Goal: Task Accomplishment & Management: Manage account settings

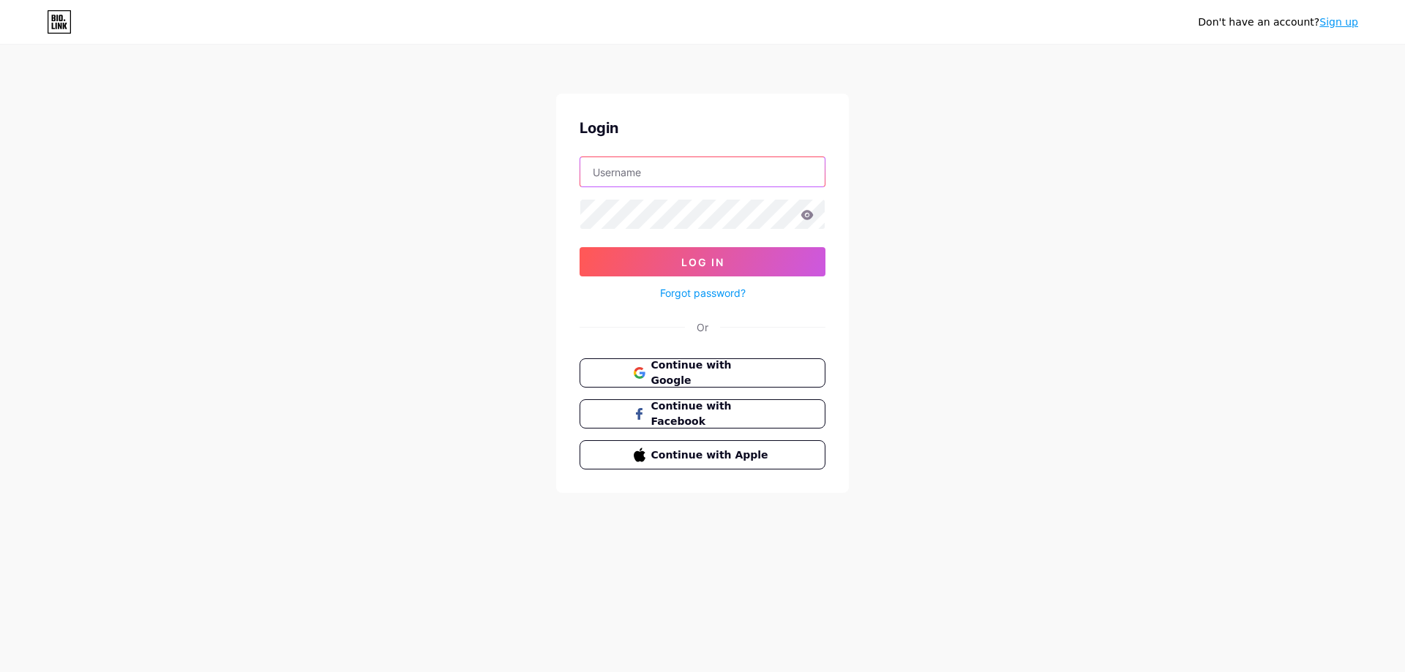
click at [623, 166] on input "text" at bounding box center [702, 171] width 244 height 29
type input "[PERSON_NAME][EMAIL_ADDRESS][DOMAIN_NAME]"
click at [625, 254] on button "Log In" at bounding box center [702, 261] width 246 height 29
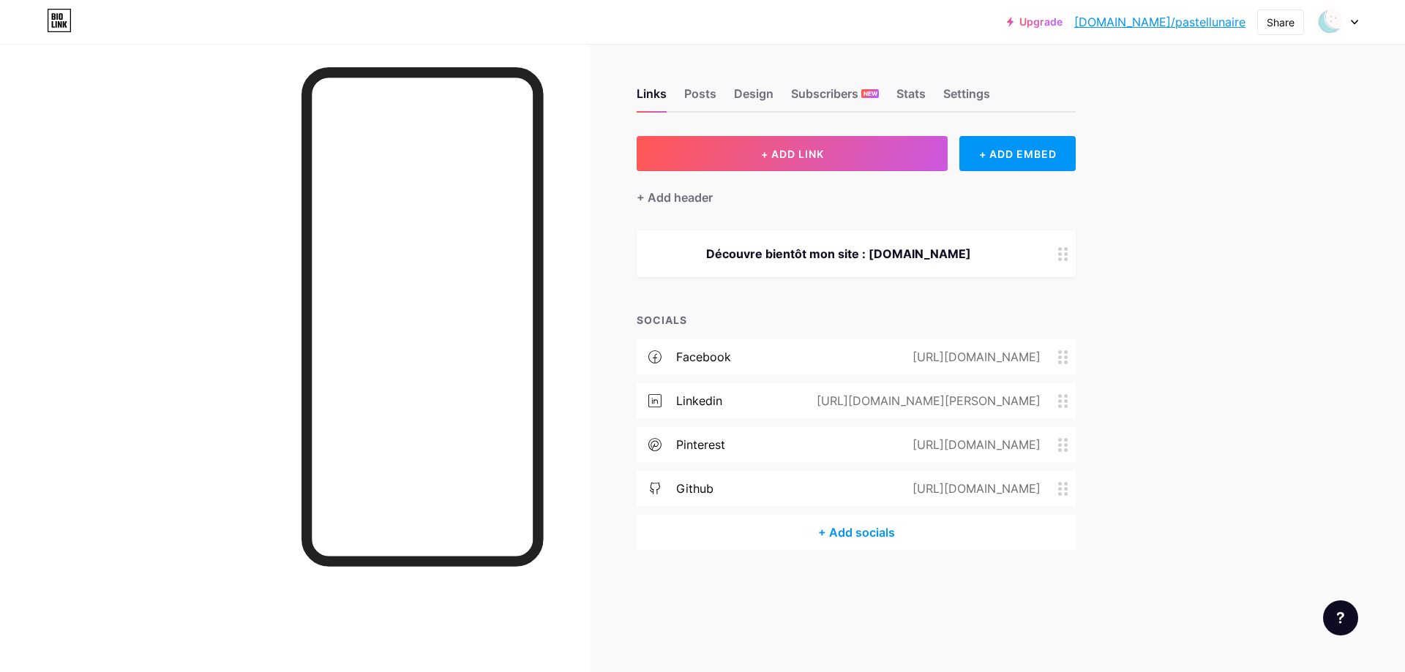
click at [1352, 23] on icon at bounding box center [1353, 22] width 7 height 5
click at [1278, 161] on link "Account settings" at bounding box center [1266, 166] width 181 height 40
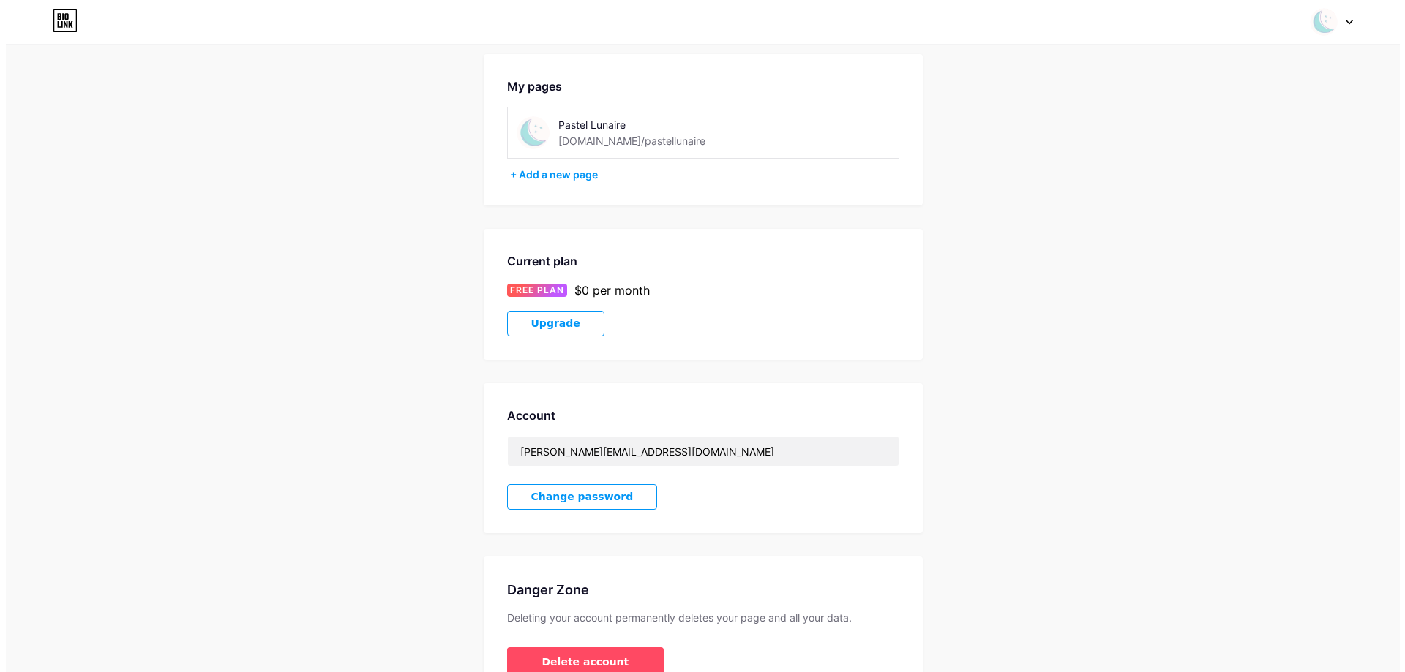
scroll to position [143, 0]
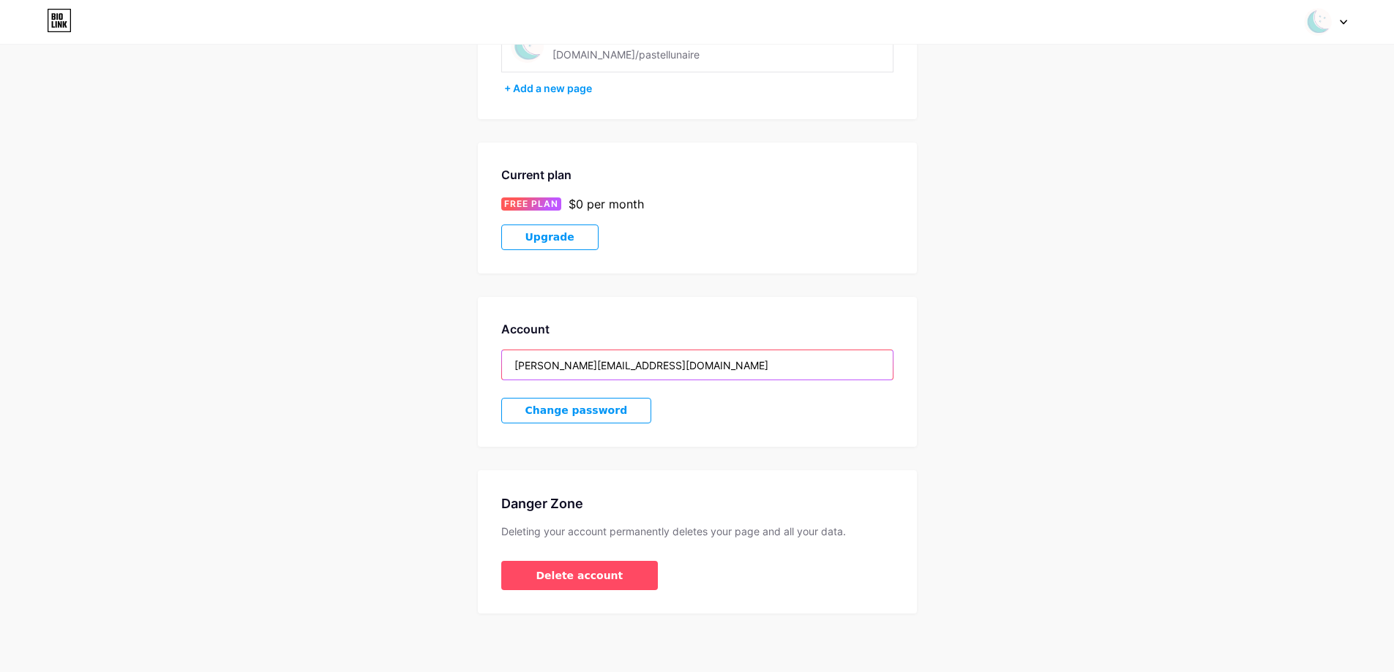
click at [690, 371] on input "[PERSON_NAME][EMAIL_ADDRESS][DOMAIN_NAME]" at bounding box center [697, 364] width 391 height 29
drag, startPoint x: 714, startPoint y: 369, endPoint x: 296, endPoint y: 353, distance: 418.0
click at [296, 353] on div "Account Settings My pages Pastel Lunaire [DOMAIN_NAME]/pastellunaire + Add a ne…" at bounding box center [697, 269] width 1394 height 690
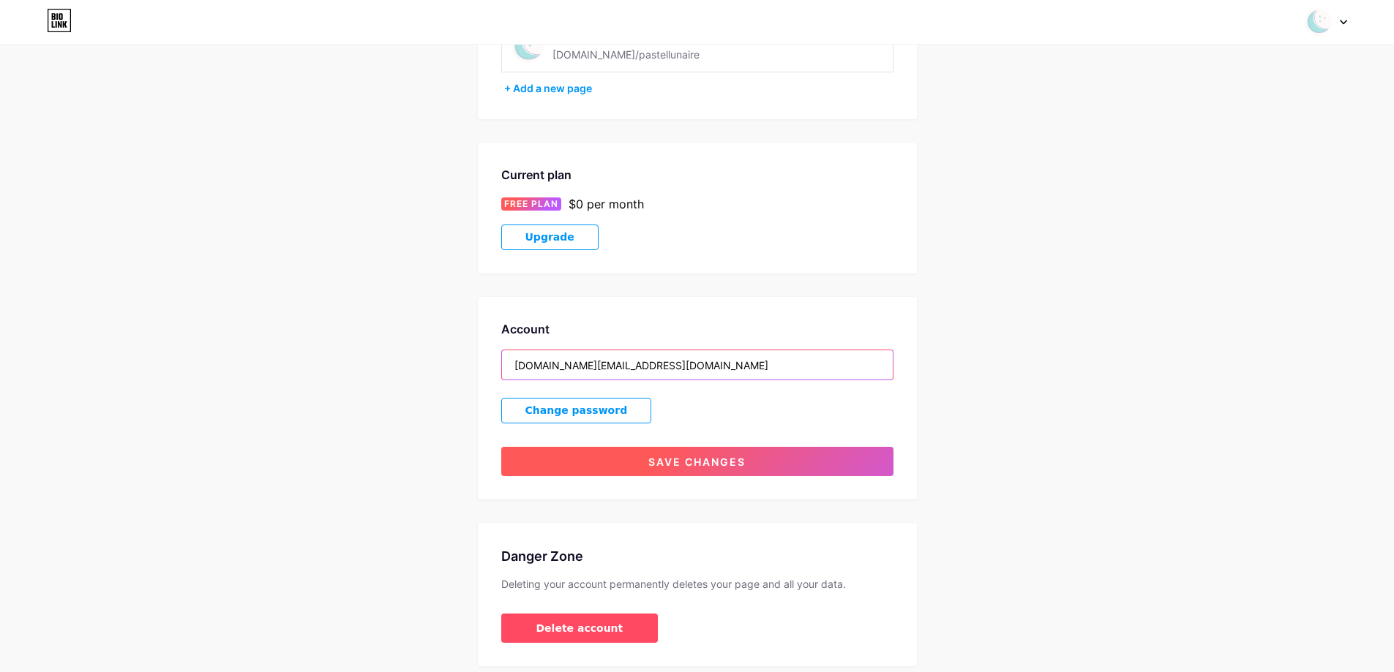
type input "[DOMAIN_NAME][EMAIL_ADDRESS][DOMAIN_NAME]"
click at [664, 463] on span "Save changes" at bounding box center [696, 462] width 97 height 12
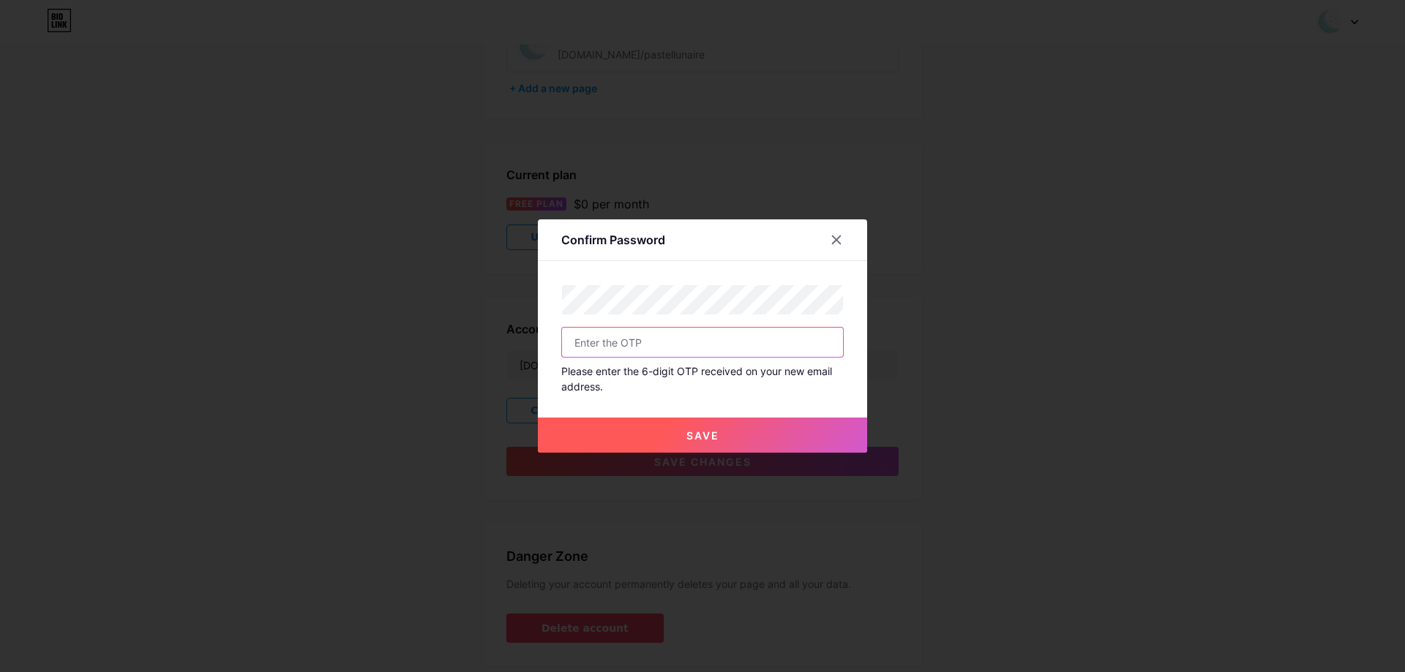
click at [737, 333] on input "text" at bounding box center [702, 342] width 281 height 29
click at [574, 342] on input "text" at bounding box center [702, 342] width 281 height 29
paste input "🌙 Designer web + dév web frontend 🌺 Fondatrice Pastel Lunaire | Thèmes Shopify …"
type input "🌙 Designer web + dév web frontend 🌺 Fondatrice Pastel Lunaire | Thèmes Shopify …"
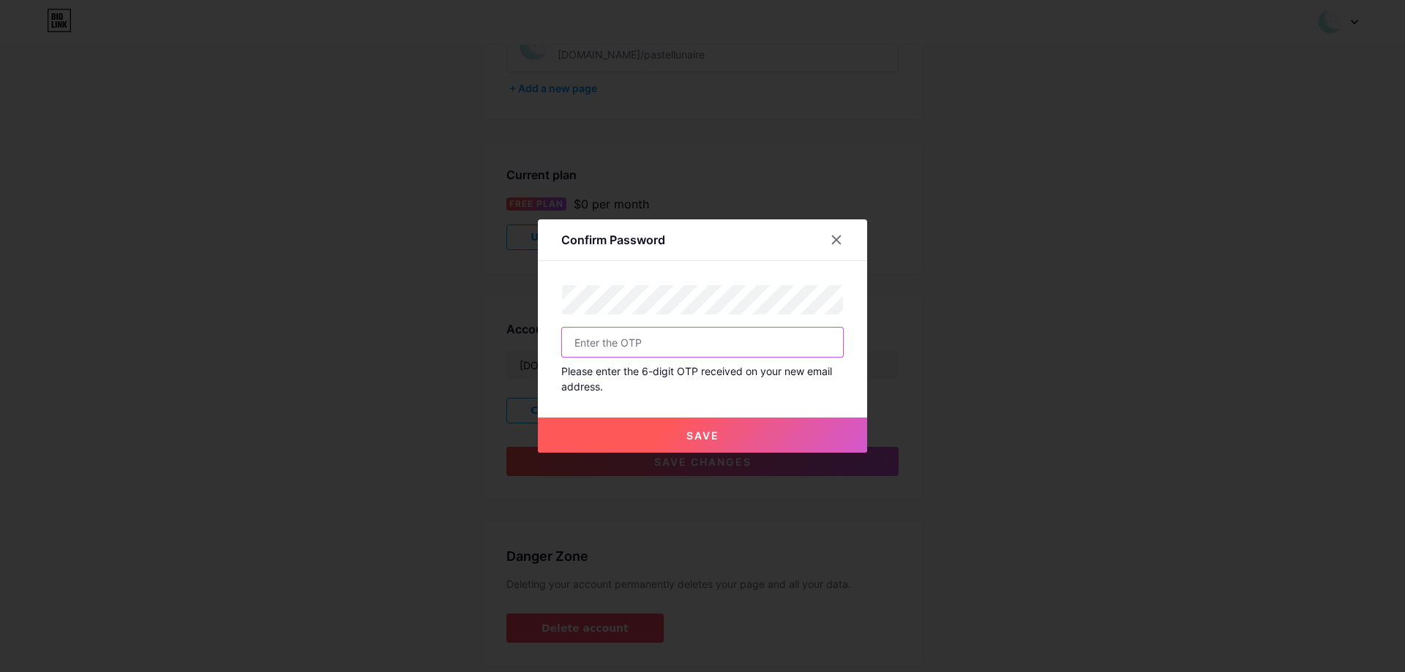
click at [614, 339] on input "text" at bounding box center [702, 342] width 281 height 29
paste input "🌙 Designer web + dév web frontend 🌺 Fondatrice Pastel Lunaire | Thèmes Shopify …"
type input "🌙 Designer web + dév web frontend 🌺 Fondatrice Pastel Lunaire | Thèmes Shopify …"
type input "95"
drag, startPoint x: 604, startPoint y: 342, endPoint x: 477, endPoint y: 337, distance: 126.7
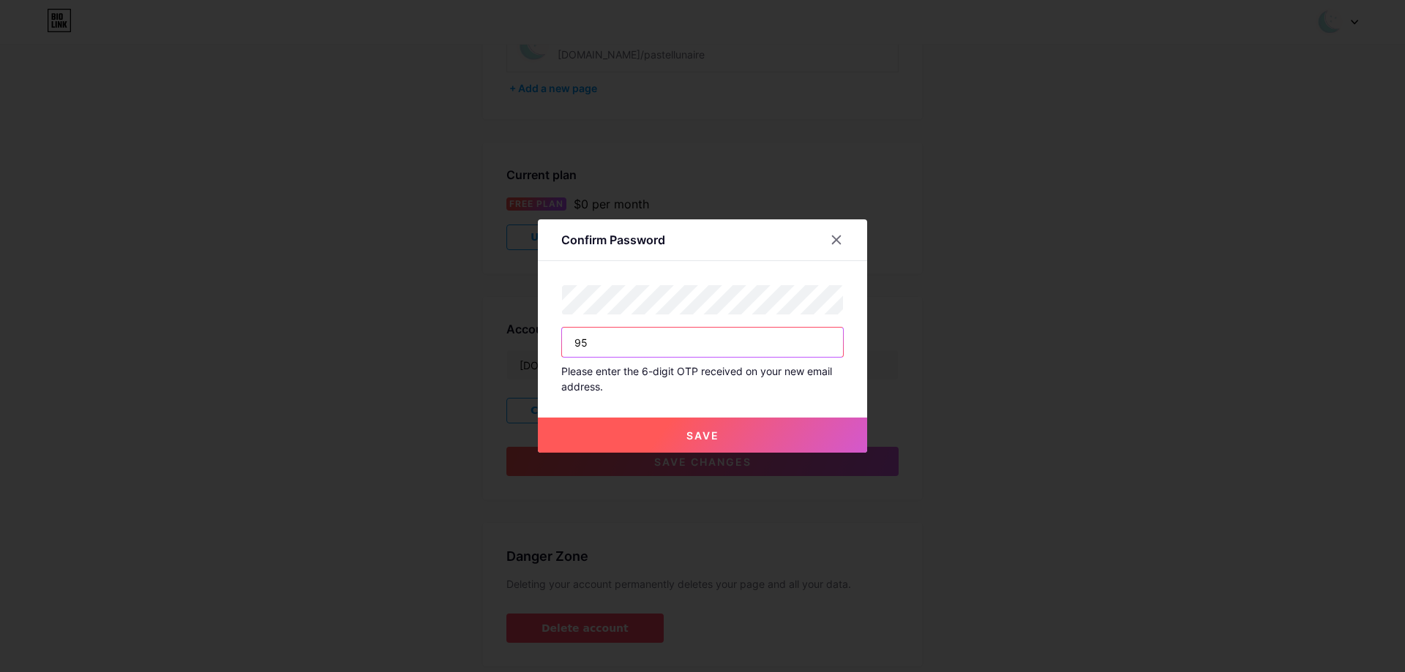
click at [477, 337] on div "Confirm Password 95 Please enter the 6-digit OTP received on your new email add…" at bounding box center [702, 336] width 1405 height 672
click at [726, 345] on input "text" at bounding box center [702, 342] width 281 height 29
paste input "224510"
type input "224510"
click at [726, 437] on button "Save" at bounding box center [702, 435] width 329 height 35
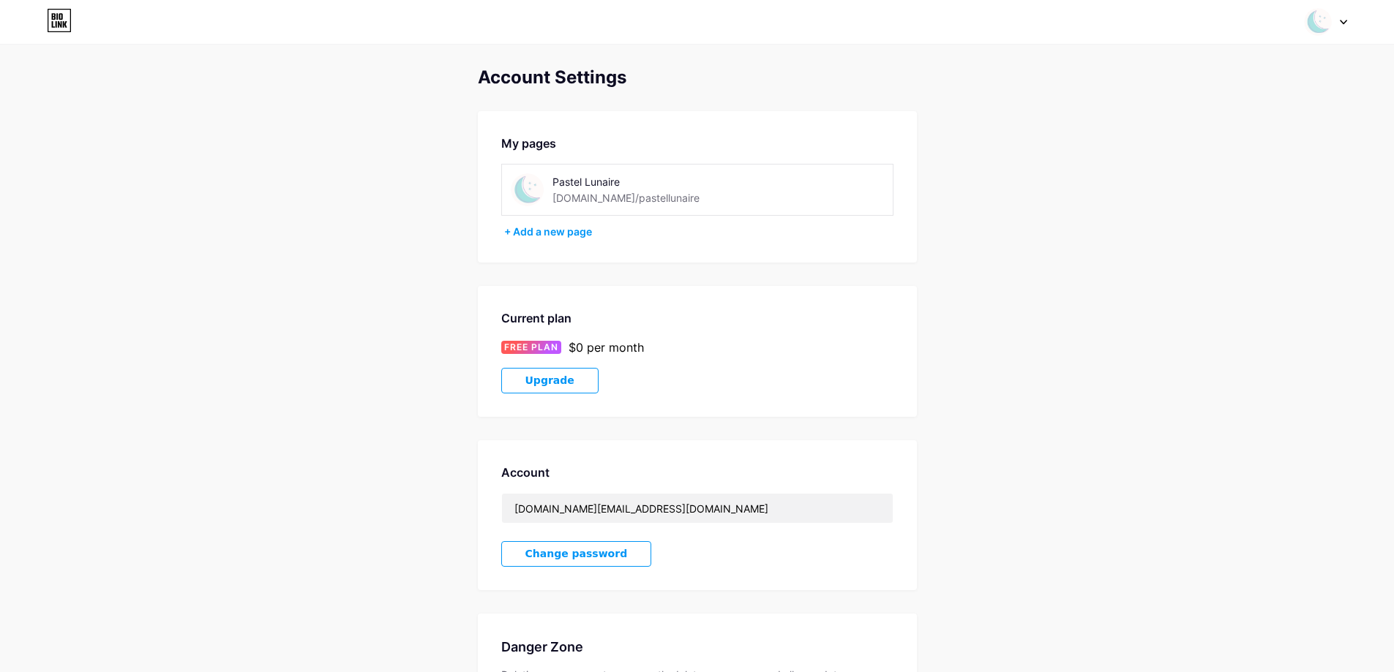
click at [50, 24] on icon at bounding box center [59, 20] width 25 height 23
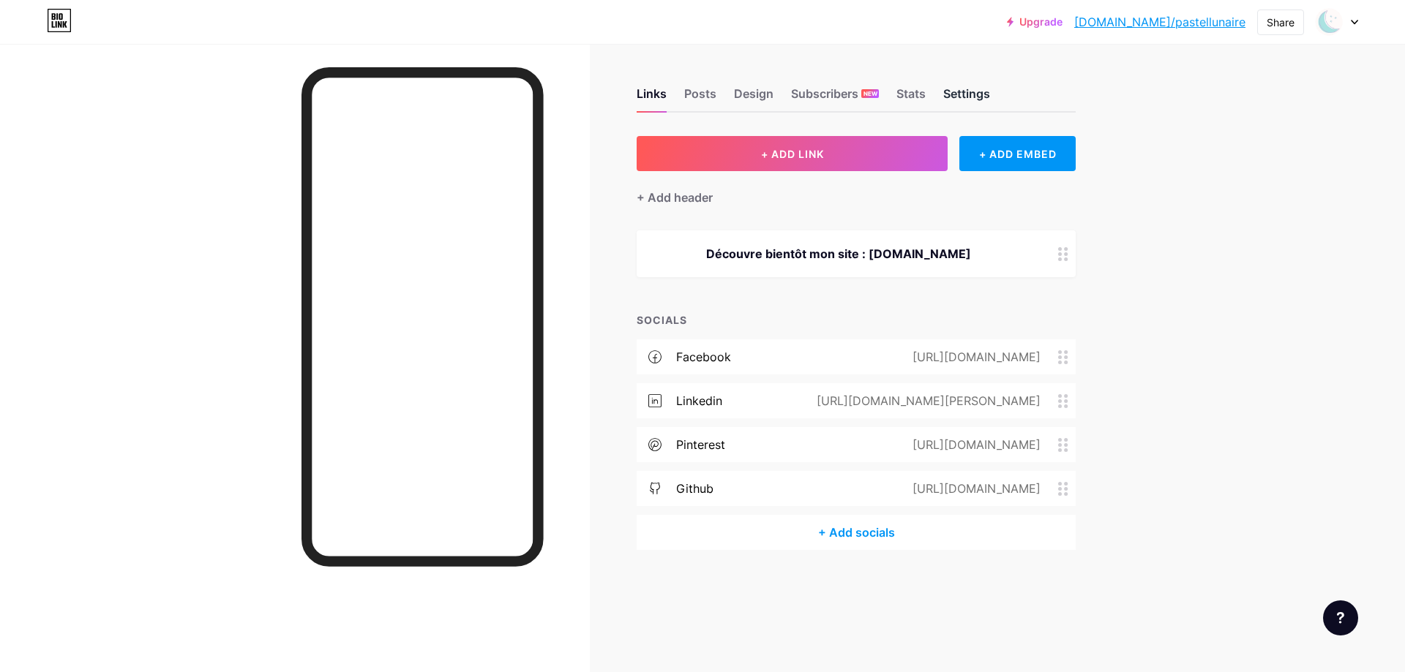
click at [963, 94] on div "Settings" at bounding box center [966, 98] width 47 height 26
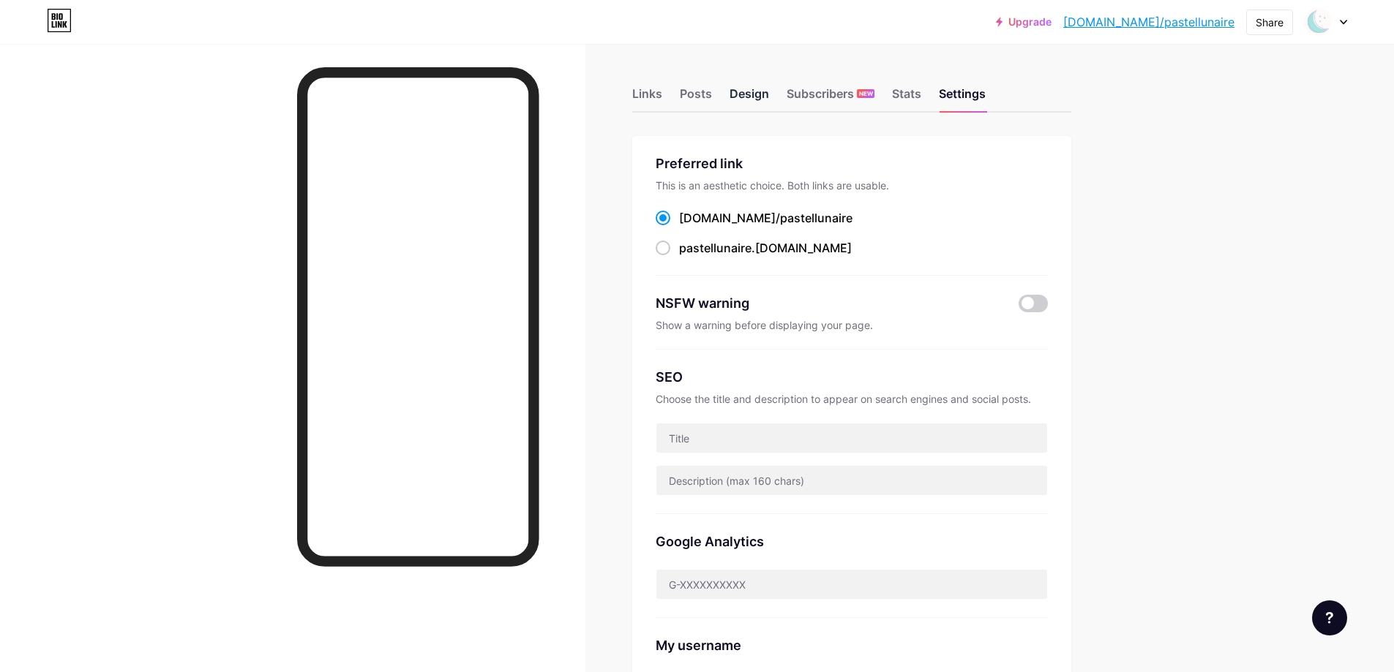
click at [745, 98] on div "Design" at bounding box center [749, 98] width 40 height 26
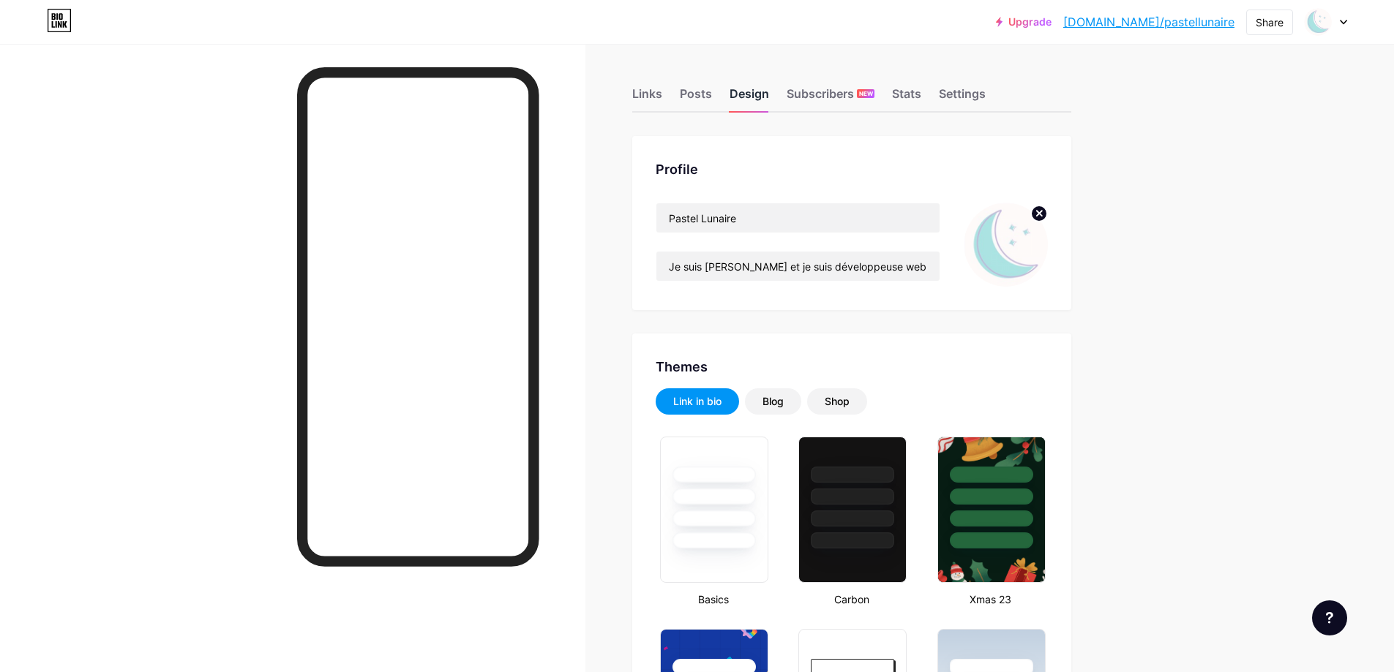
type input "#824169"
type input "#ffffff"
drag, startPoint x: 834, startPoint y: 267, endPoint x: 1078, endPoint y: 261, distance: 243.7
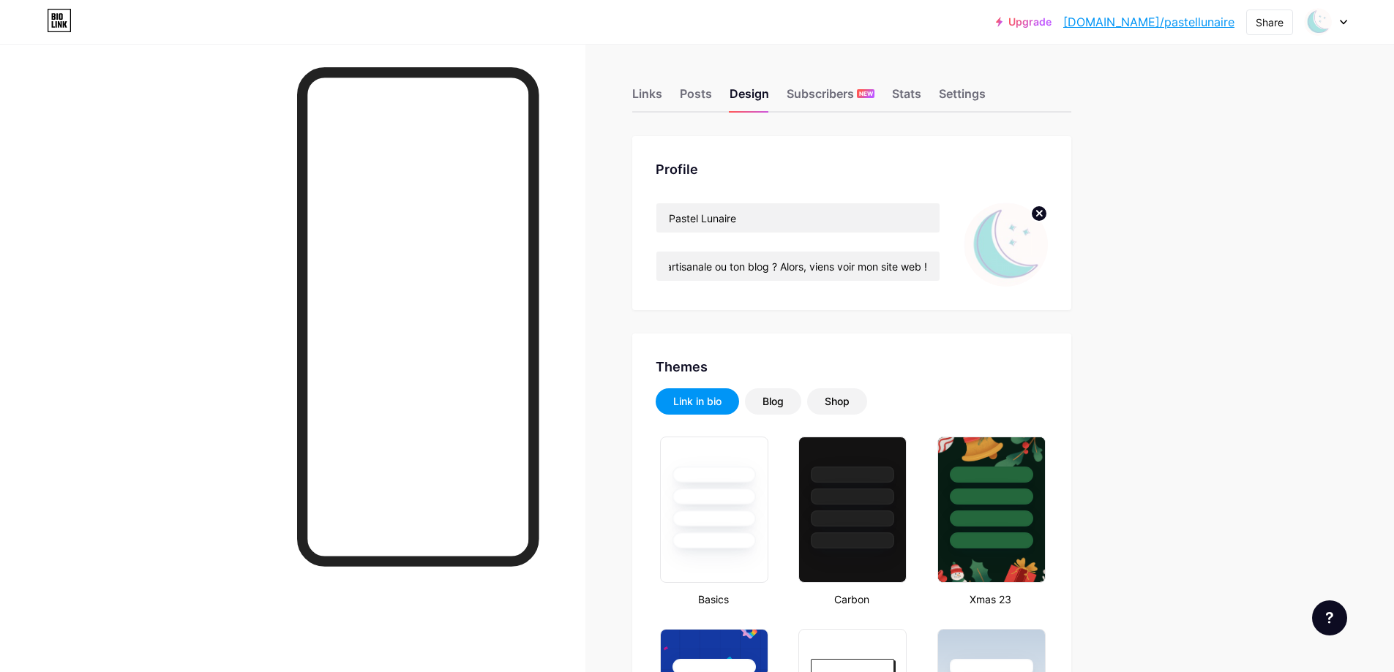
scroll to position [0, 0]
click at [925, 269] on input "Je suis [PERSON_NAME] et je suis développeuse web. Pastel Lunaire est ma petite…" at bounding box center [797, 266] width 283 height 29
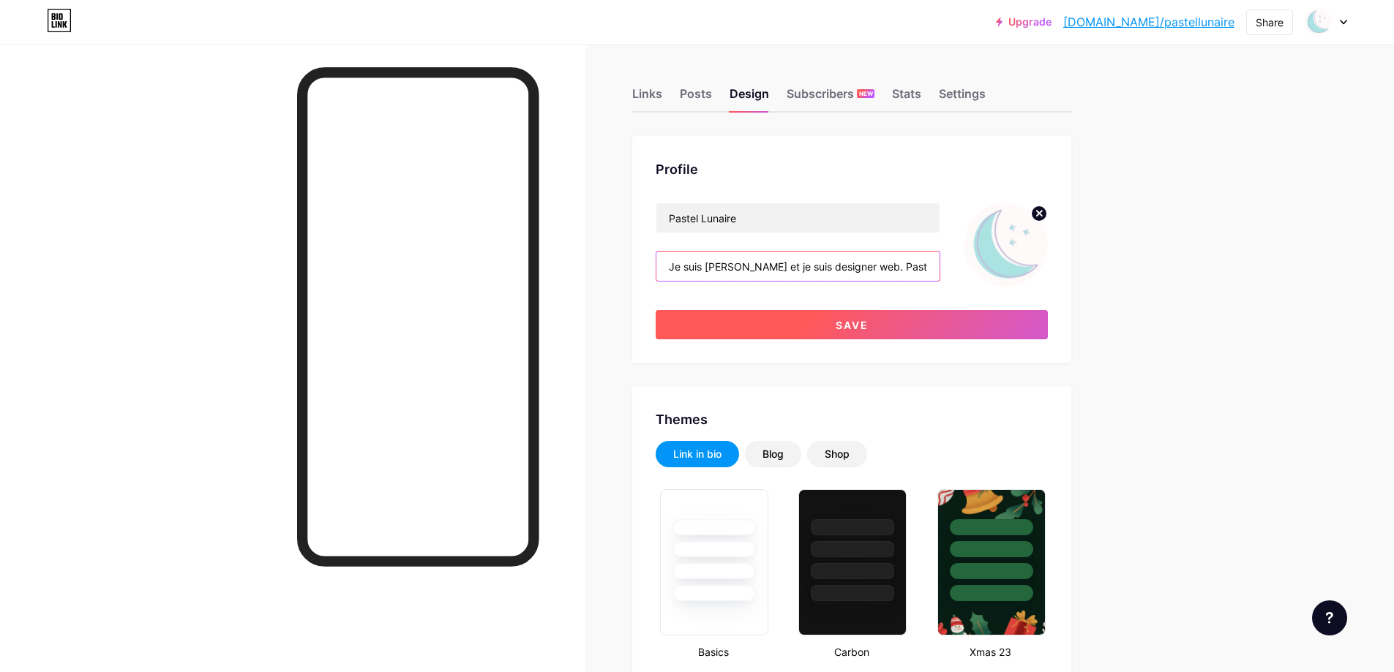
type input "Je suis [PERSON_NAME] et je suis designer web. Pastel Lunaire est ma petite ent…"
click at [860, 330] on span "Save" at bounding box center [851, 325] width 33 height 12
type input "#ffffff"
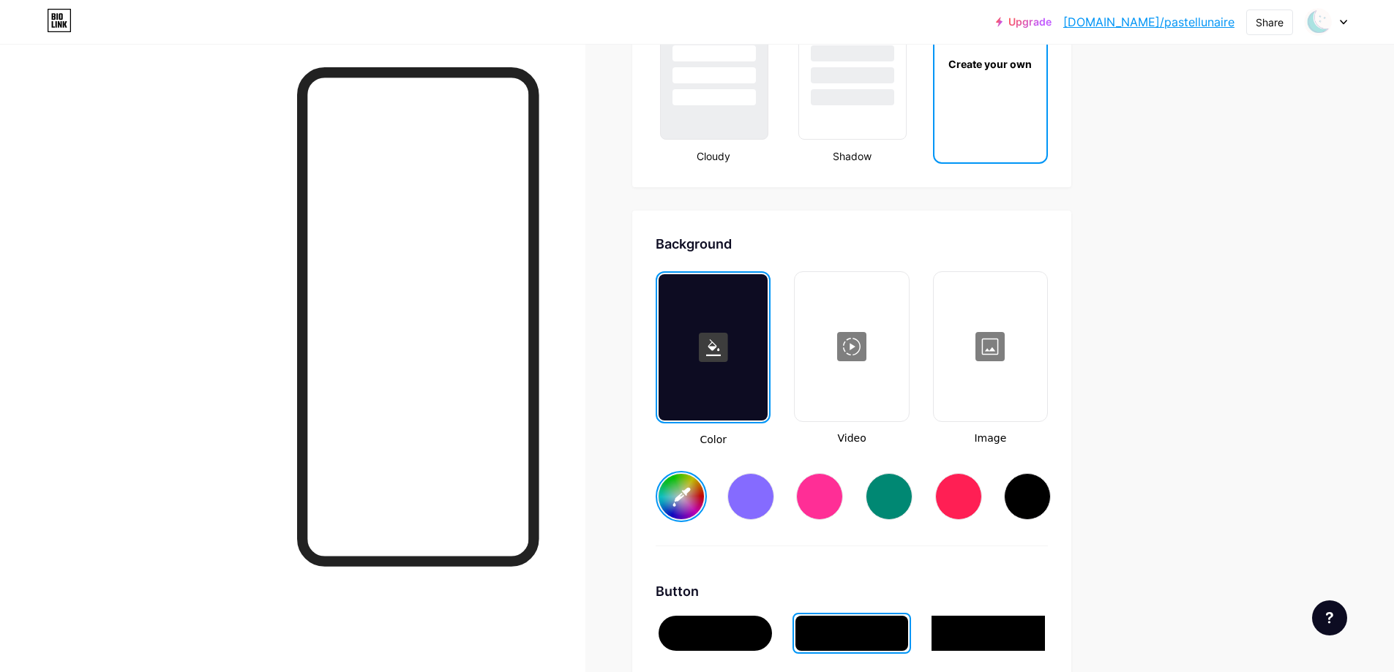
scroll to position [1975, 0]
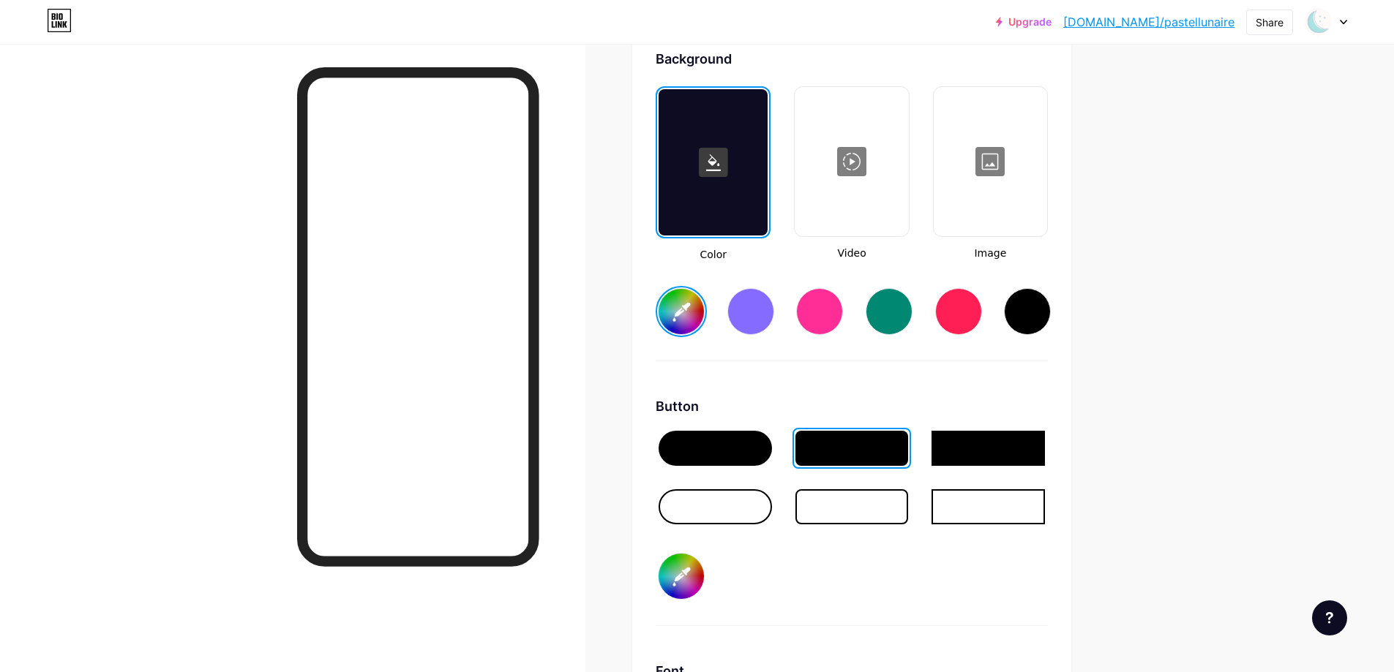
click at [711, 184] on div at bounding box center [712, 162] width 109 height 146
click at [721, 157] on rect at bounding box center [713, 162] width 29 height 29
click at [691, 320] on input "#824169" at bounding box center [680, 311] width 45 height 45
click at [687, 309] on input "#824169" at bounding box center [680, 311] width 45 height 45
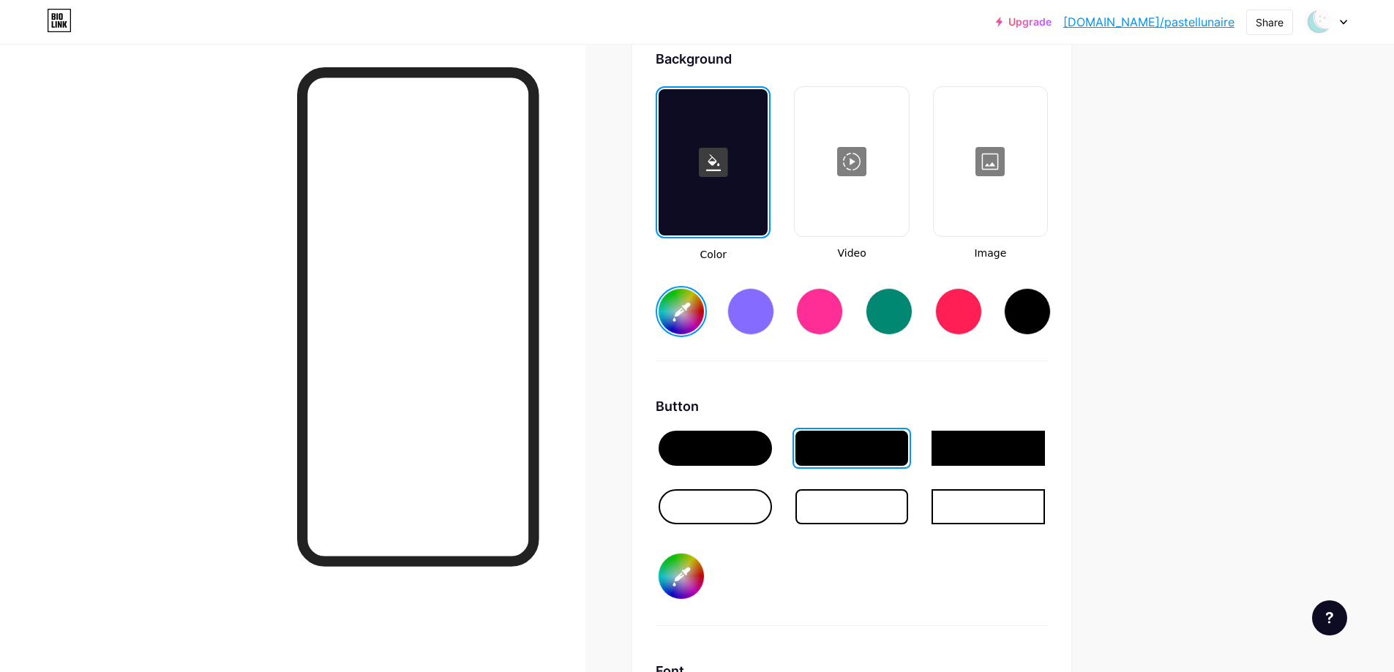
click at [674, 317] on input "#824169" at bounding box center [680, 311] width 45 height 45
type input "#00000c"
type input "#ffffff"
type input "#00000c"
type input "#ffffff"
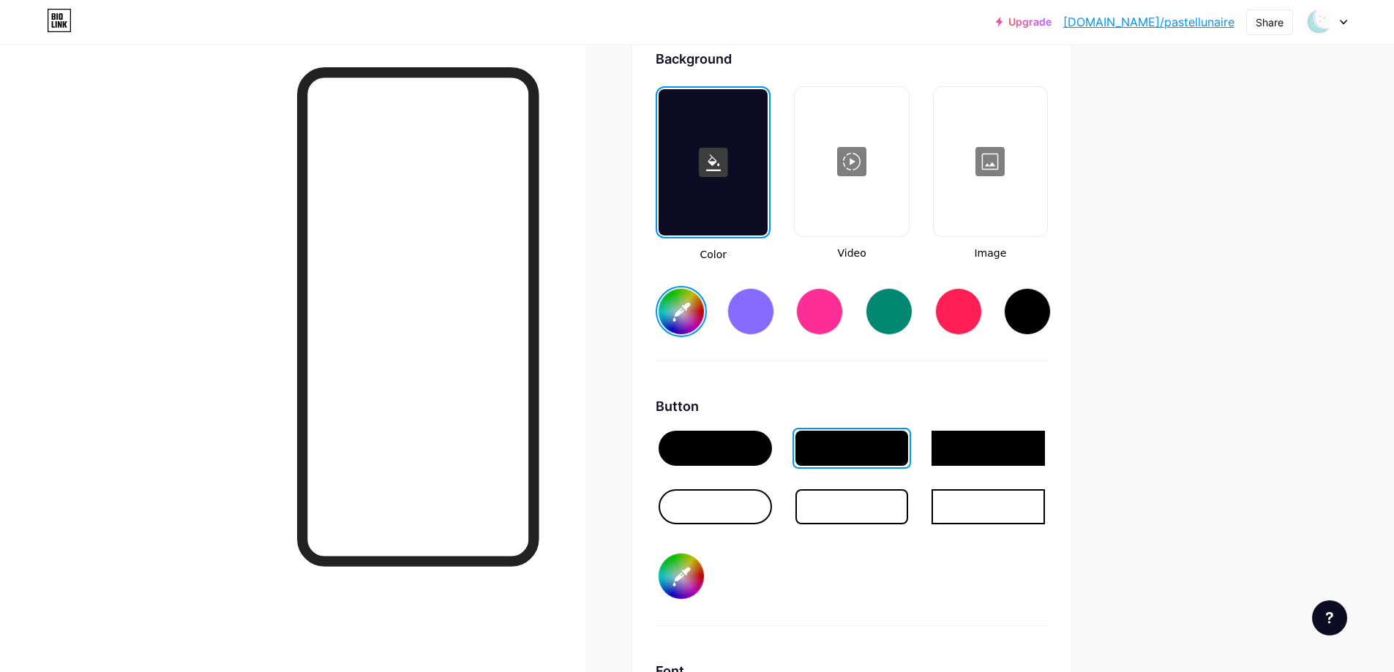
type input "#0000c4"
type input "#ffffff"
type input "#0000c4"
type input "#ffffff"
type input "#0000c4"
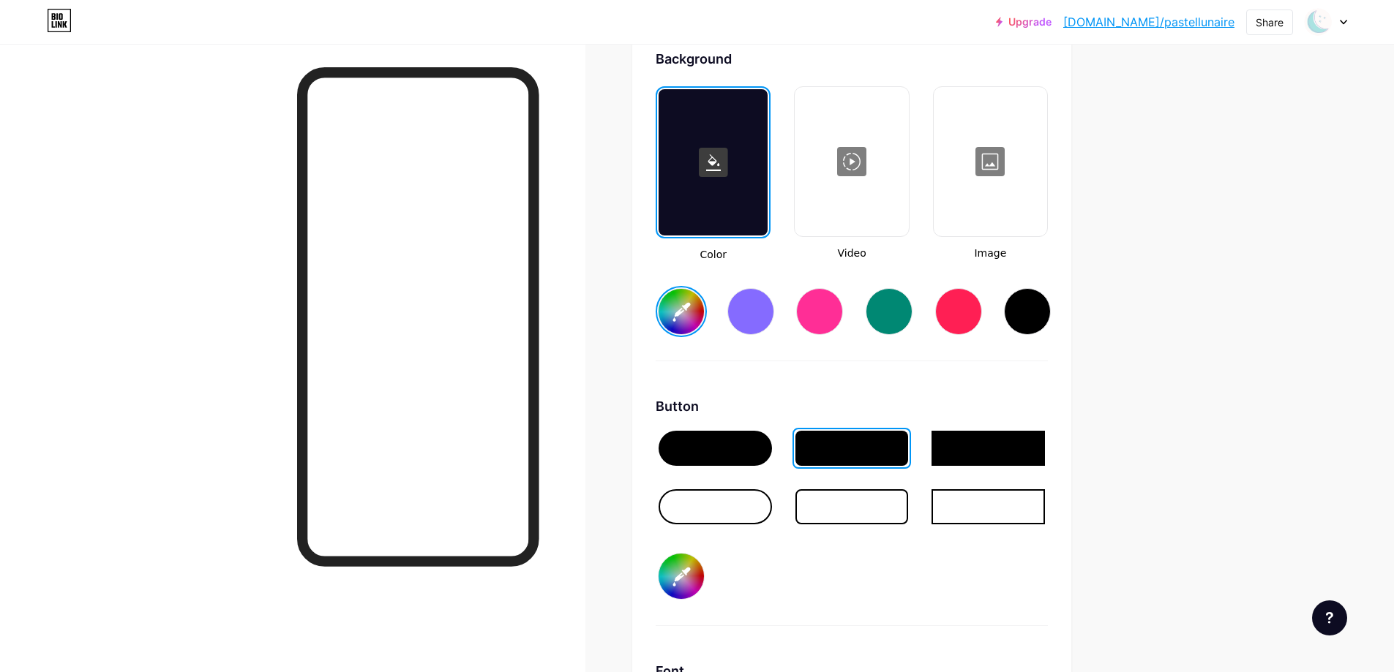
type input "#ffffff"
type input "#0000c4"
type input "#ffffff"
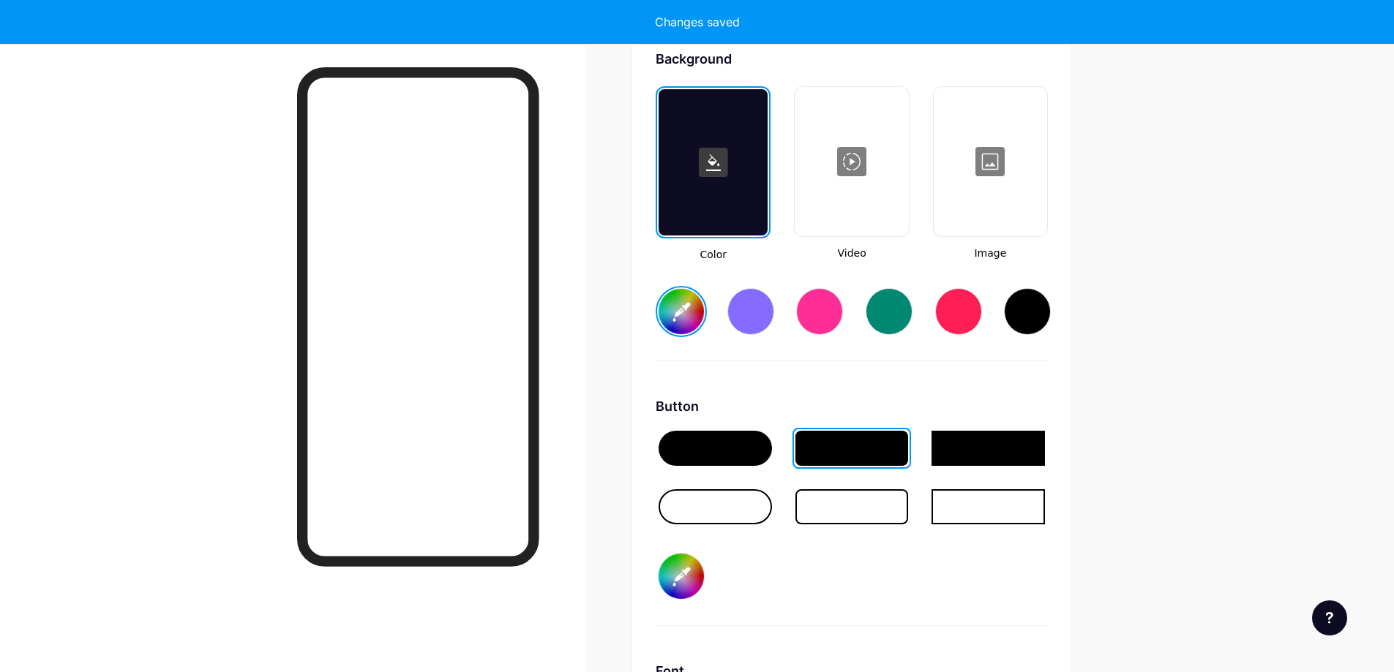
type input "#0000c4"
type input "#ffffff"
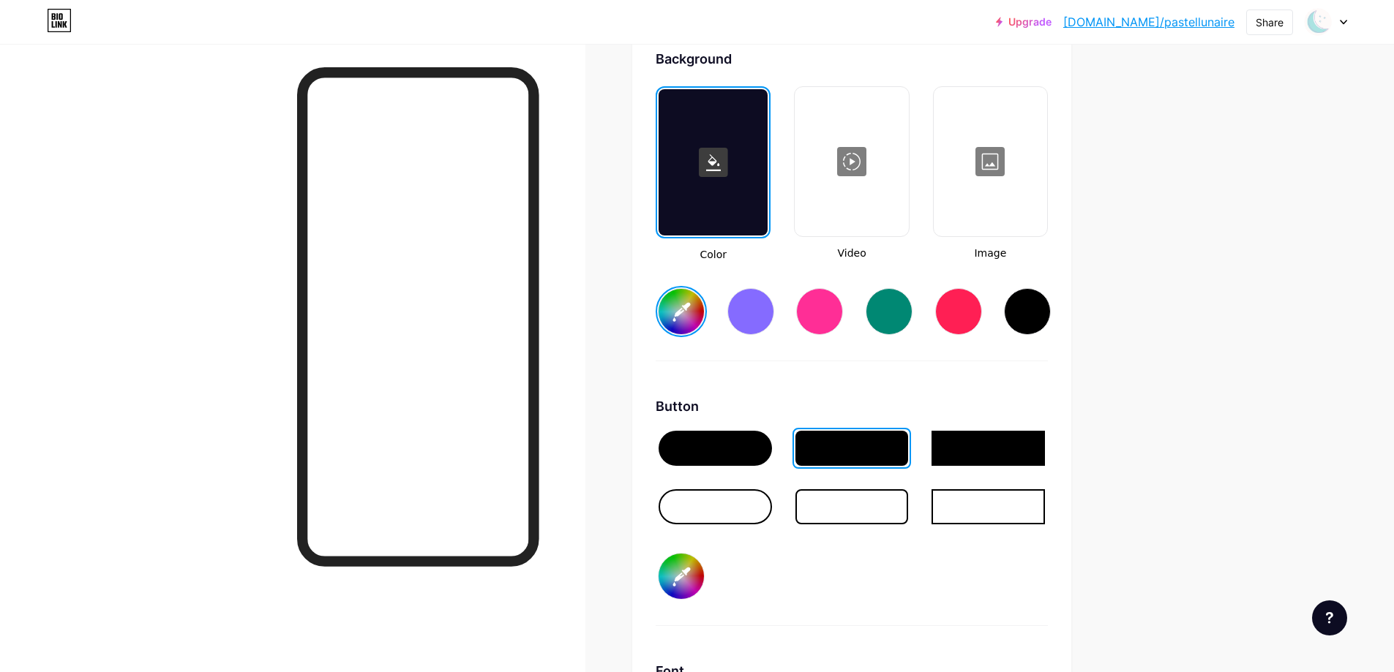
type input "#000c4b"
type input "#ffffff"
type input "#000c4b"
type input "#ffffff"
type input "#00c4b7"
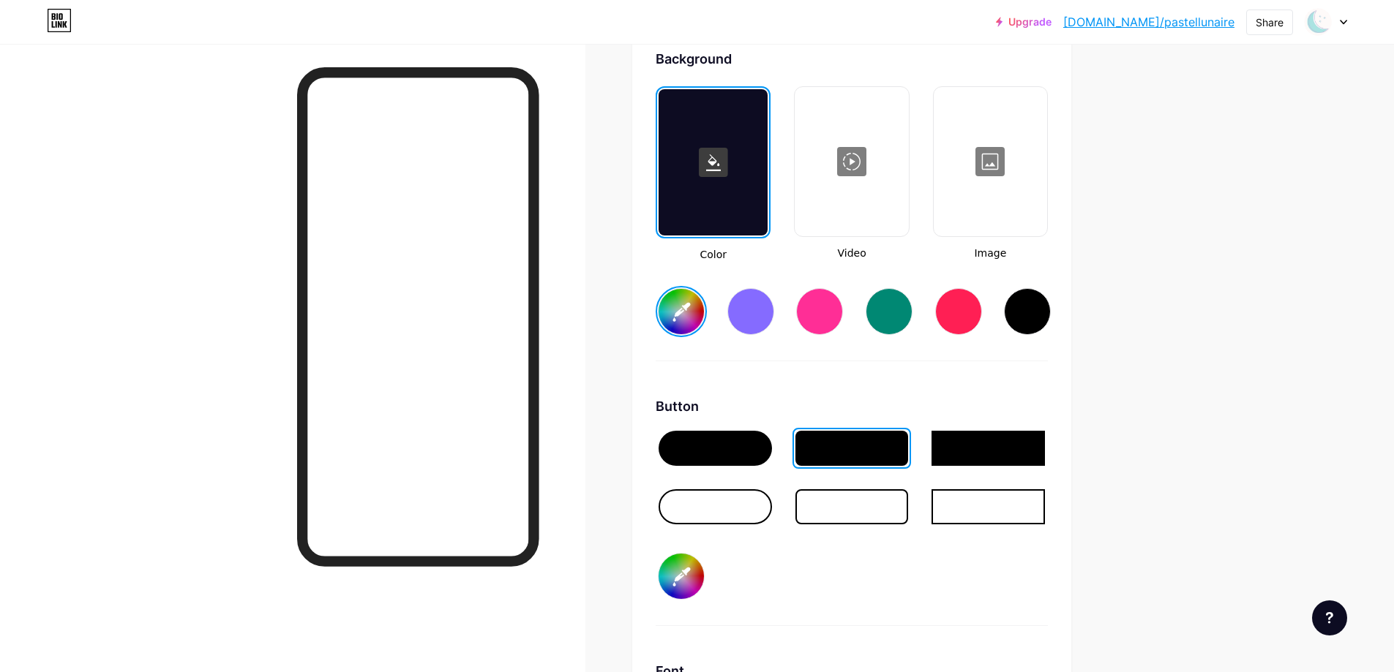
type input "#ffffff"
type input "#00c4b7"
type input "#ffffff"
type input "#00c4b7"
type input "#ffffff"
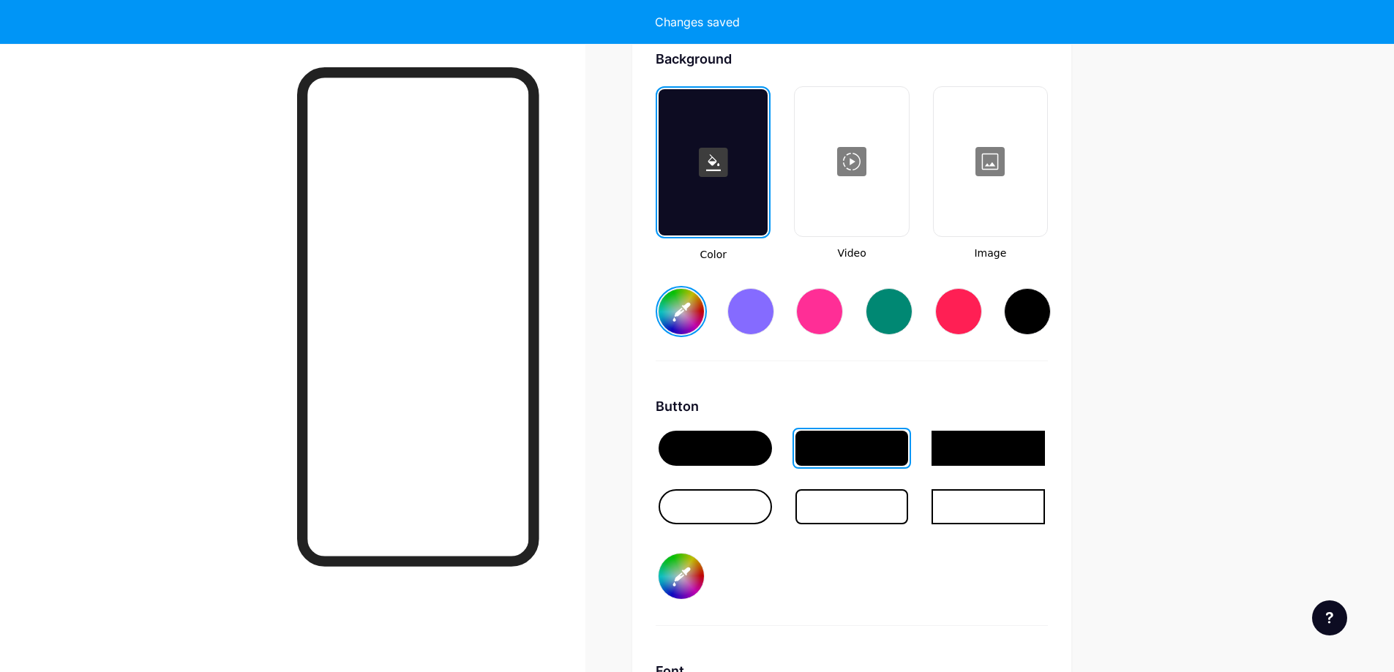
type input "#00c4b7"
type input "#ffffff"
type input "#00c4b7"
type input "#ffffff"
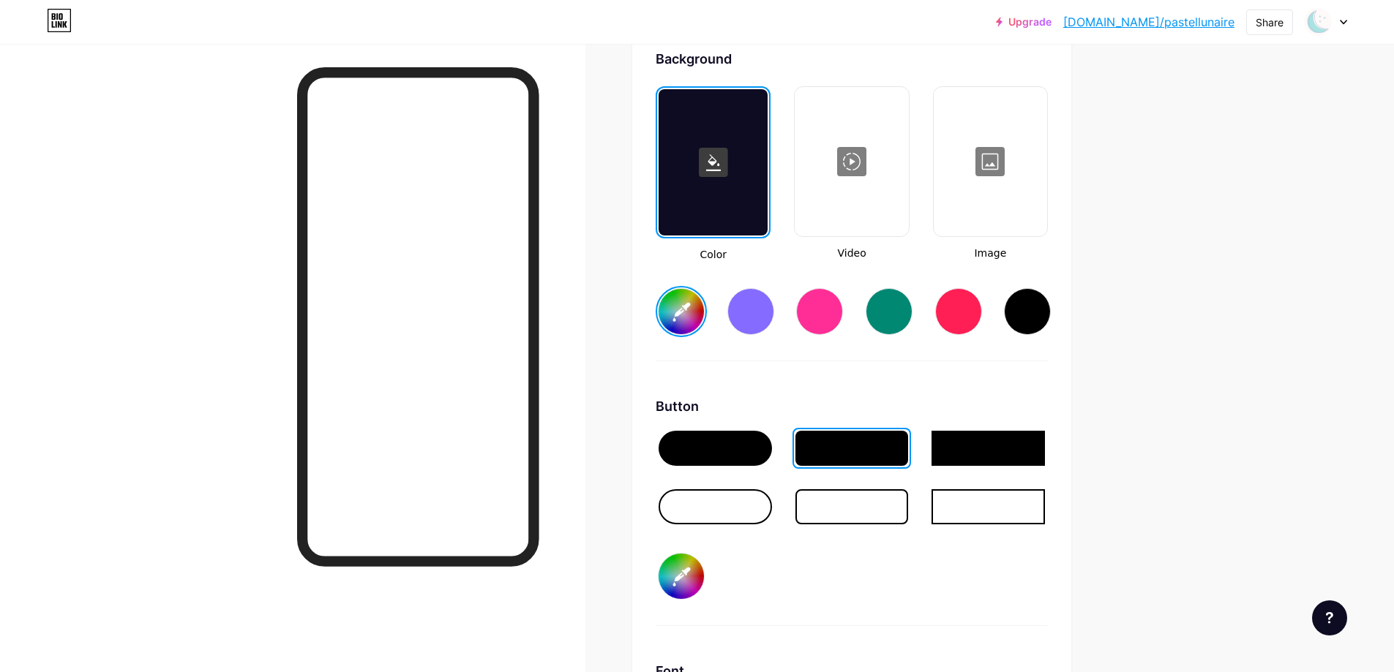
type input "#0c4b7d"
type input "#ffffff"
type input "#c4b7da"
type input "#ffffff"
type input "#c4b7da"
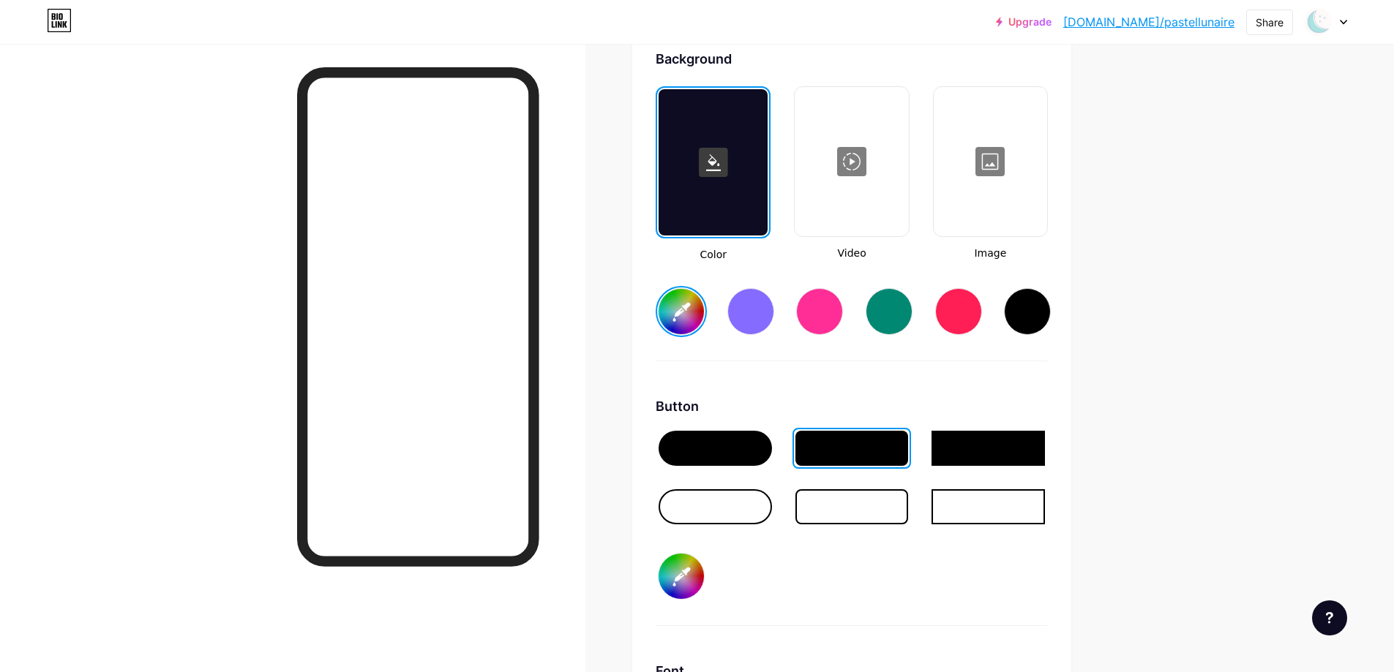
type input "#ffffff"
type input "#c4b7da"
type input "#ffffff"
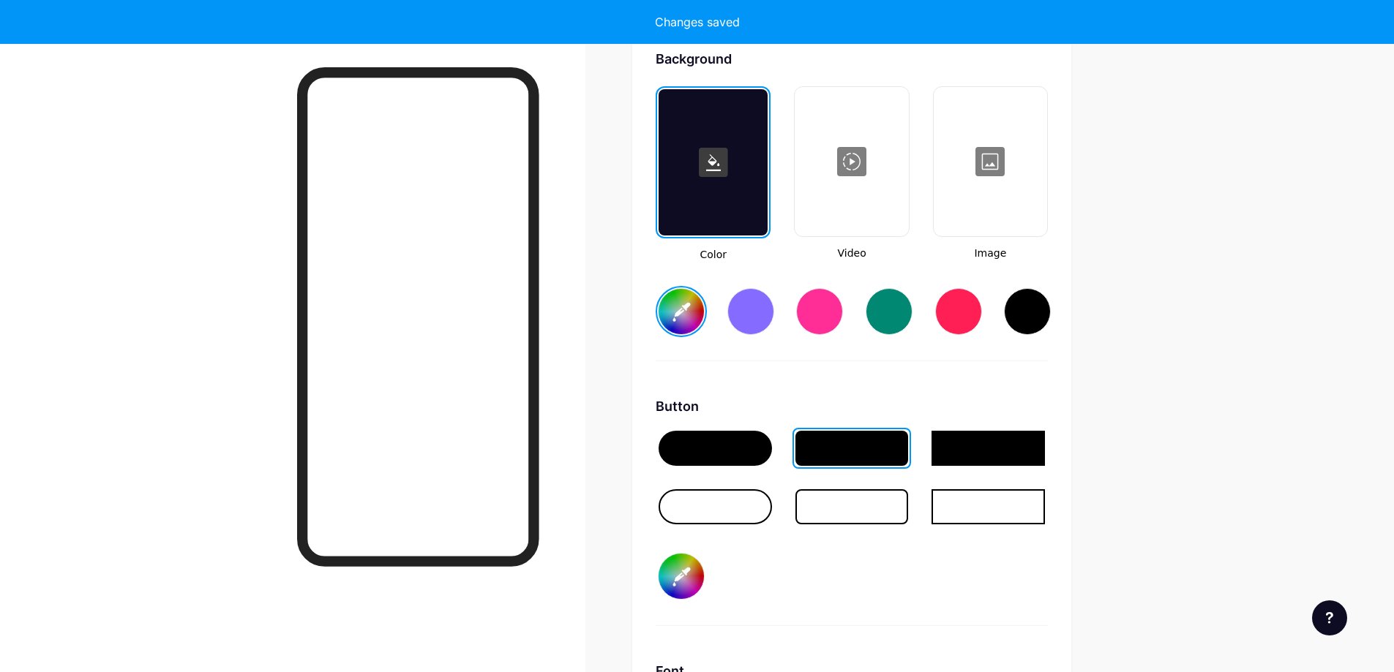
type input "#c4b7da"
type input "#ffffff"
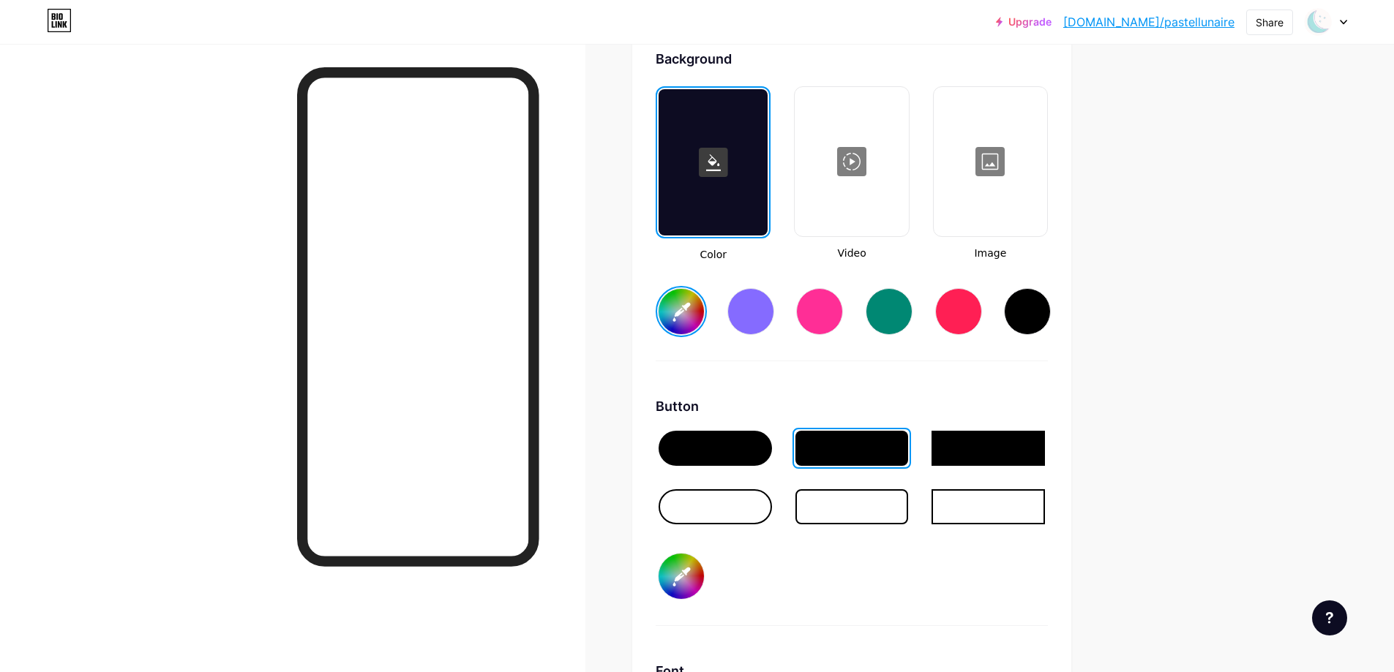
click at [940, 594] on div "Button #000000" at bounding box center [851, 512] width 392 height 230
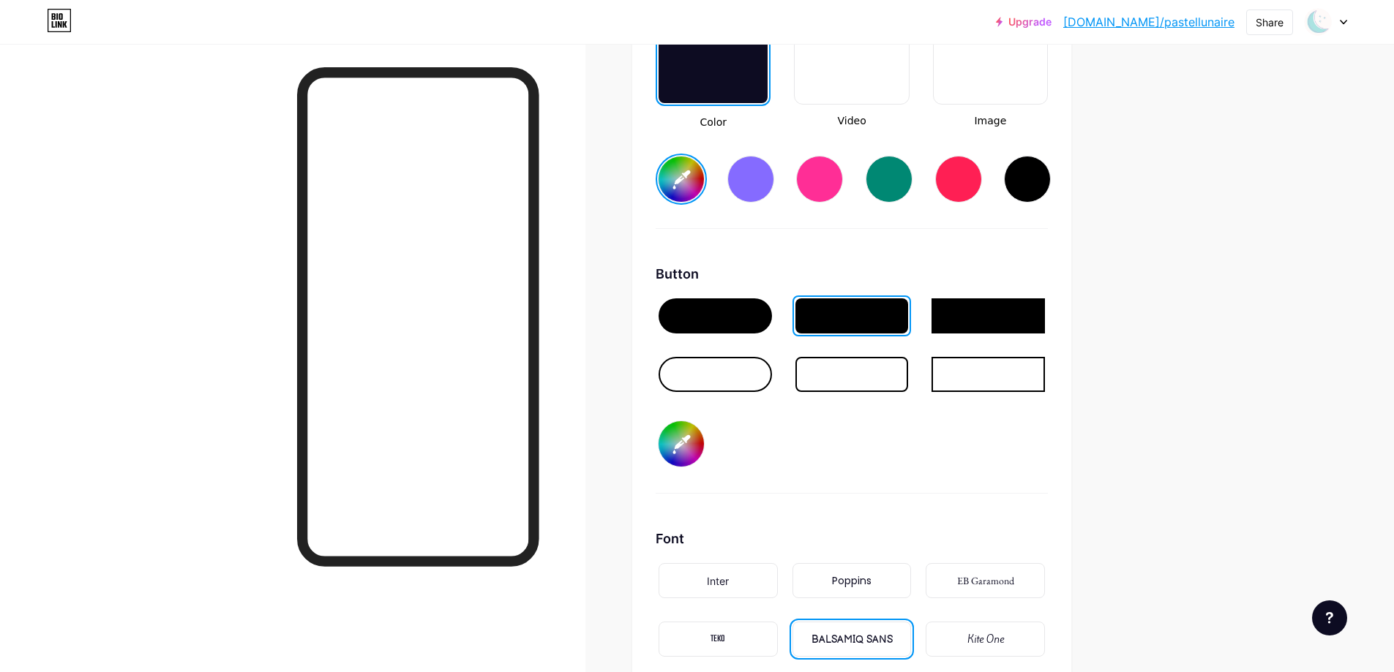
scroll to position [2122, 0]
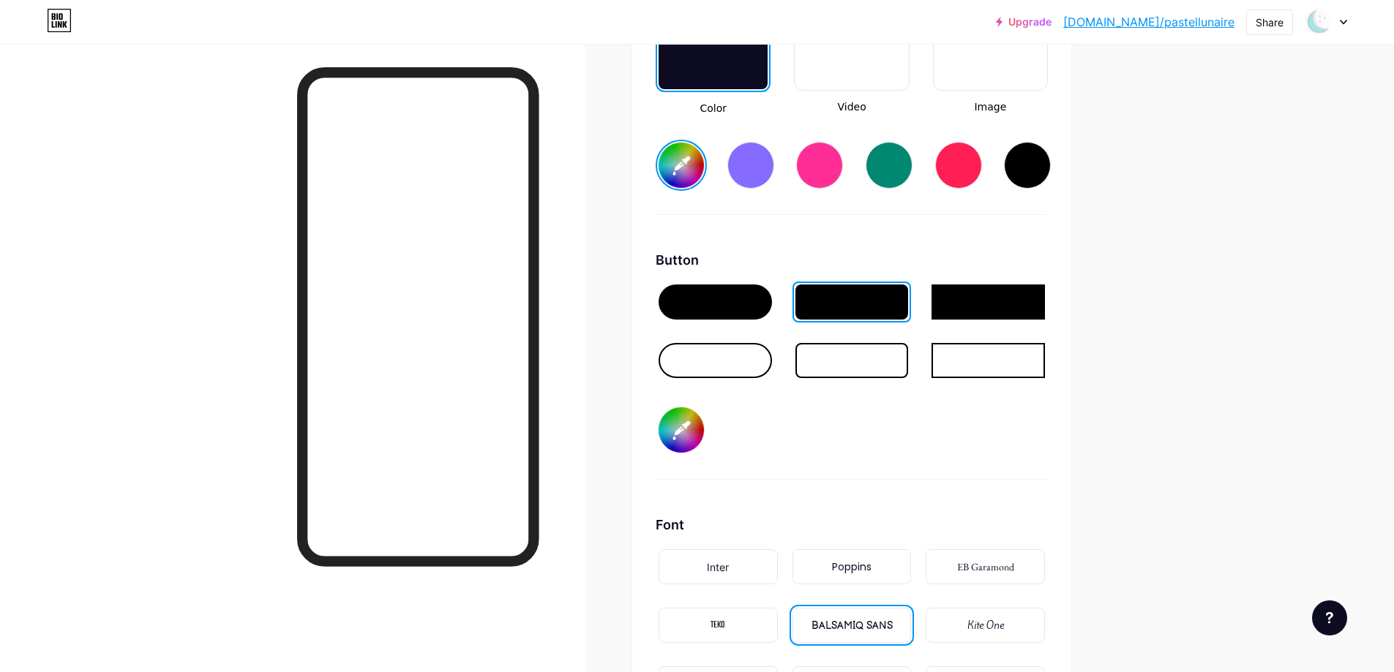
click at [693, 435] on input "#000000" at bounding box center [680, 429] width 45 height 45
type input "#c4b7da"
type input "#000008"
type input "#ffffff"
type input "#c4b7da"
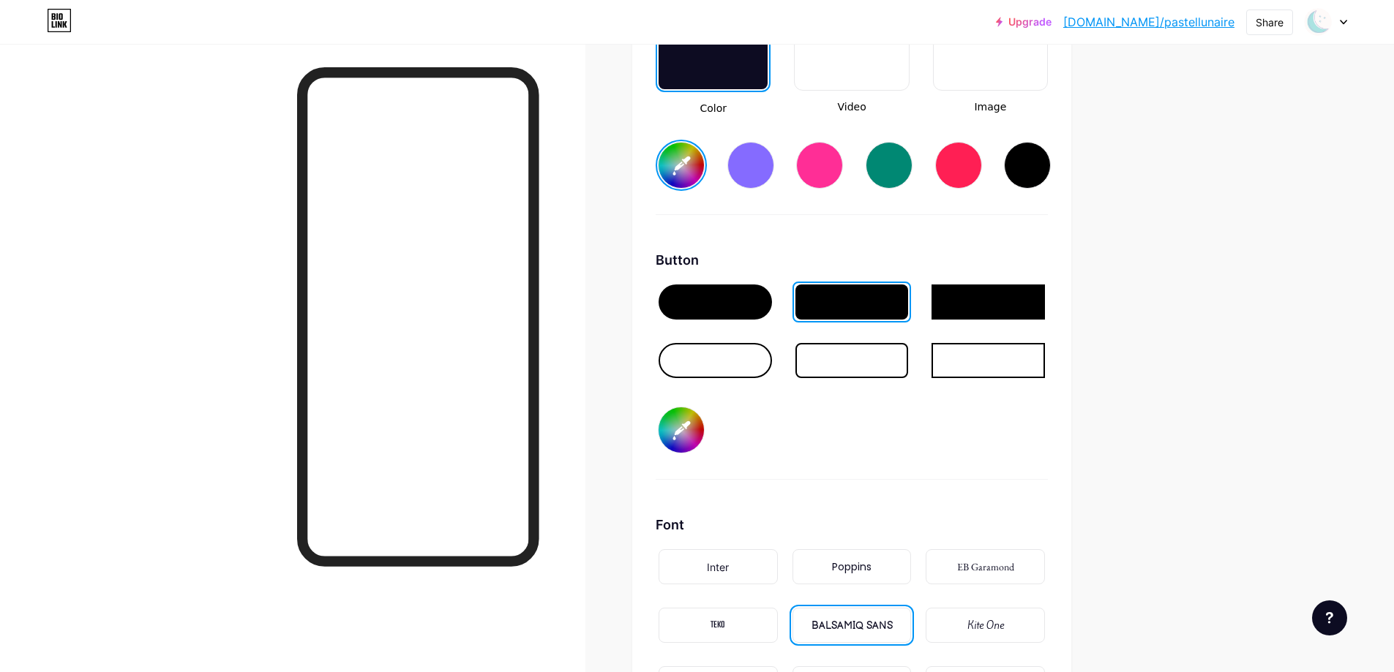
type input "#000087"
type input "#ffffff"
type input "#c4b7da"
type input "#ffffff"
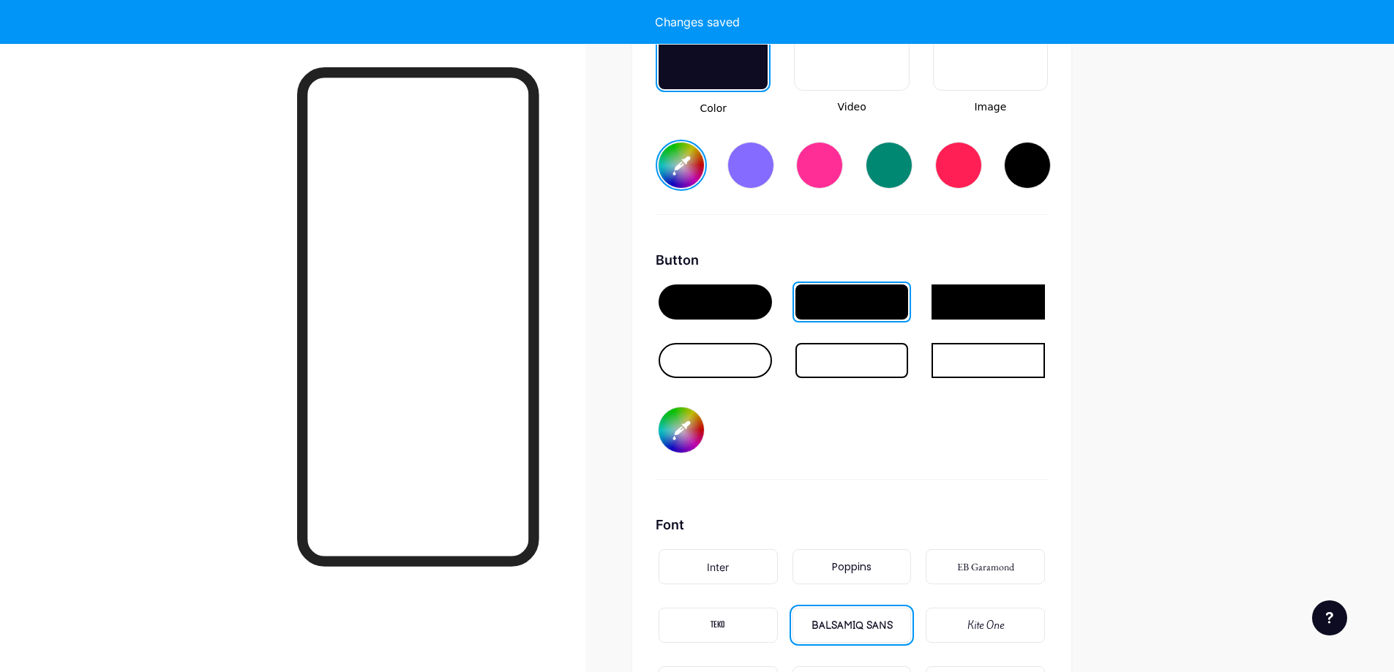
type input "#c4b7da"
type input "#ffffff"
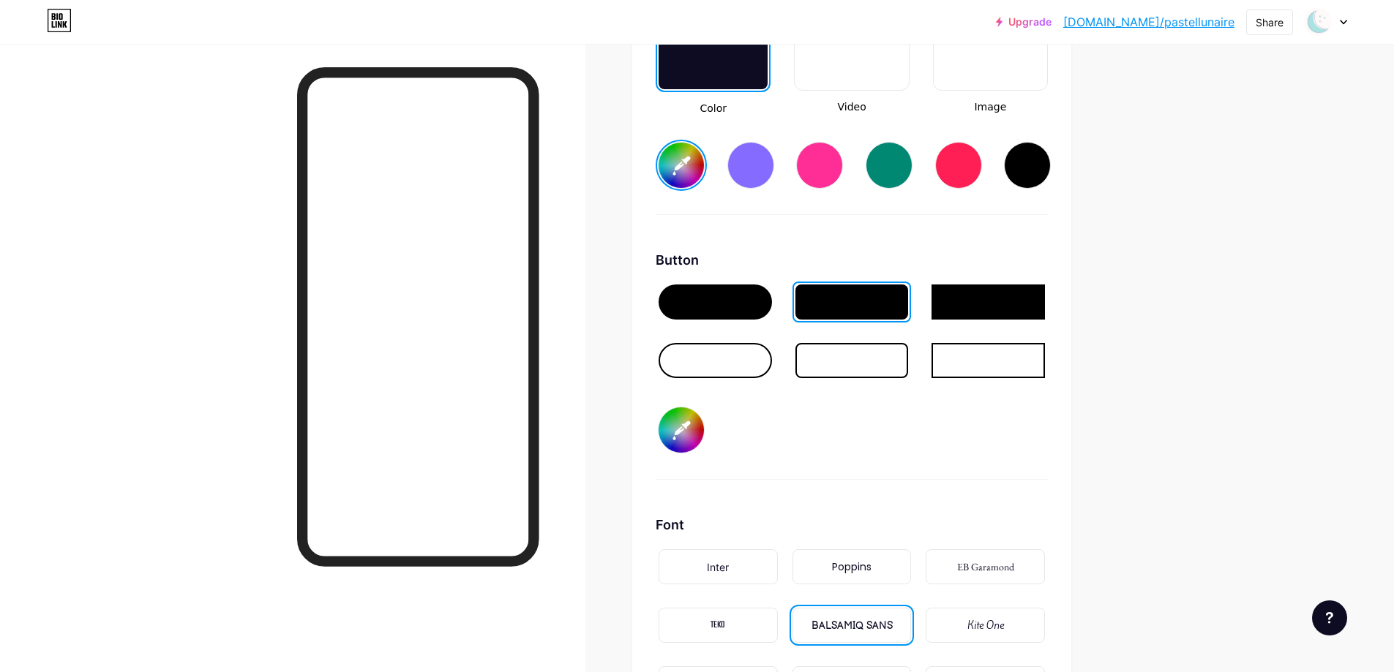
type input "#c4b7da"
type input "#00087a"
type input "#ffffff"
type input "#c4b7da"
type input "#0087aa"
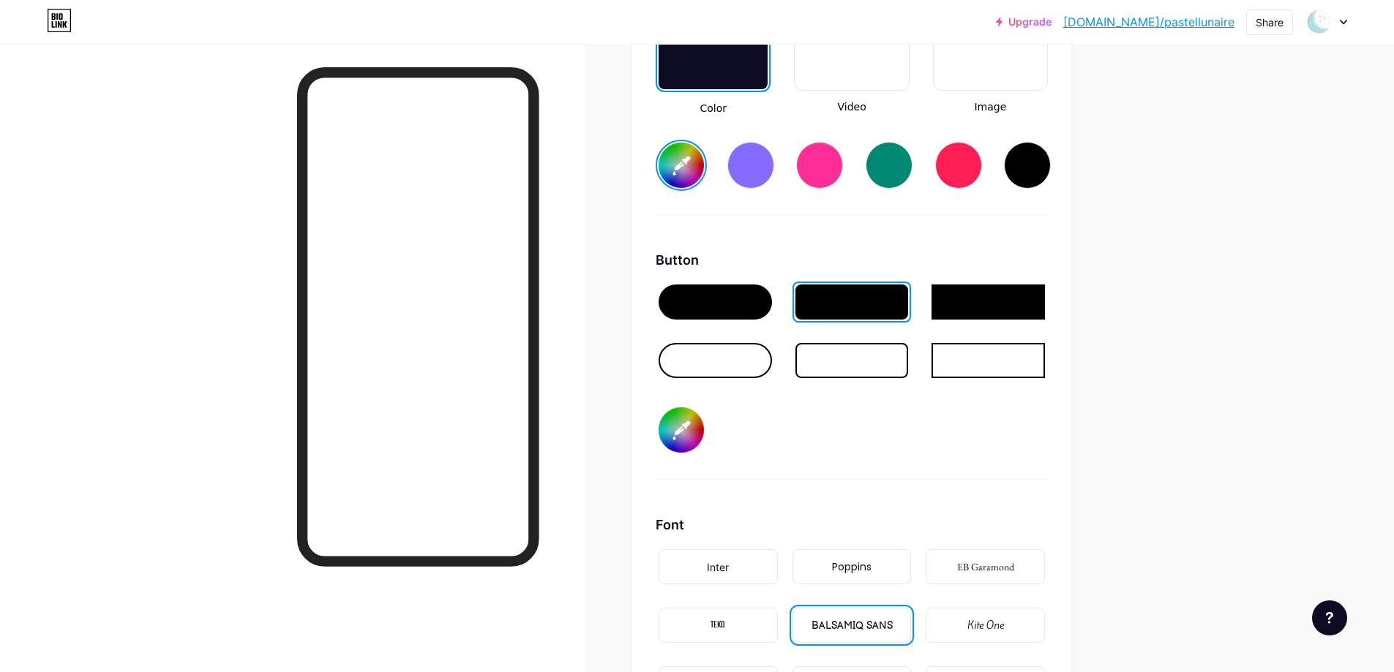
type input "#ffffff"
type input "#c4b7da"
type input "#087aa9"
type input "#ffffff"
type input "#c4b7da"
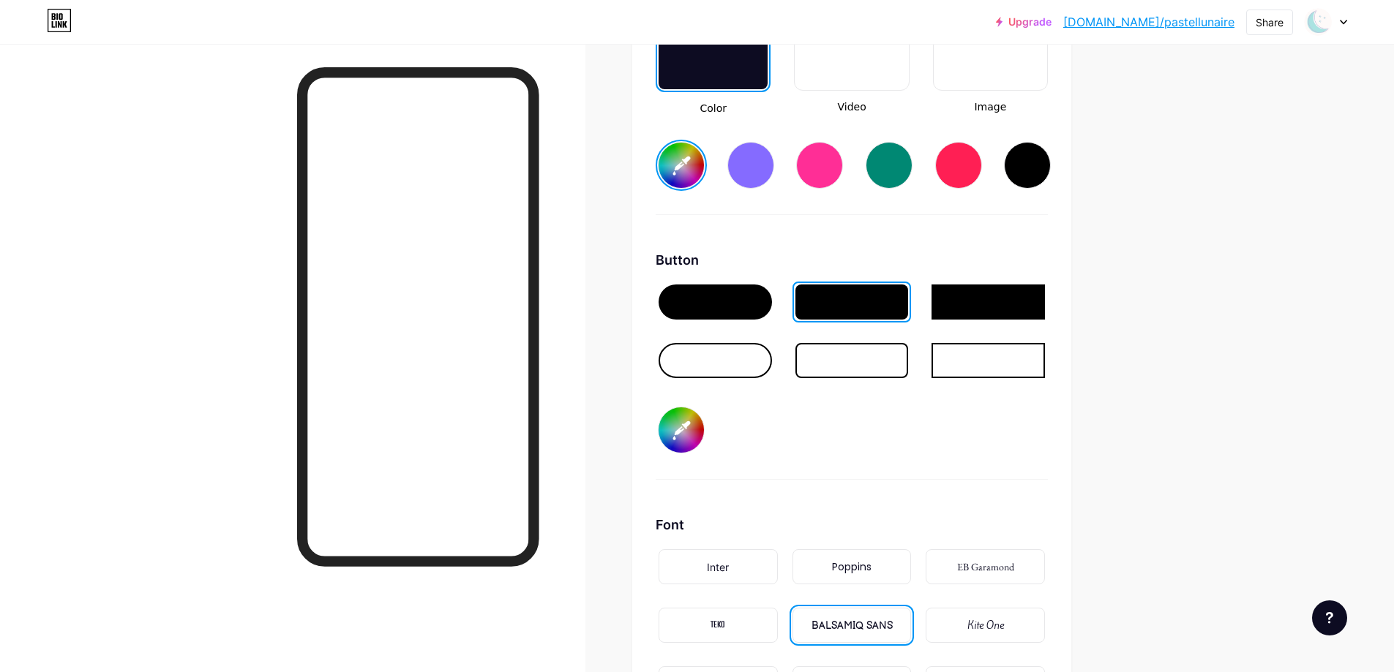
type input "#ffffff"
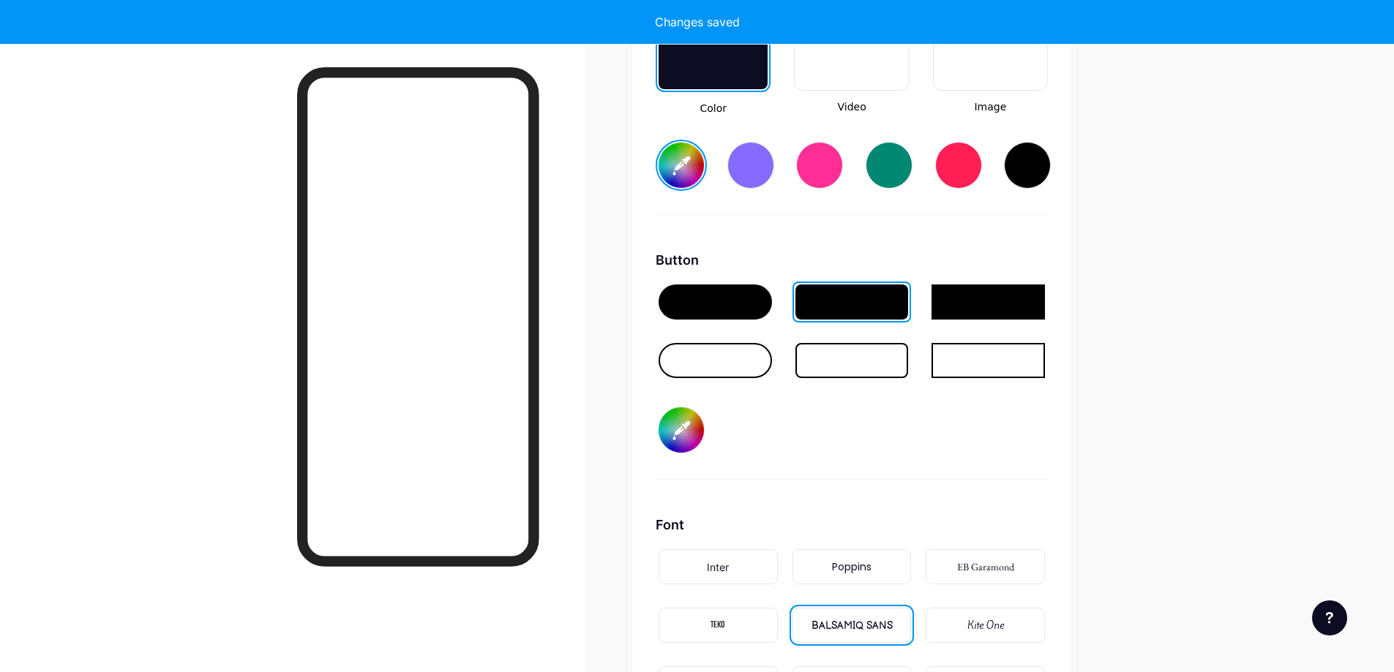
type input "#c4b7da"
type input "#ffffff"
type input "#c4b7da"
type input "#ffffff"
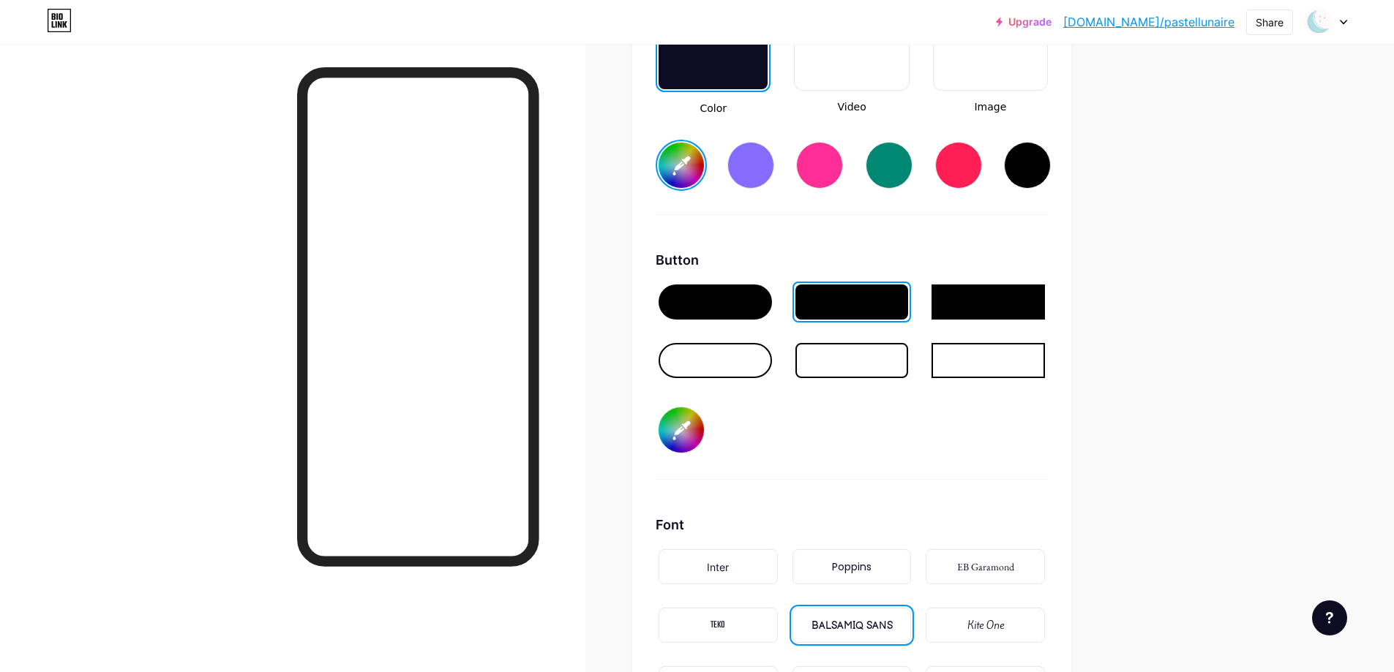
type input "#c4b7da"
type input "#877aa9"
type input "#ffffff"
type input "#c4b7da"
type input "#ffffff"
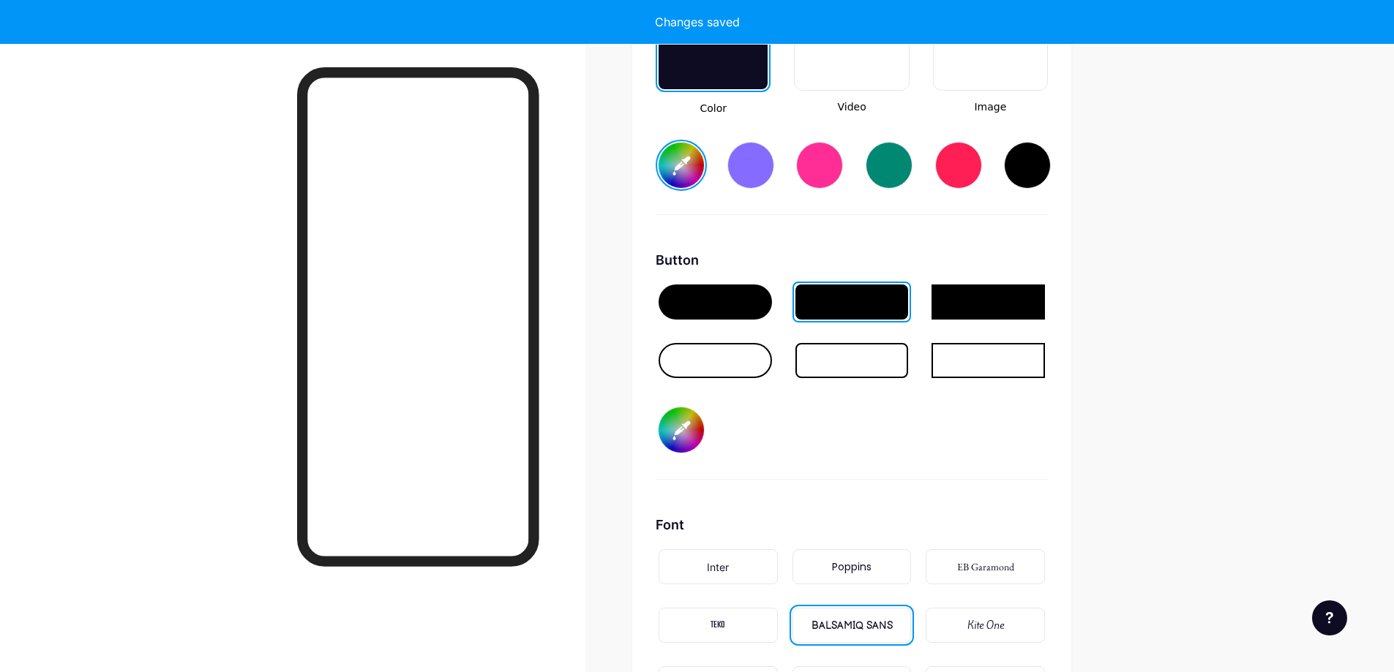
type input "#c4b7da"
type input "#ffffff"
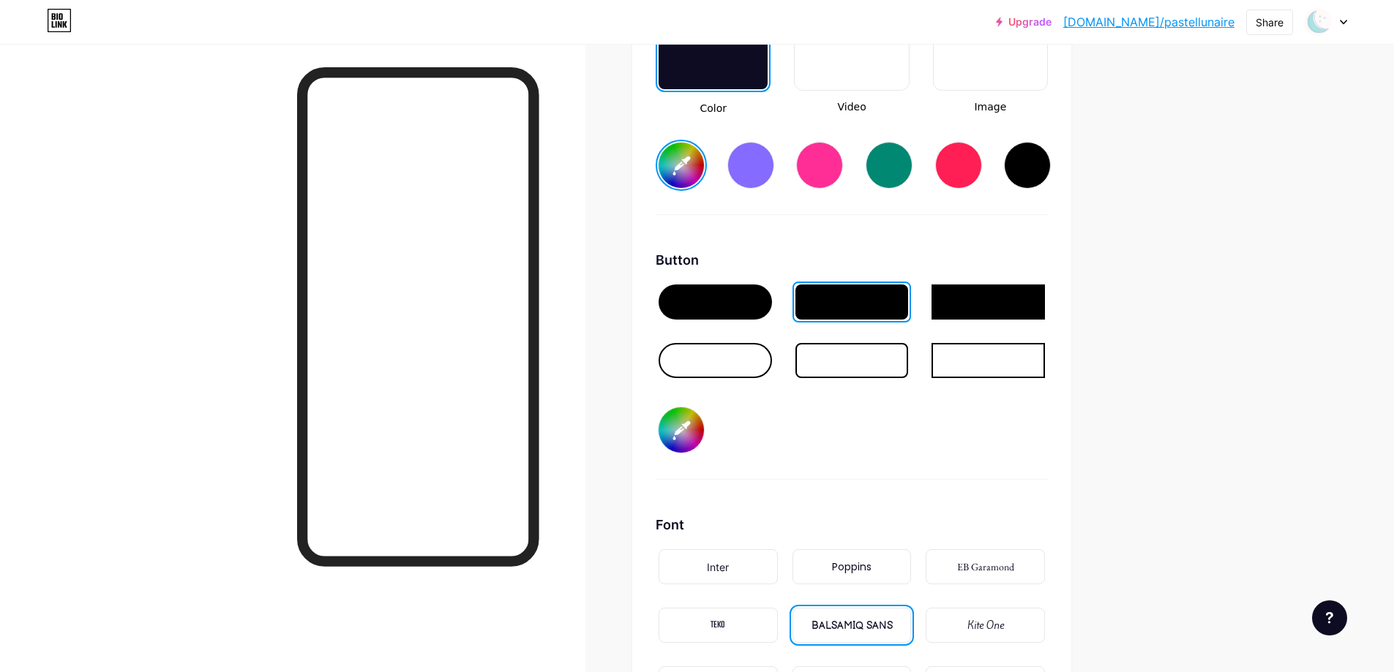
type input "#877aa9"
type input "#c4b7da"
type input "#ffffff"
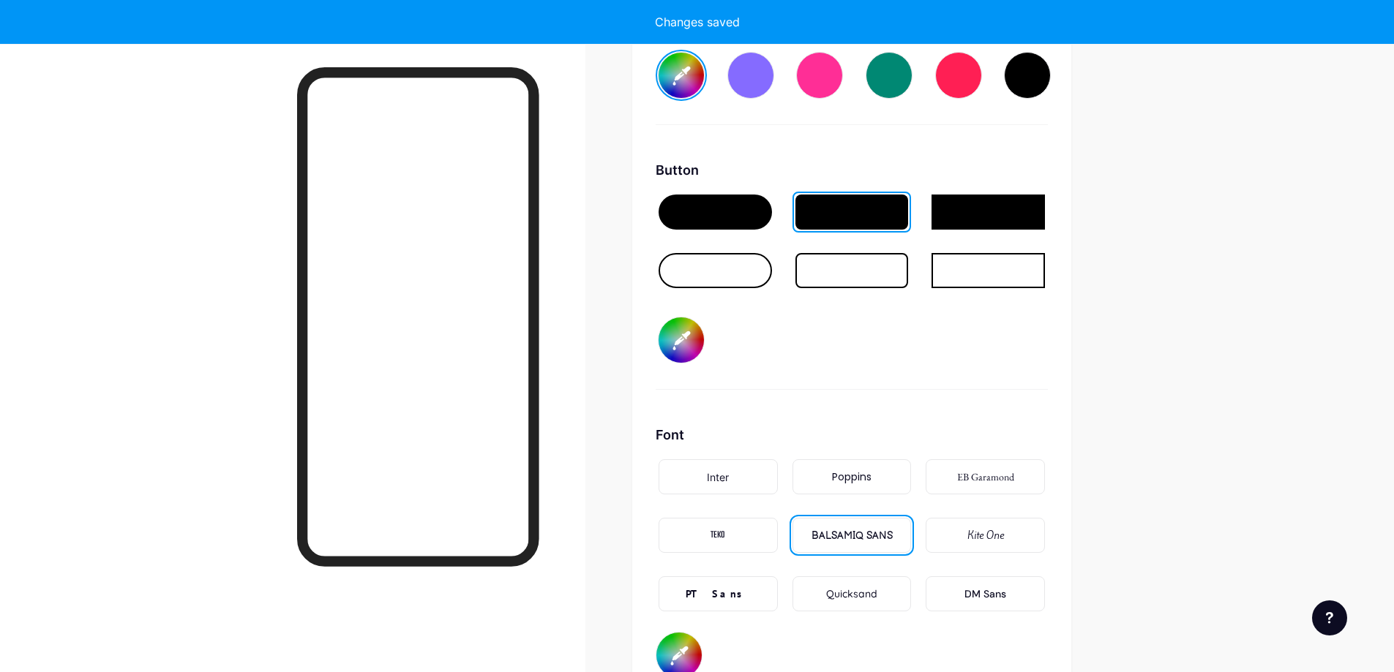
scroll to position [2268, 0]
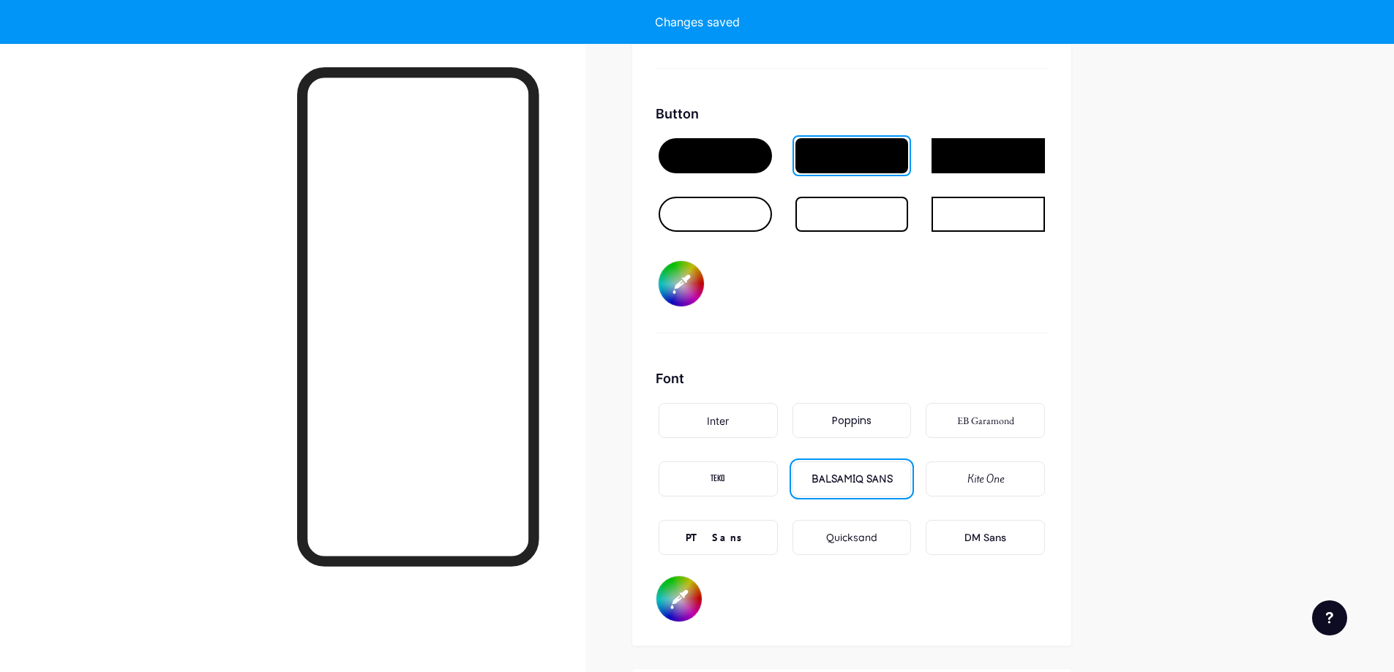
type input "#c4b7da"
type input "#ffffff"
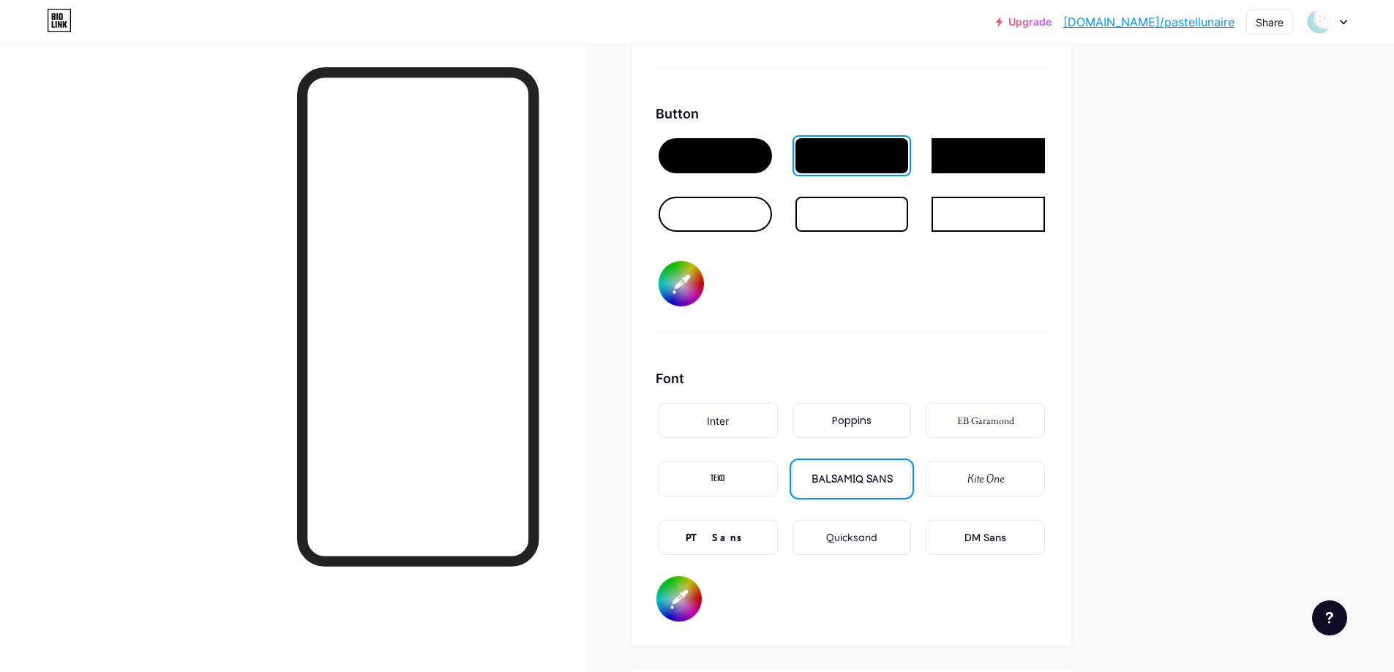
click at [974, 427] on div "EB Garamond" at bounding box center [985, 420] width 57 height 15
type input "#c4b7da"
type input "#ffffff"
type input "#c4b7da"
type input "#ffffff"
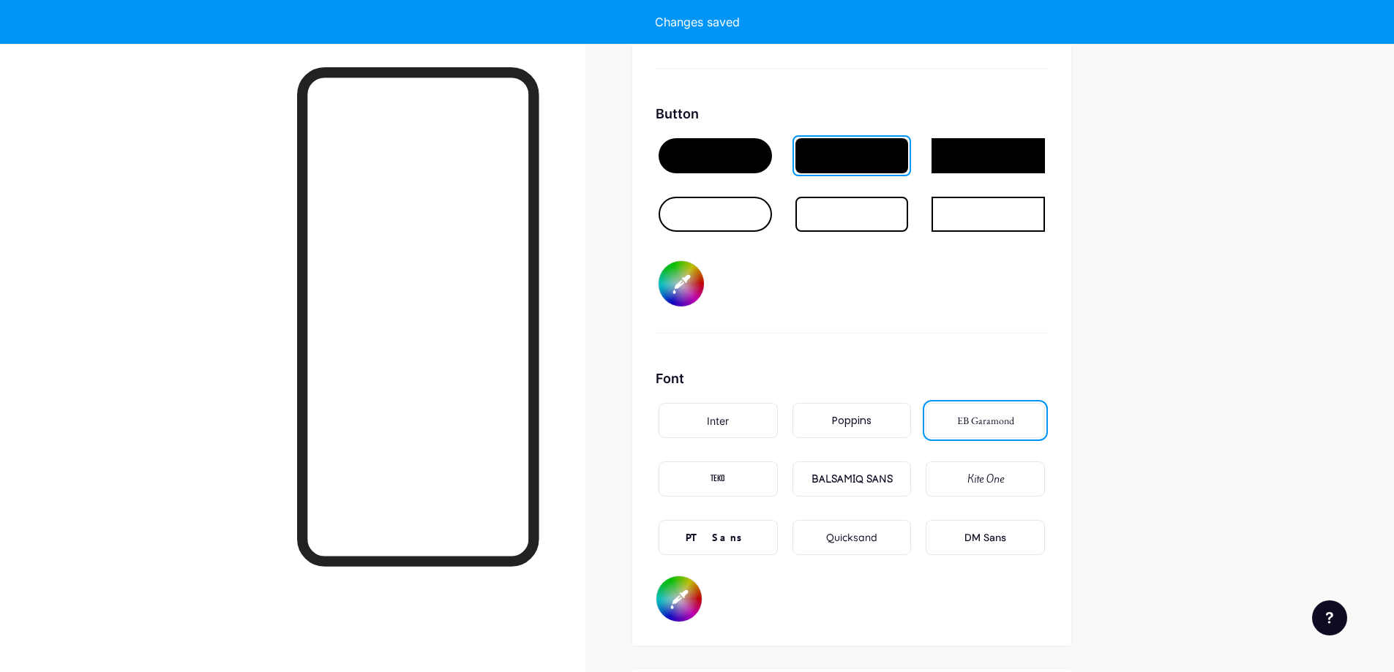
type input "#c4b7da"
type input "#ffffff"
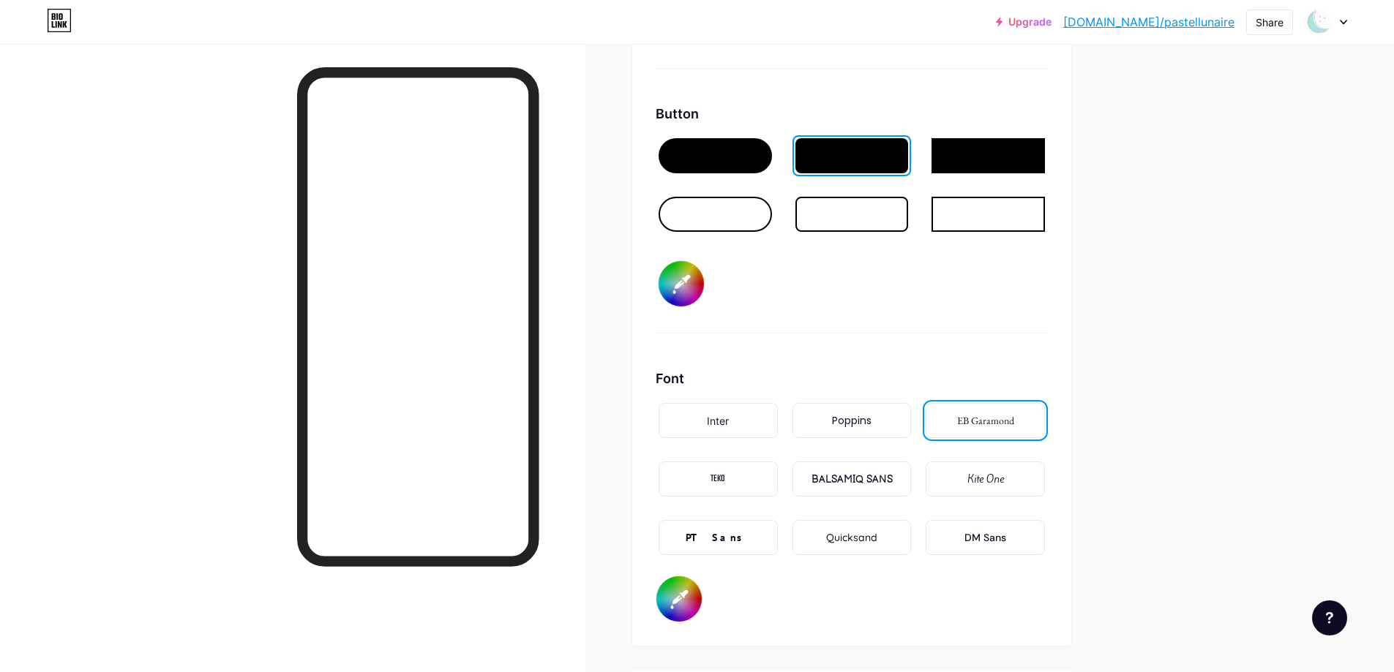
click at [721, 419] on div "Inter" at bounding box center [718, 420] width 22 height 15
type input "#c4b7da"
type input "#ffffff"
type input "#c4b7da"
type input "#ffffff"
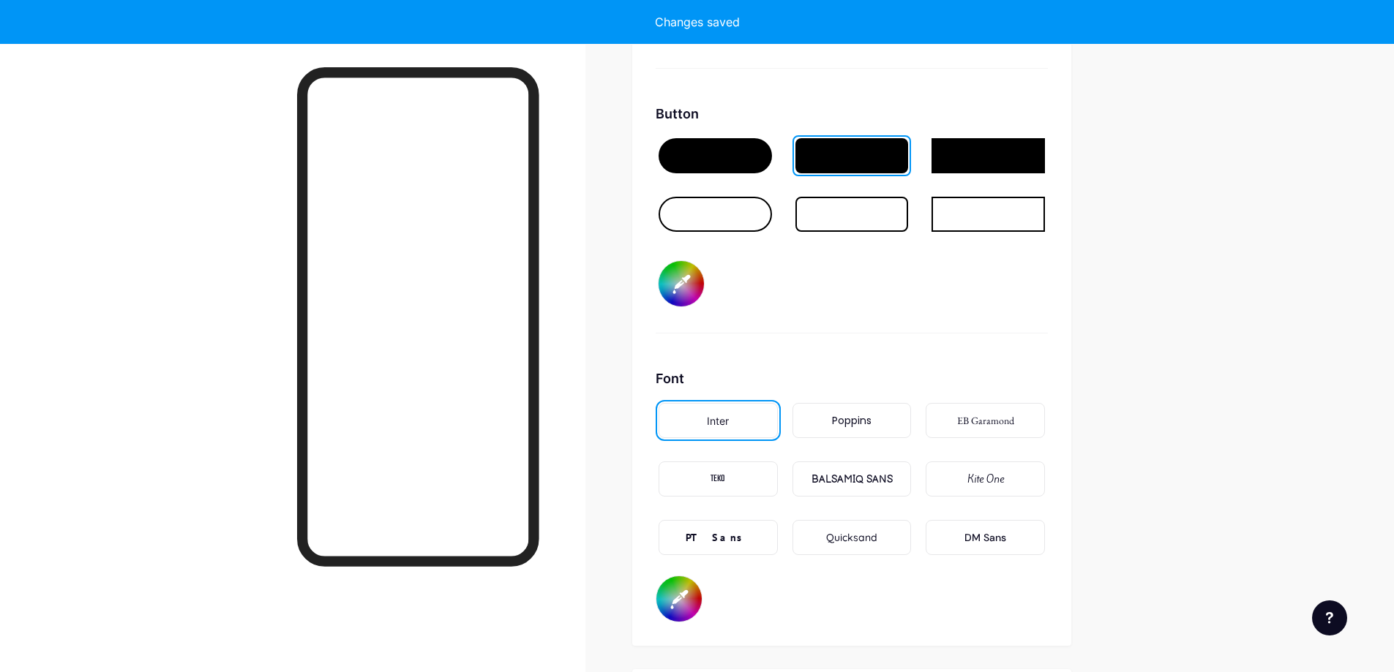
type input "#c4b7da"
type input "#ffffff"
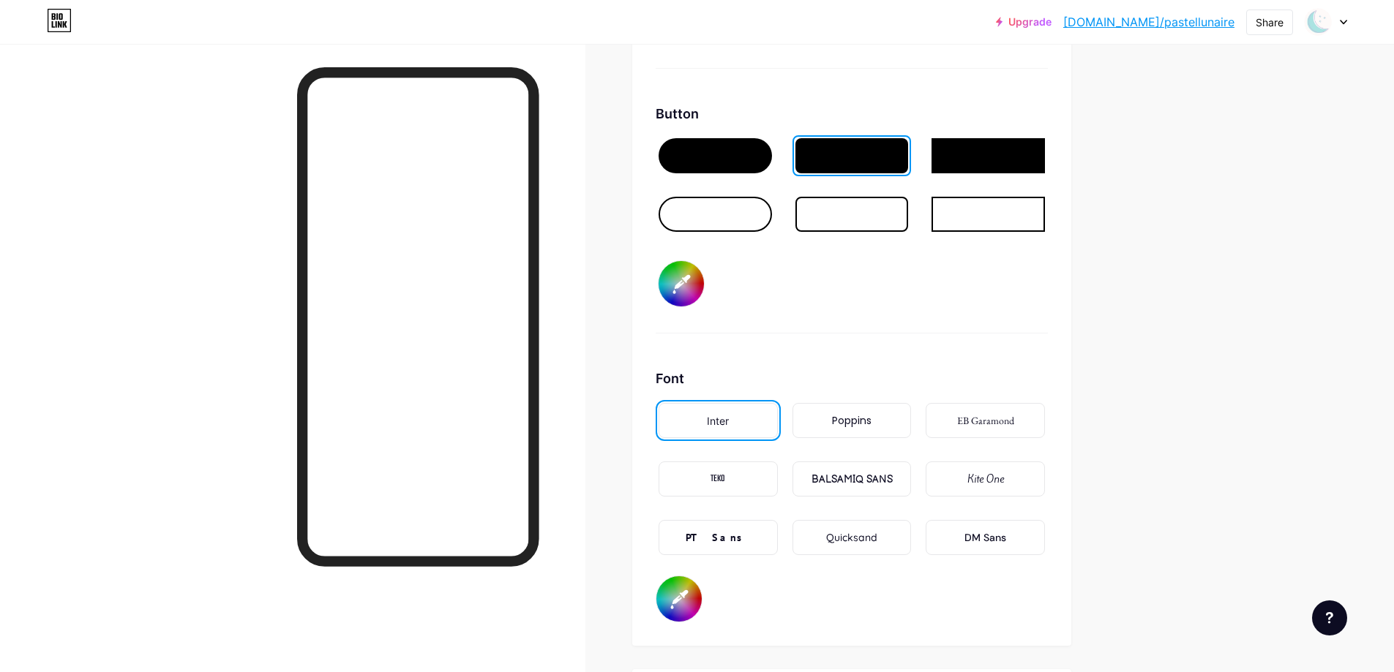
click at [843, 426] on div "Poppins" at bounding box center [852, 420] width 40 height 15
type input "#c4b7da"
type input "#ffffff"
type input "#c4b7da"
type input "#ffffff"
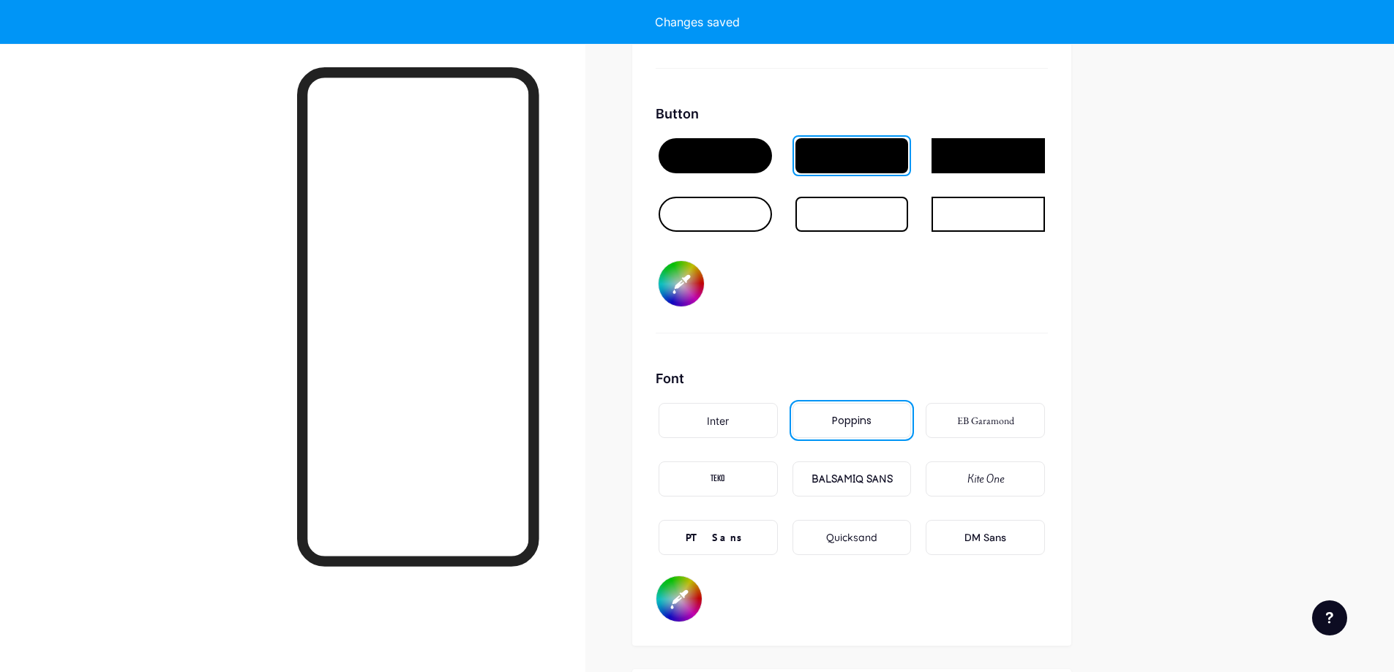
type input "#c4b7da"
type input "#ffffff"
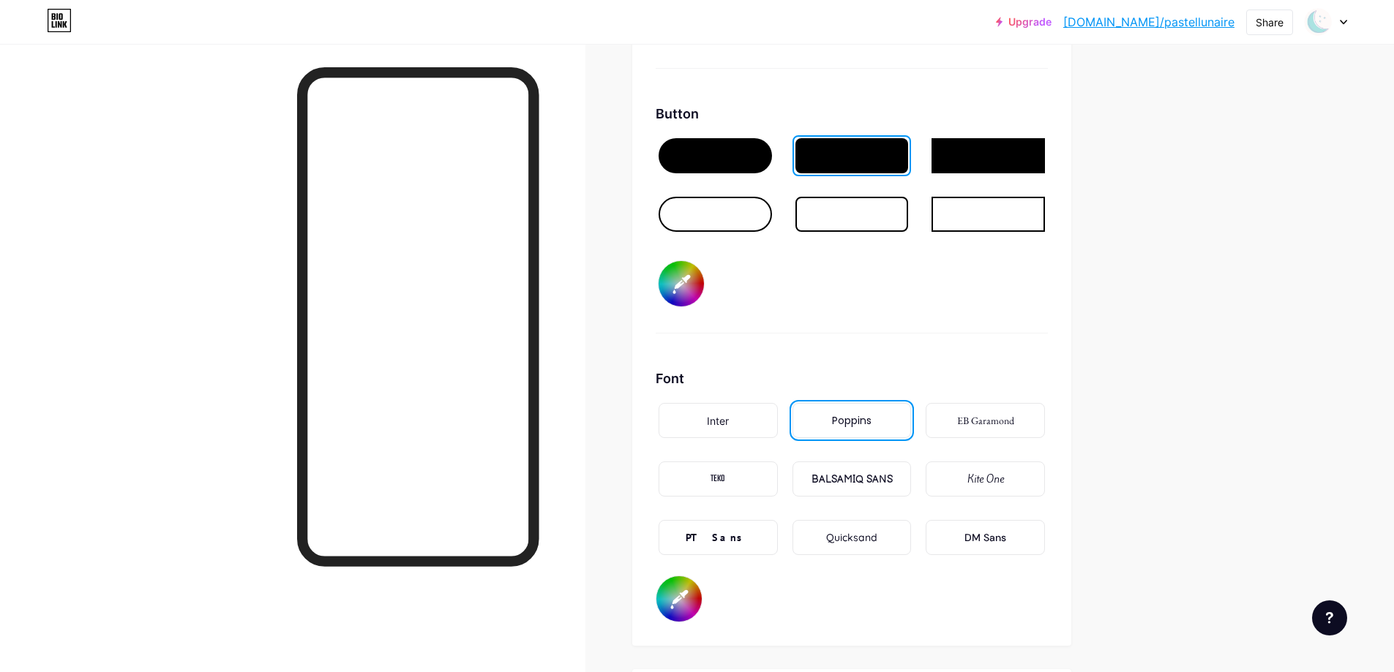
click at [981, 475] on div "Kite One" at bounding box center [985, 479] width 37 height 15
type input "#c4b7da"
type input "#ffffff"
type input "#c4b7da"
type input "#ffffff"
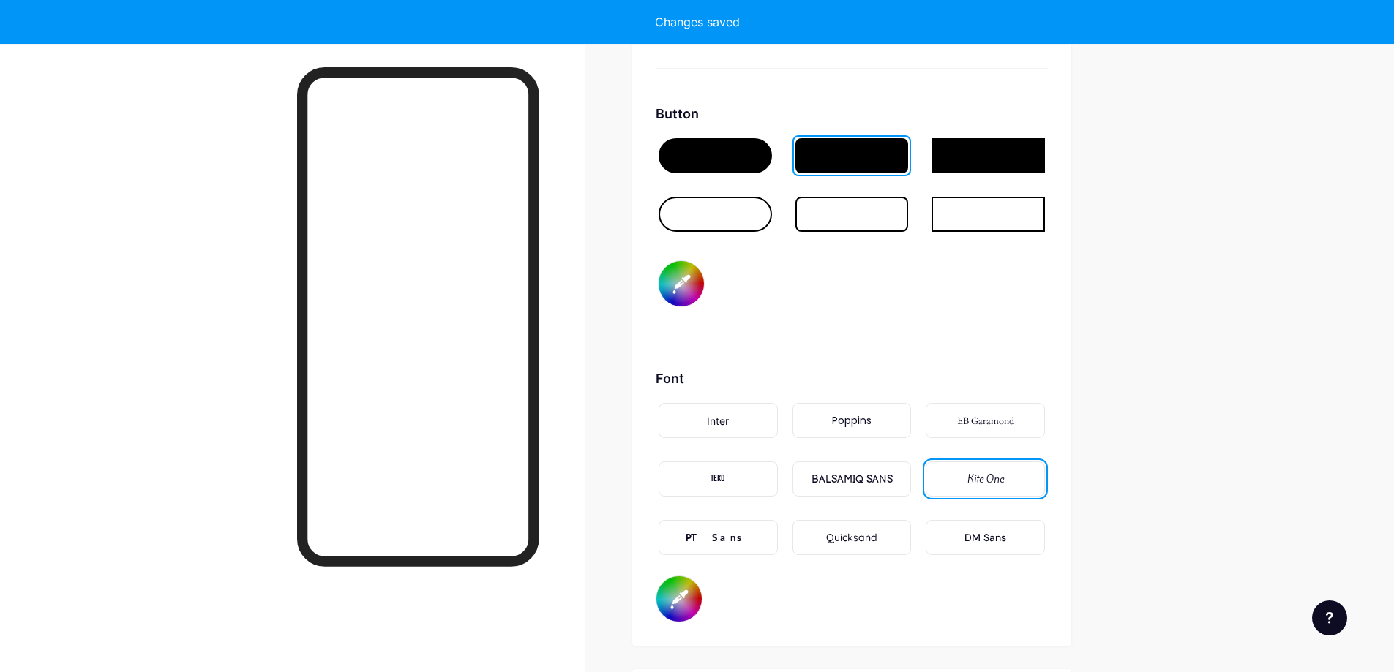
type input "#c4b7da"
type input "#ffffff"
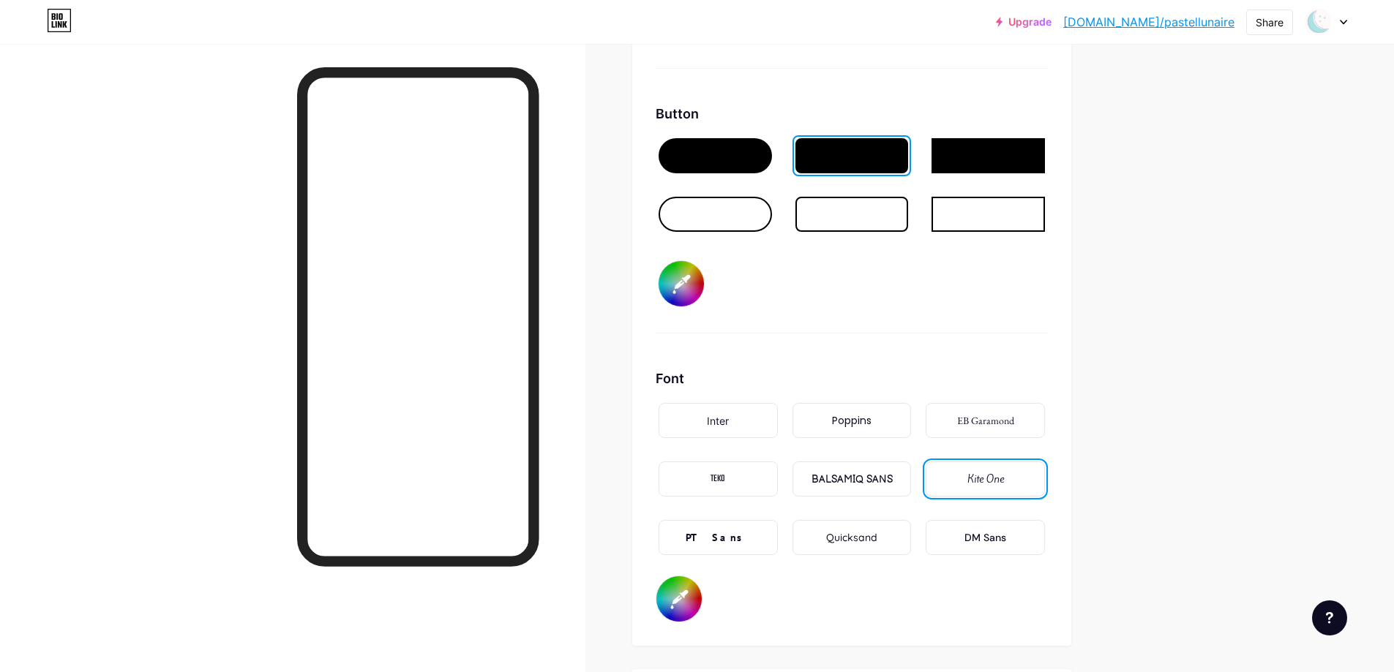
click at [844, 479] on div "BALSAMIQ SANS" at bounding box center [851, 479] width 81 height 15
type input "#c4b7da"
type input "#ffffff"
type input "#c4b7da"
type input "#ffffff"
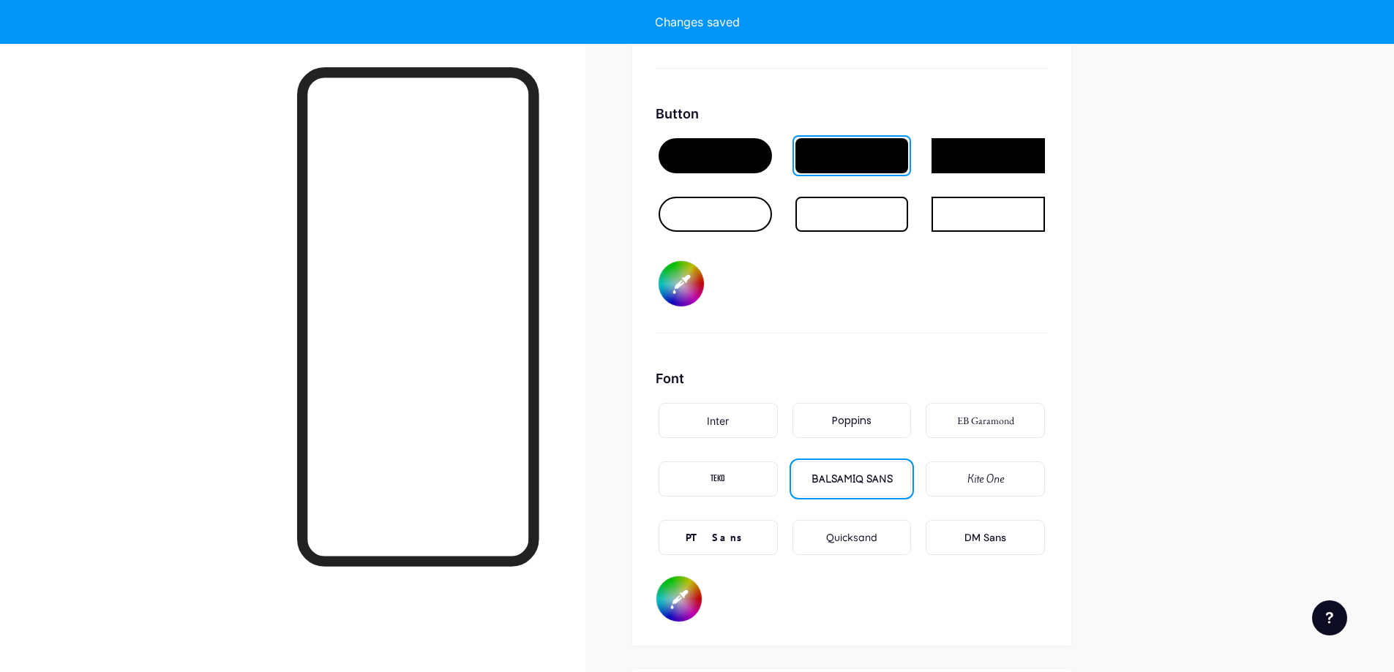
type input "#c4b7da"
type input "#ffffff"
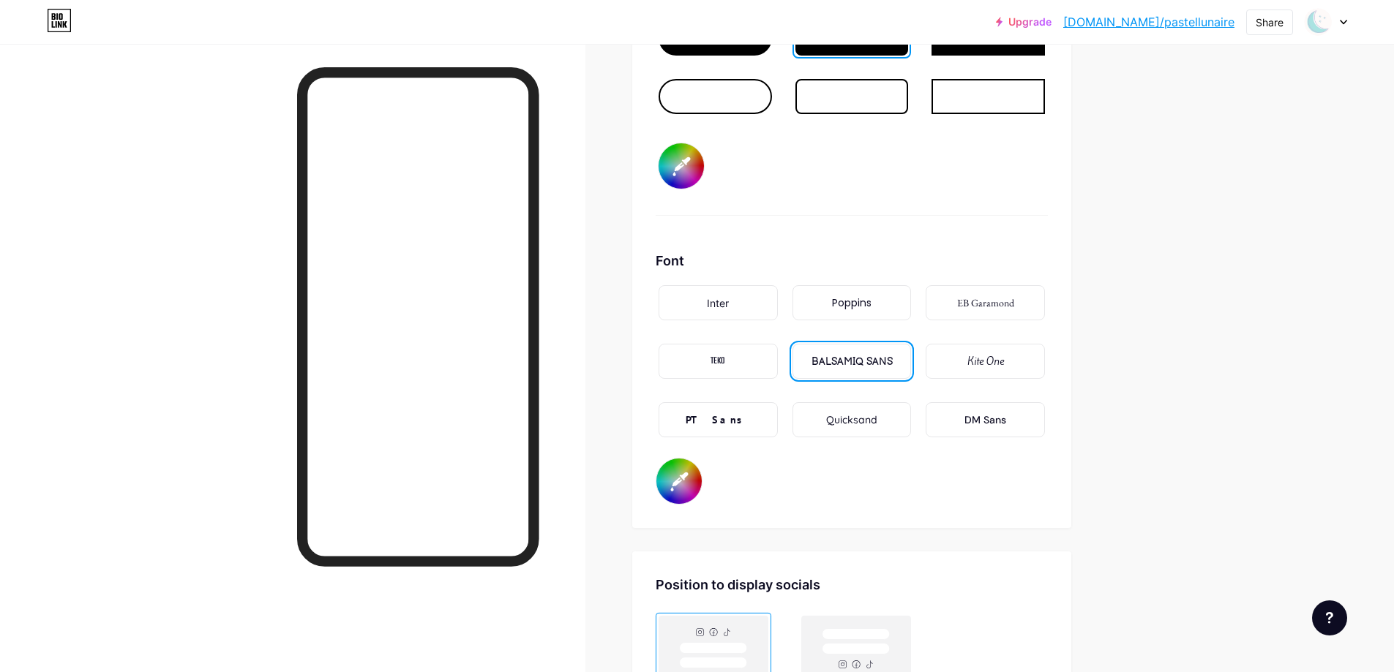
scroll to position [2560, 0]
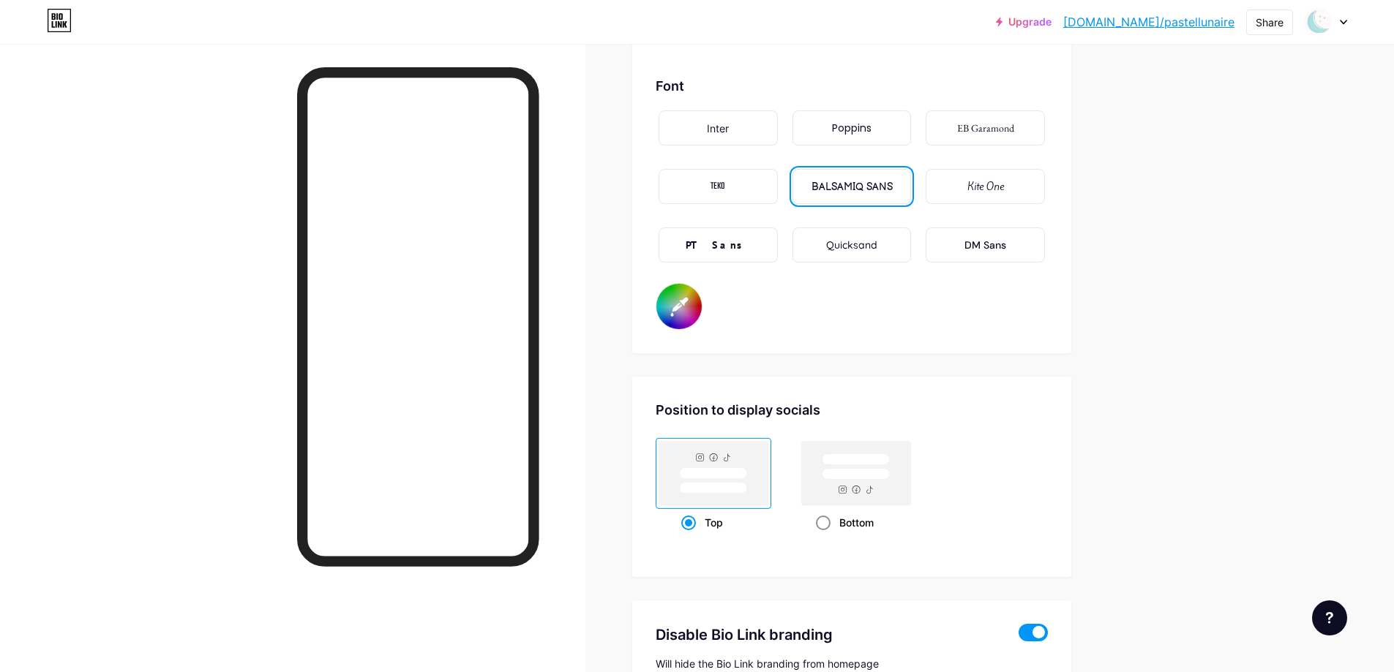
click at [824, 521] on span at bounding box center [823, 523] width 15 height 15
click at [824, 536] on input "Bottom" at bounding box center [821, 541] width 10 height 10
radio input "true"
type input "#c4b7da"
type input "#ffffff"
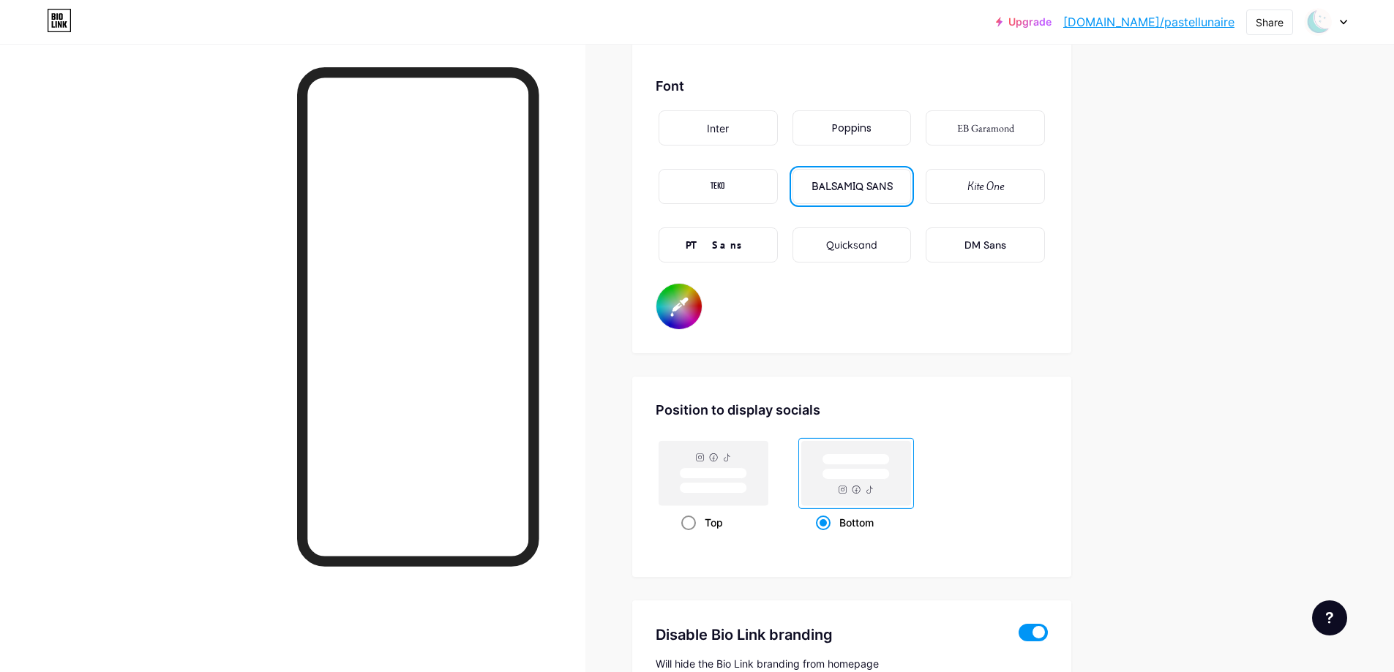
click at [694, 525] on span at bounding box center [688, 523] width 15 height 15
click at [691, 536] on input "Top" at bounding box center [686, 541] width 10 height 10
radio input "true"
type input "#c4b7da"
type input "#ffffff"
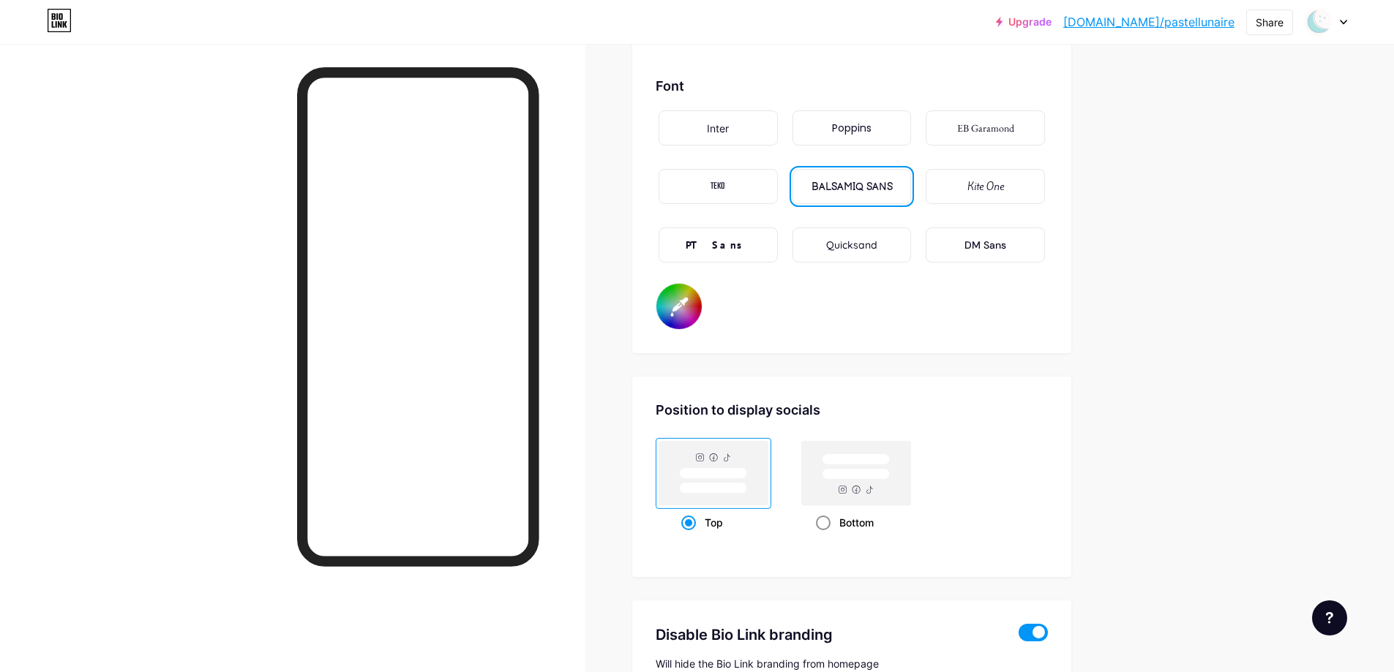
click at [825, 517] on span at bounding box center [823, 523] width 15 height 15
click at [825, 536] on input "Bottom" at bounding box center [821, 541] width 10 height 10
radio input "true"
type input "#c4b7da"
type input "#ffffff"
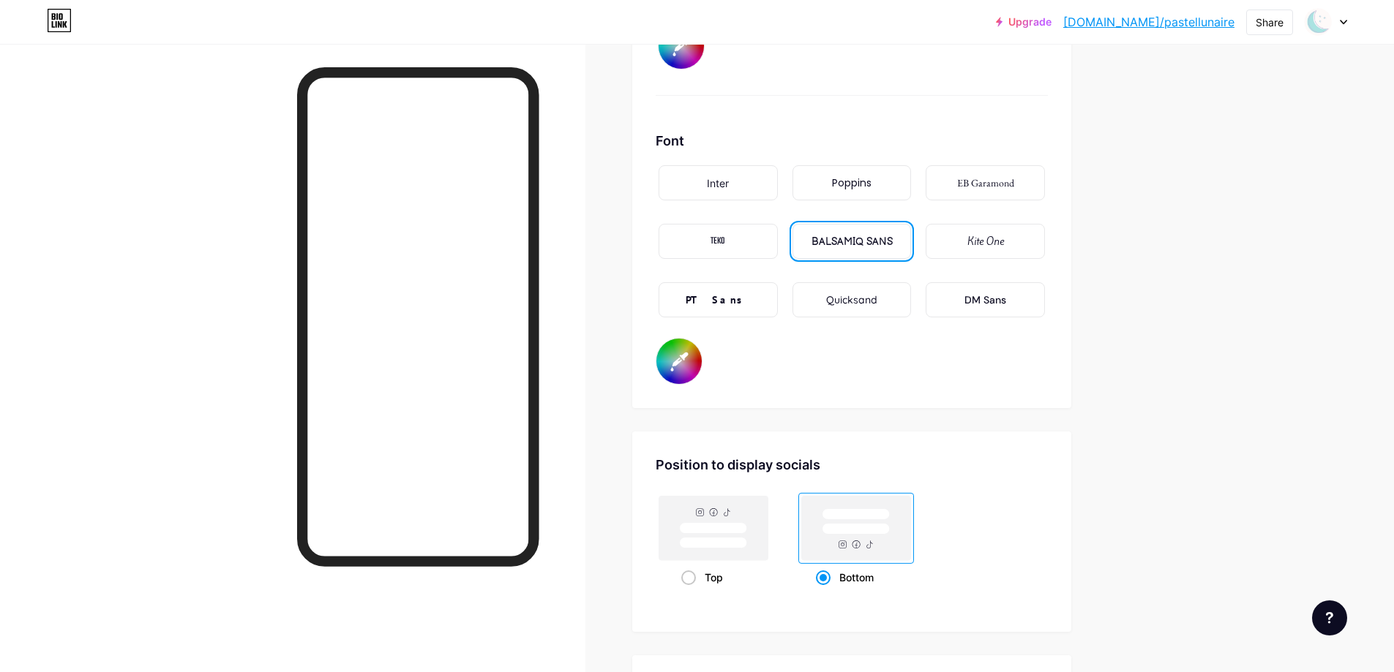
scroll to position [2530, 0]
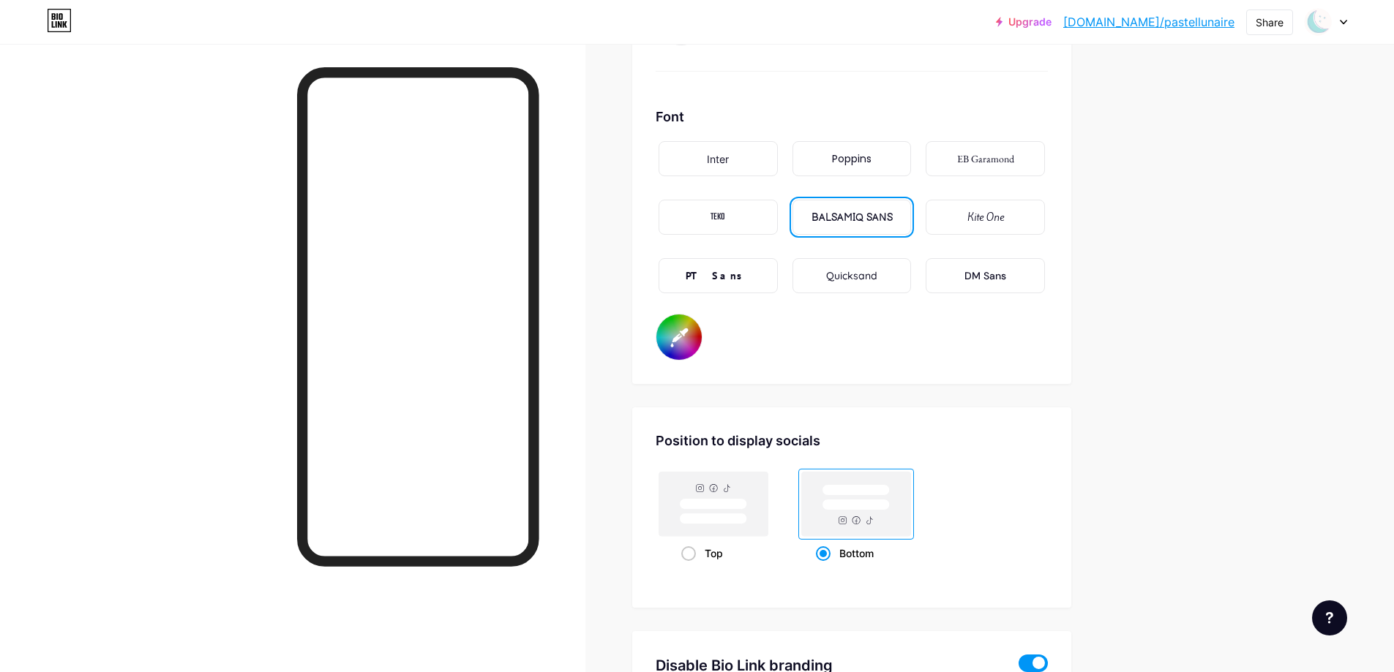
click at [685, 348] on input "#ffffff" at bounding box center [678, 337] width 45 height 45
type input "#c4b7da"
type input "#00000f"
type input "#c4b7da"
type input "#0000ff"
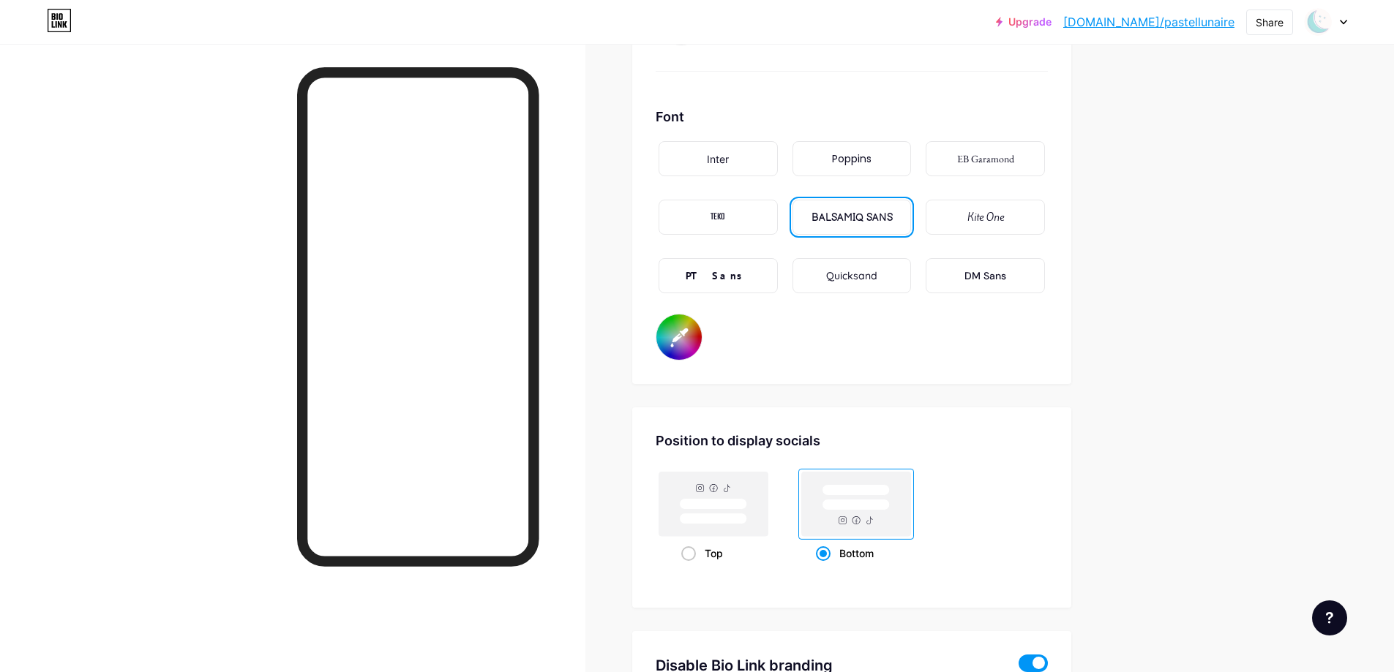
type input "#c4b7da"
type input "#000fff"
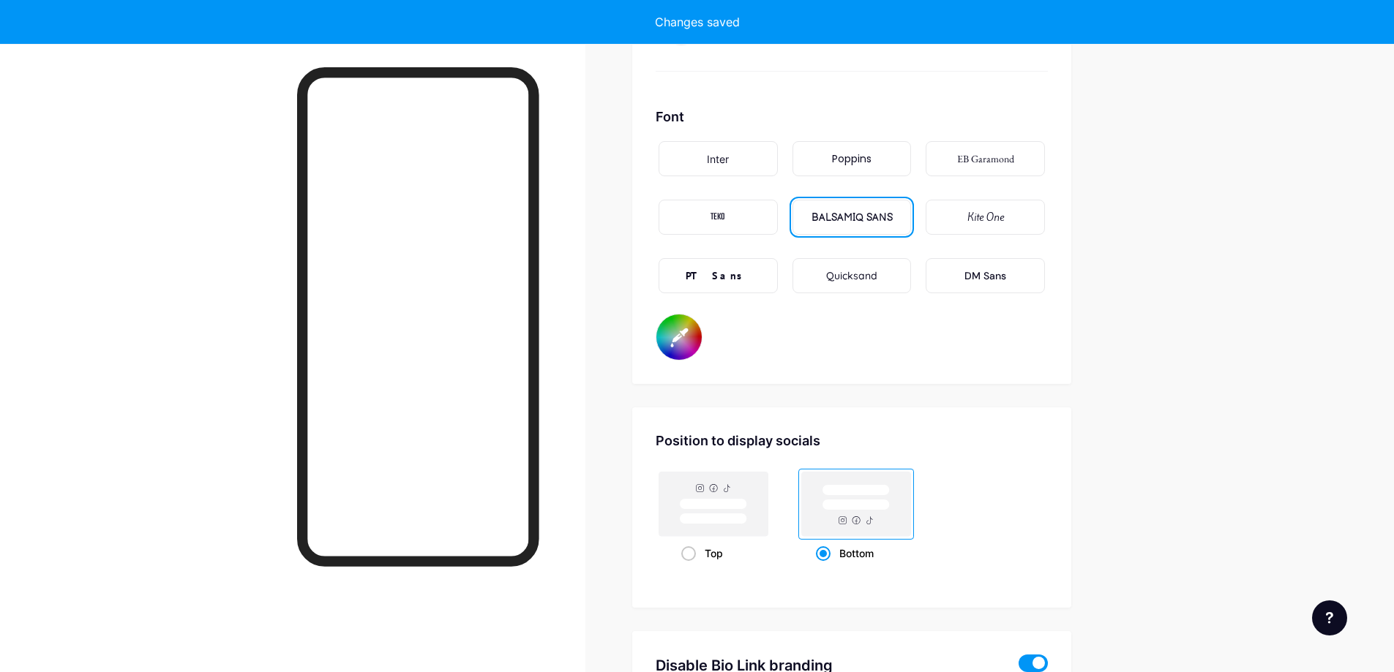
type input "#c4b7da"
type input "#00fffb"
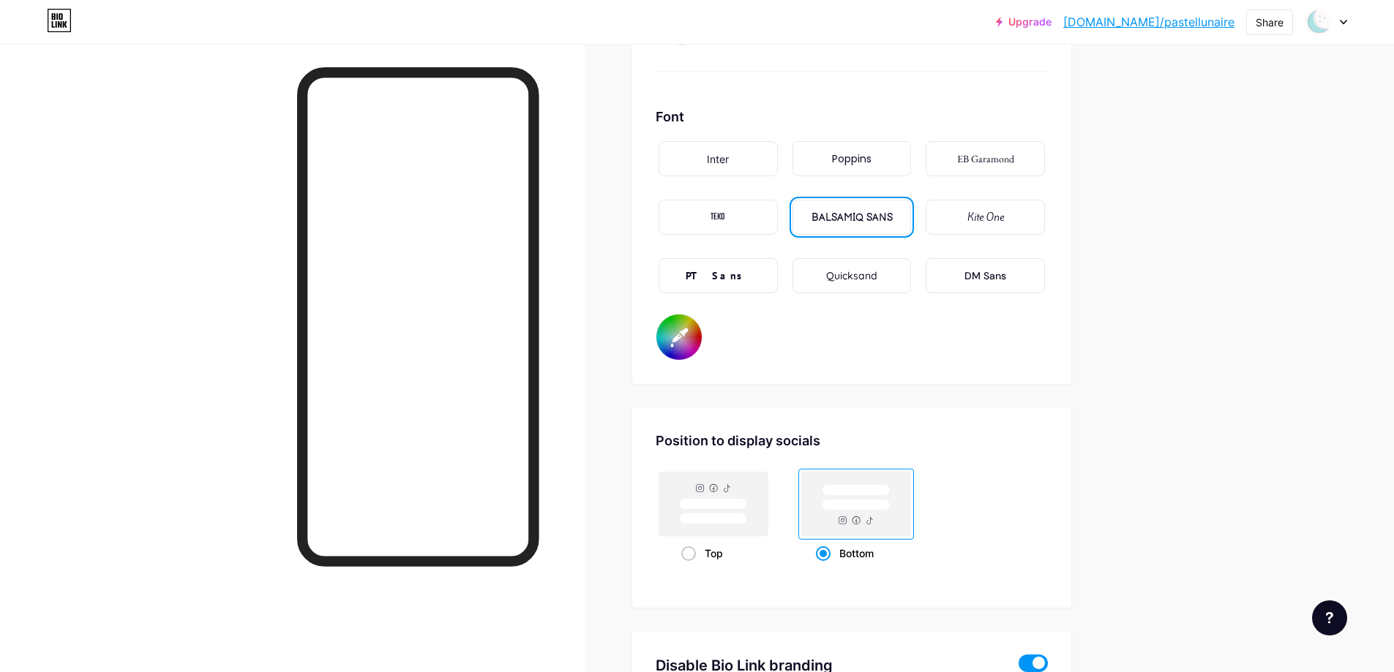
type input "#c4b7da"
type input "#0fffbf"
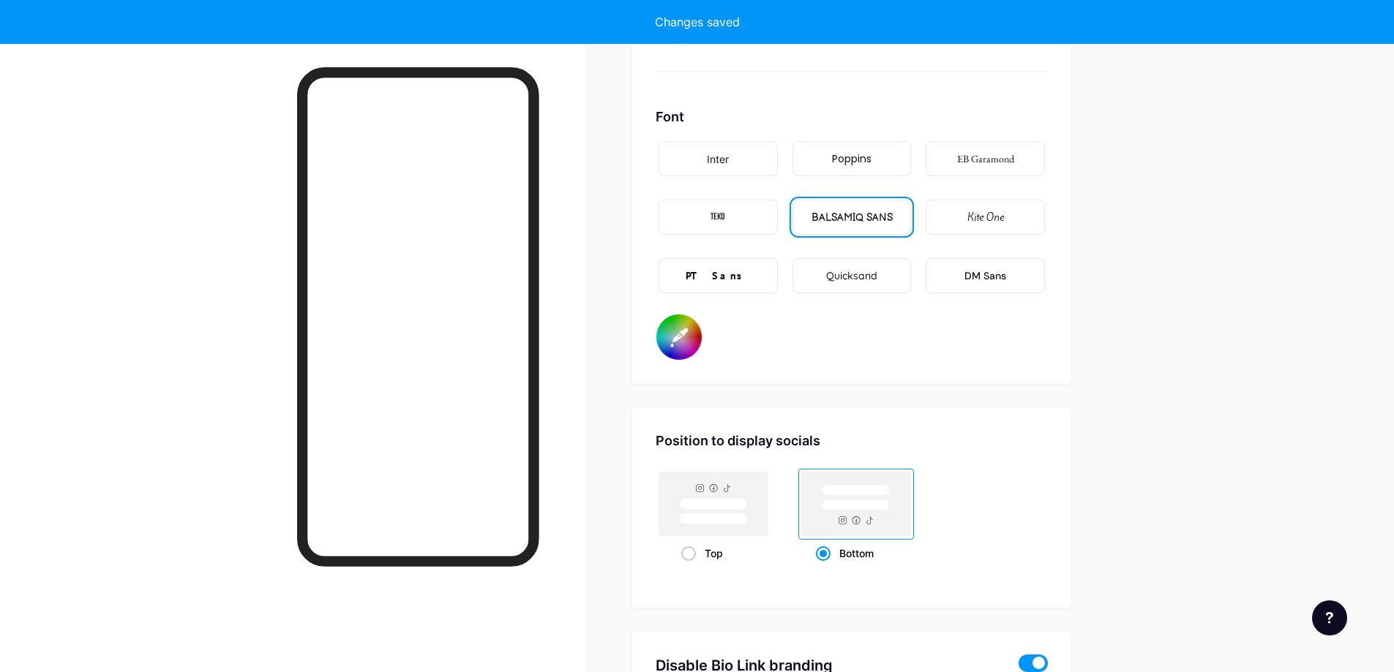
type input "#c4b7da"
type input "#fffbfb"
type input "#c4b7da"
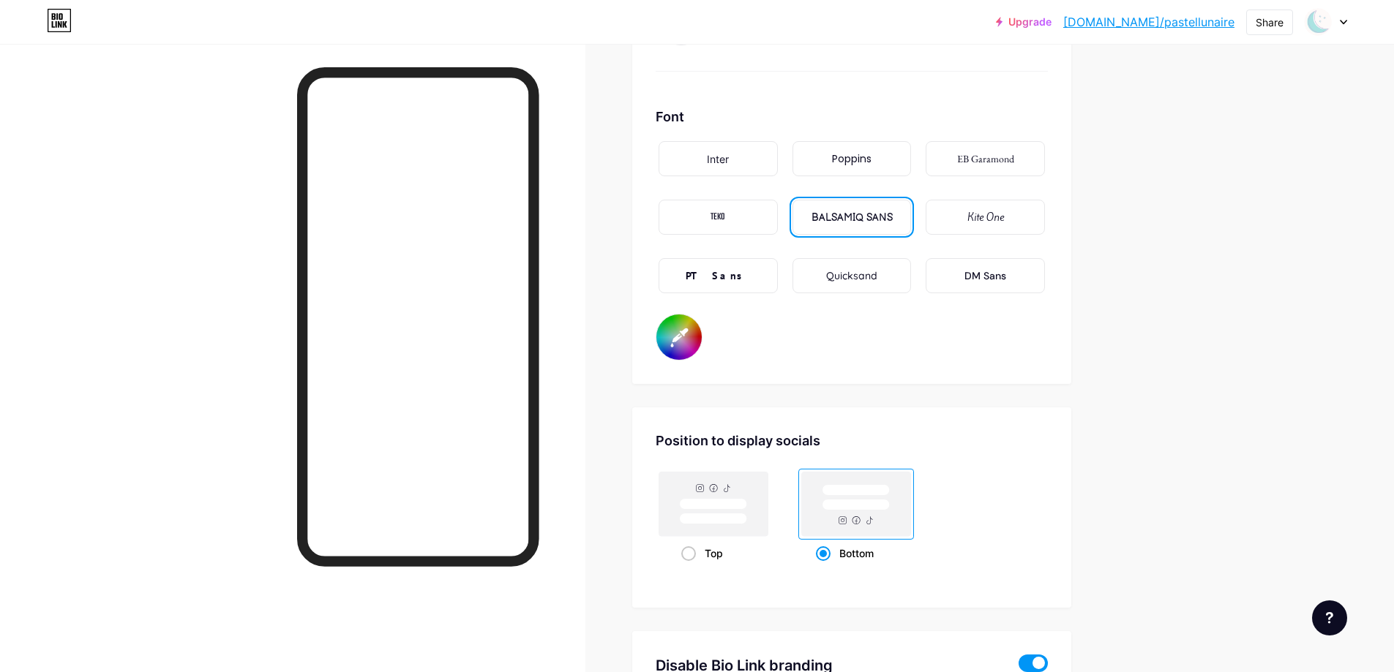
type input "#fffbfb"
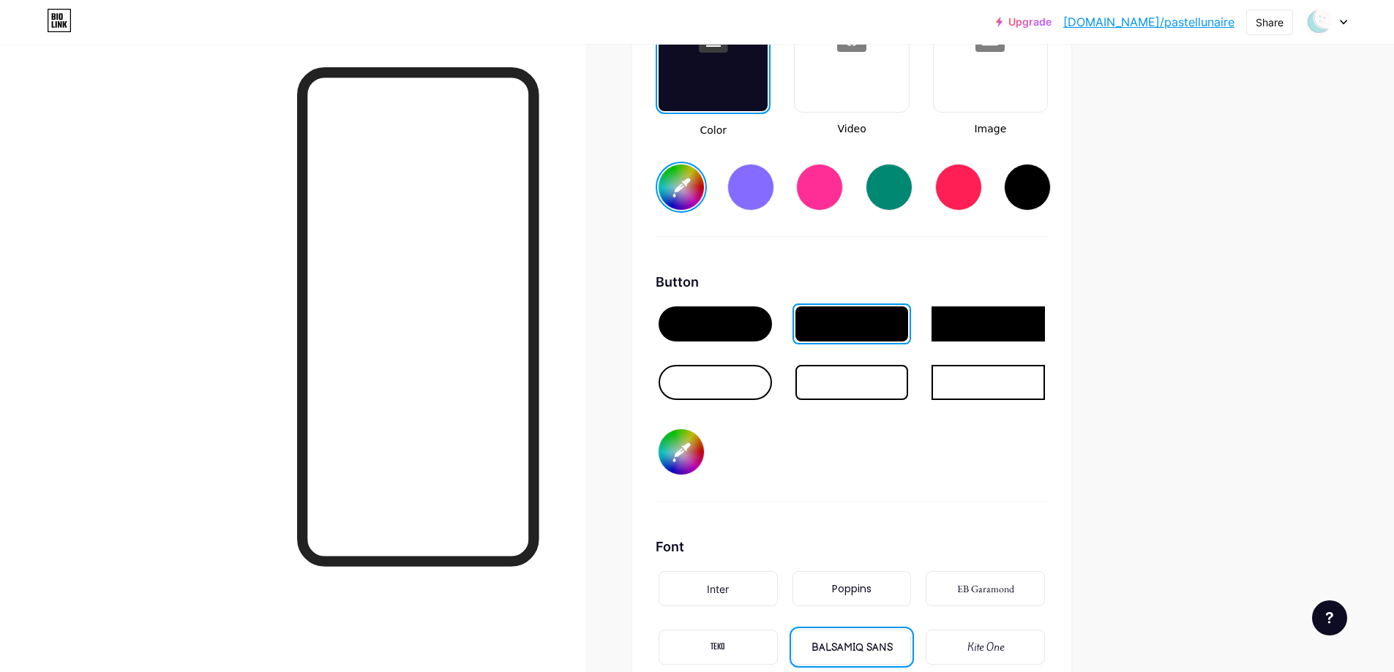
scroll to position [2091, 0]
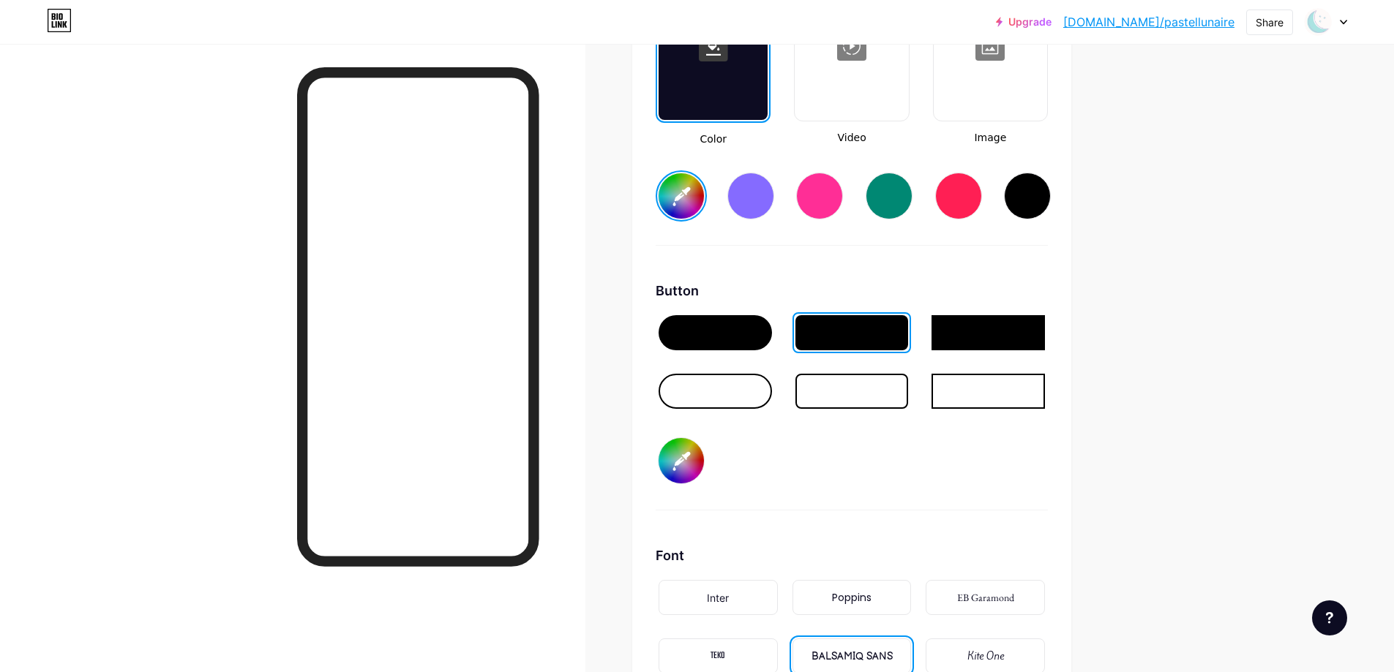
click at [693, 461] on input "#877aa9" at bounding box center [680, 460] width 45 height 45
click at [680, 473] on input "#877aa9" at bounding box center [680, 460] width 45 height 45
type input "#c4b7da"
type input "#000004"
type input "#c4b7da"
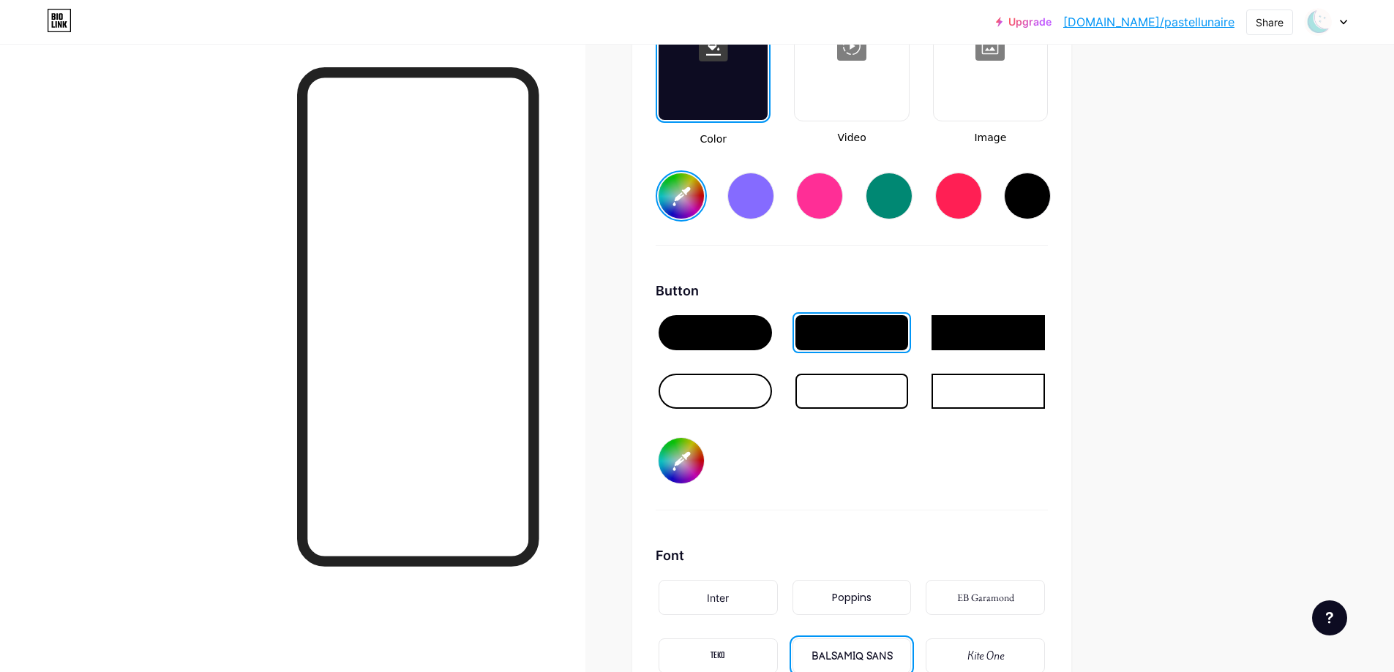
type input "#00000a"
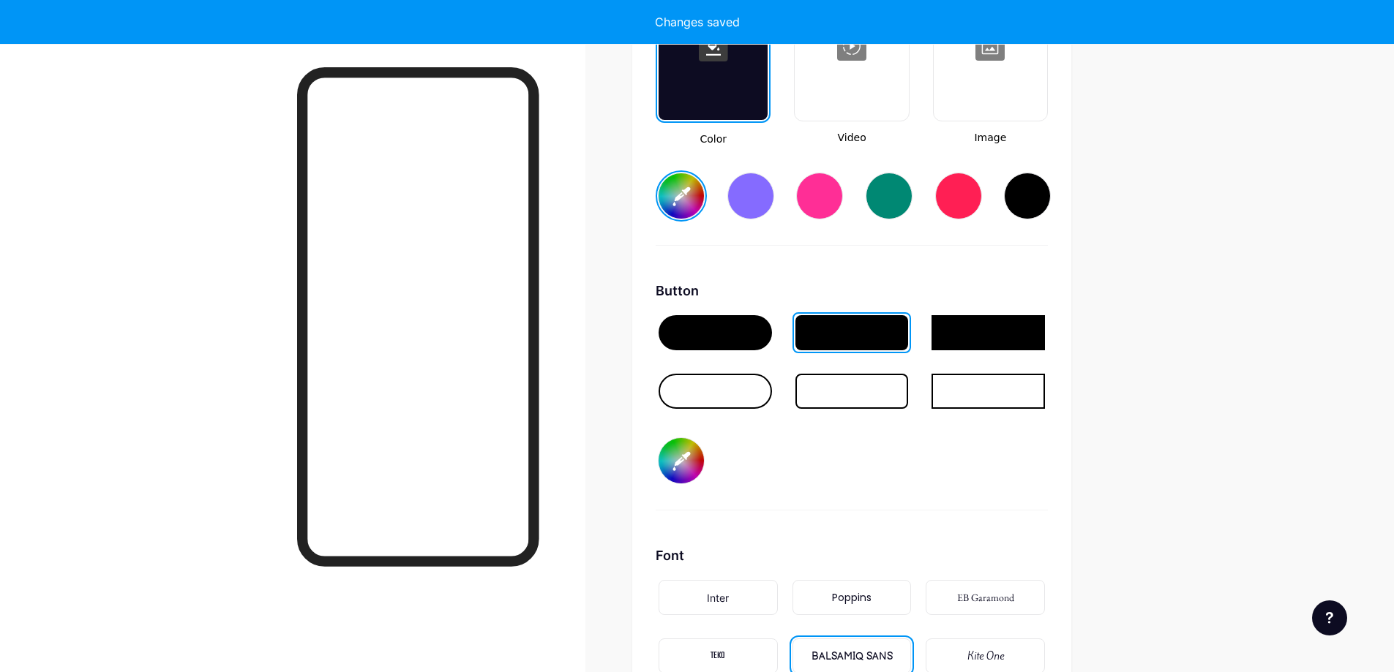
type input "#c4b7da"
type input "#[DATE]"
type input "#c4b7da"
type input "#000ace"
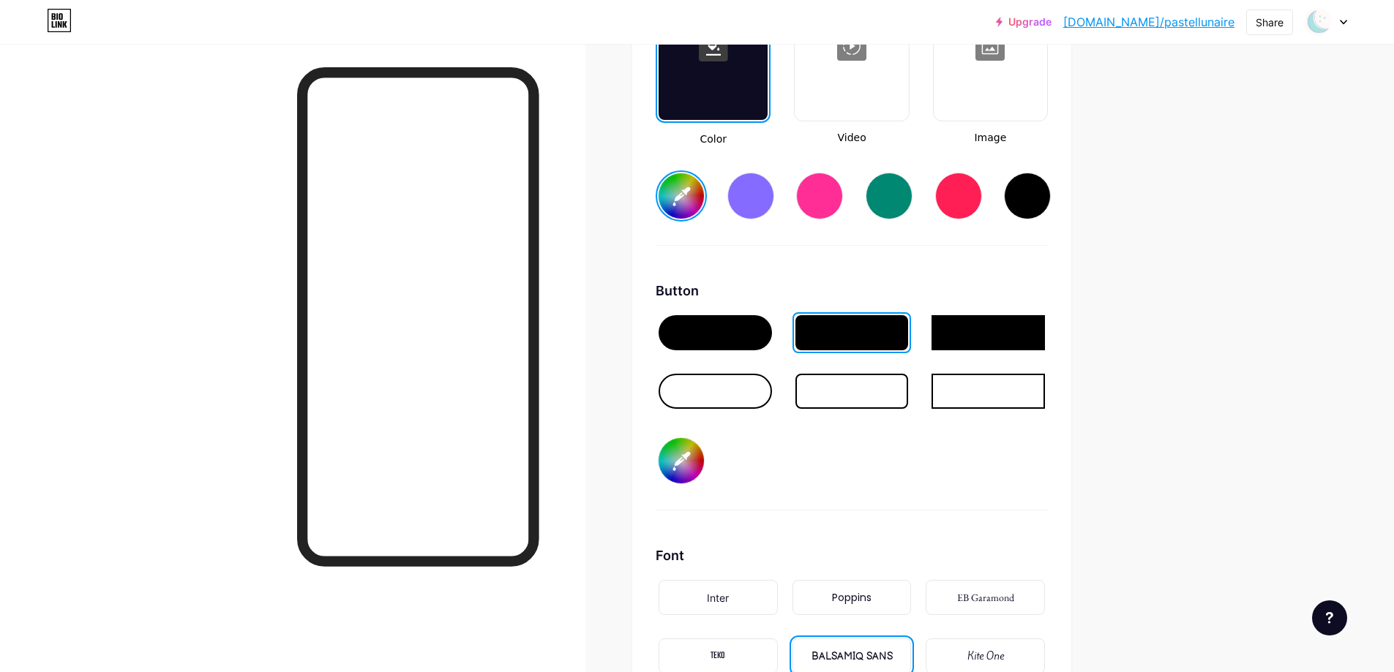
type input "#c4b7da"
type input "#00ace4"
type input "#c4b7da"
type input "#0ace4e"
type input "#c4b7da"
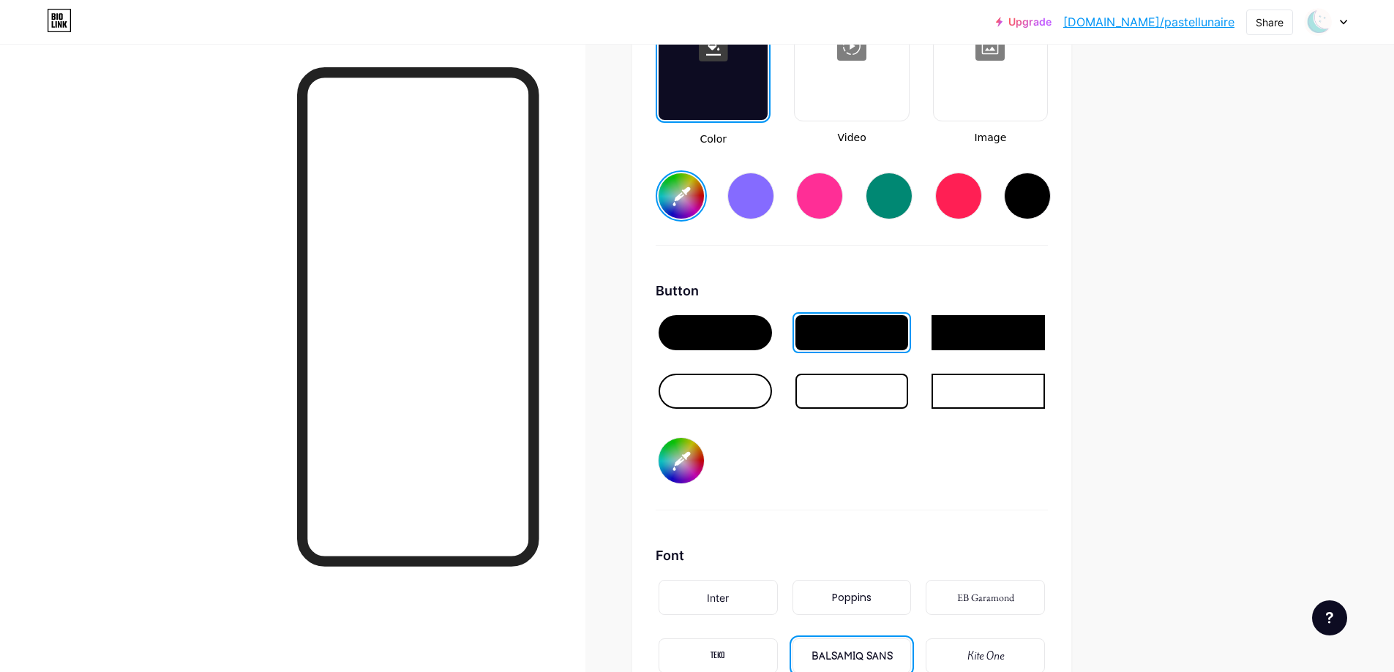
type input "#ace4e4"
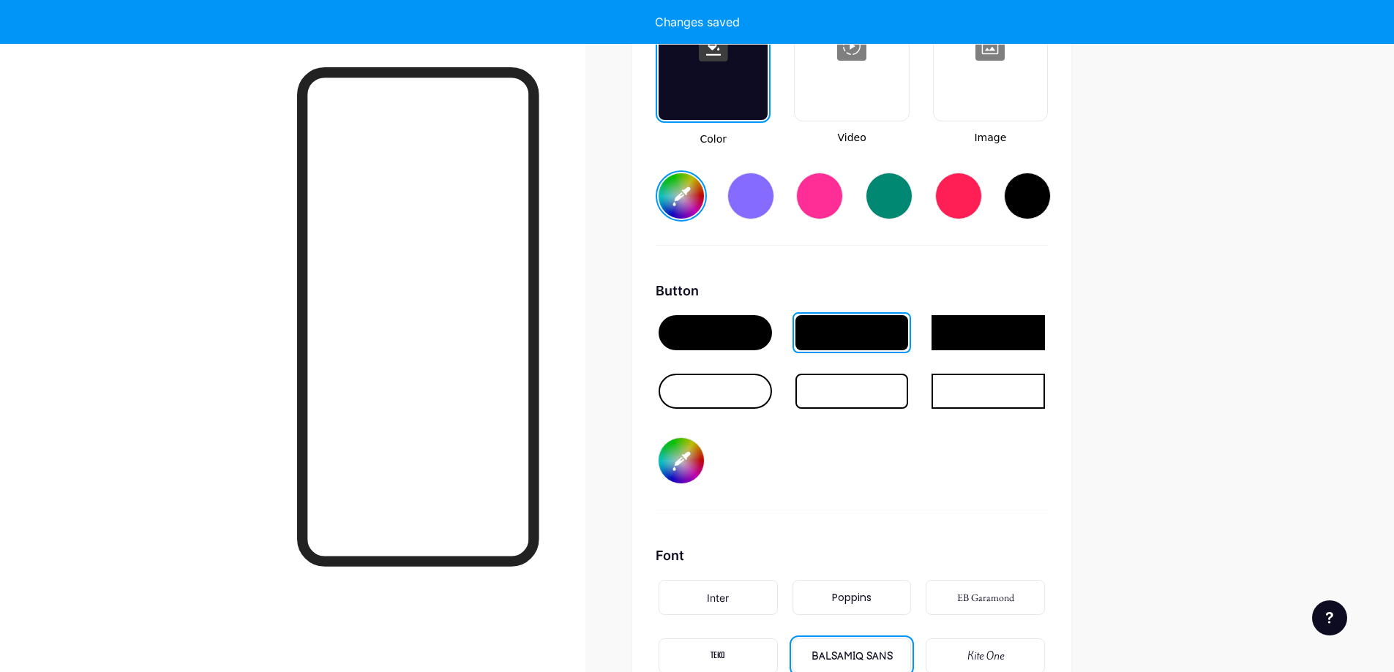
type input "#c4b7da"
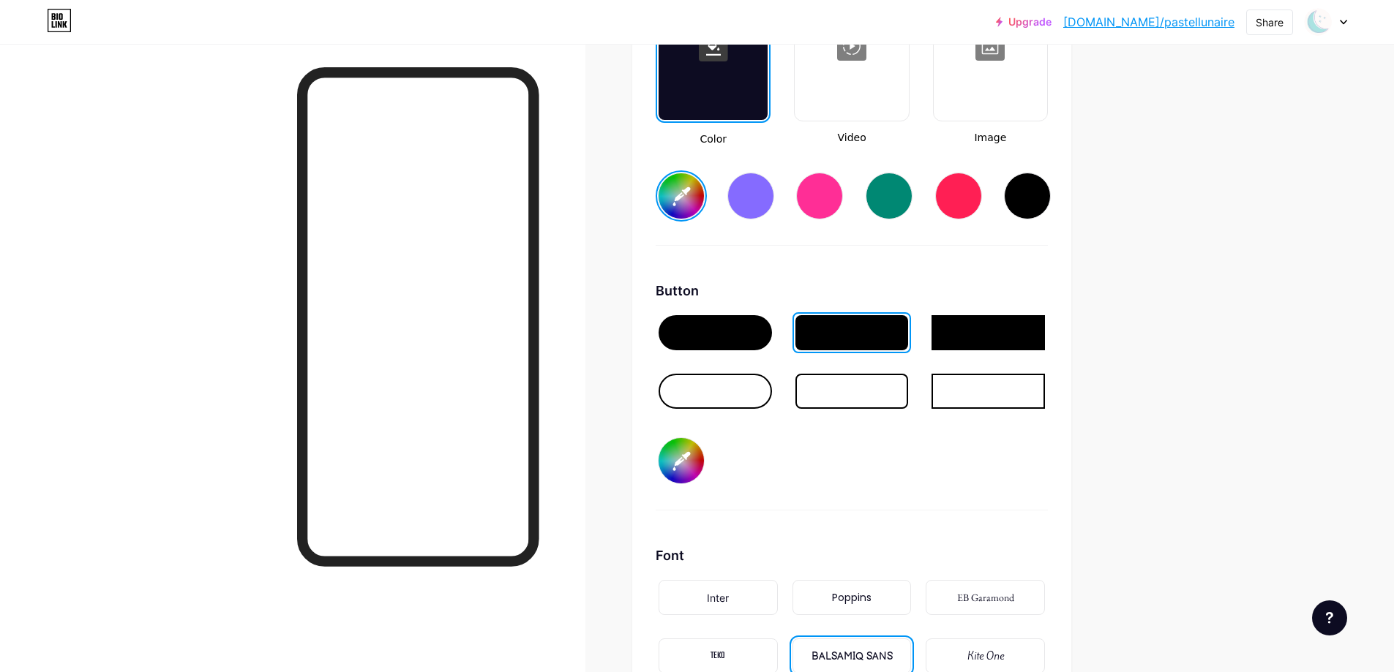
type input "#ace4e4"
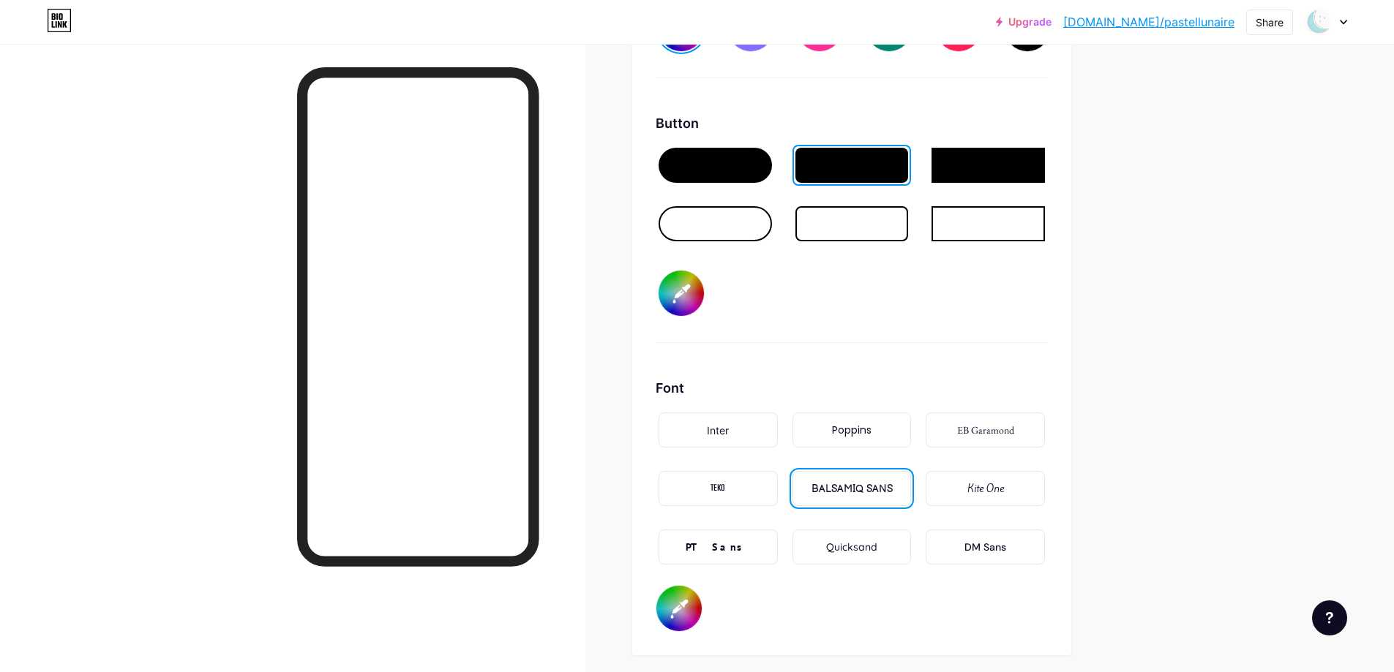
scroll to position [2237, 0]
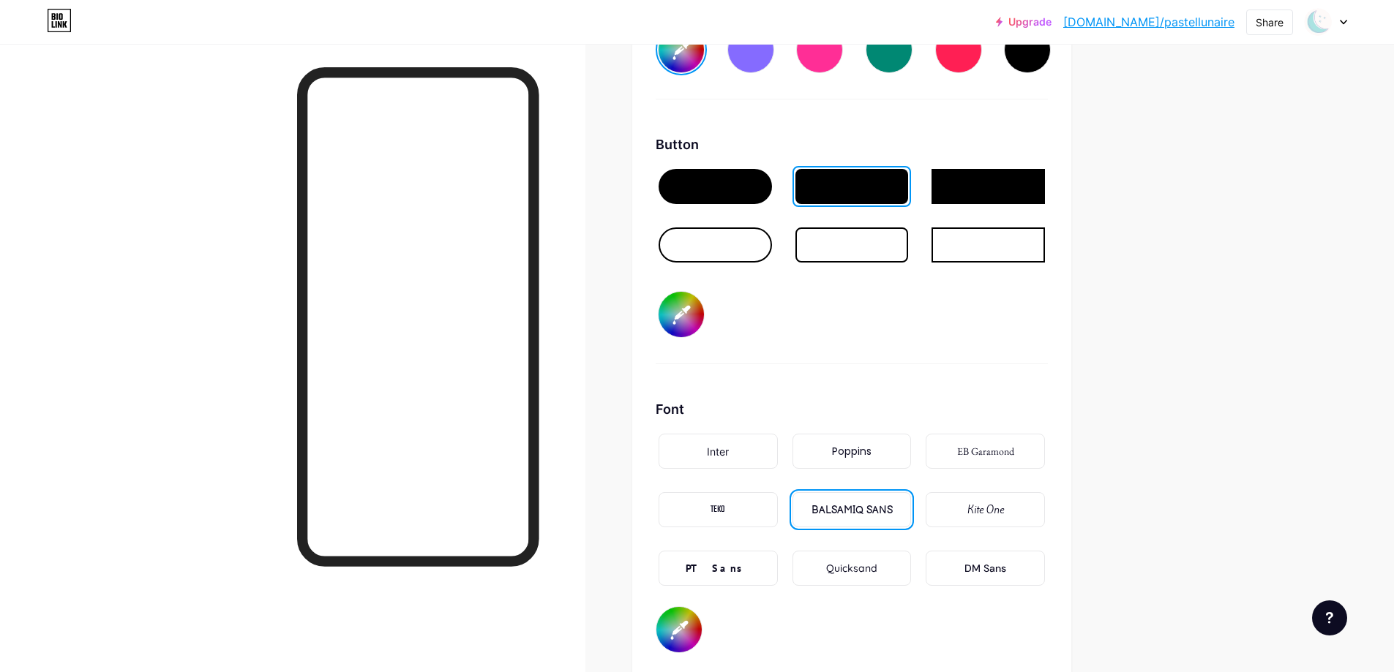
click at [693, 308] on input "#ace4e4" at bounding box center [680, 314] width 45 height 45
click at [678, 306] on input "#ace4e4" at bounding box center [680, 314] width 45 height 45
type input "#c4b7da"
type input "#000008"
type input "#c4b7da"
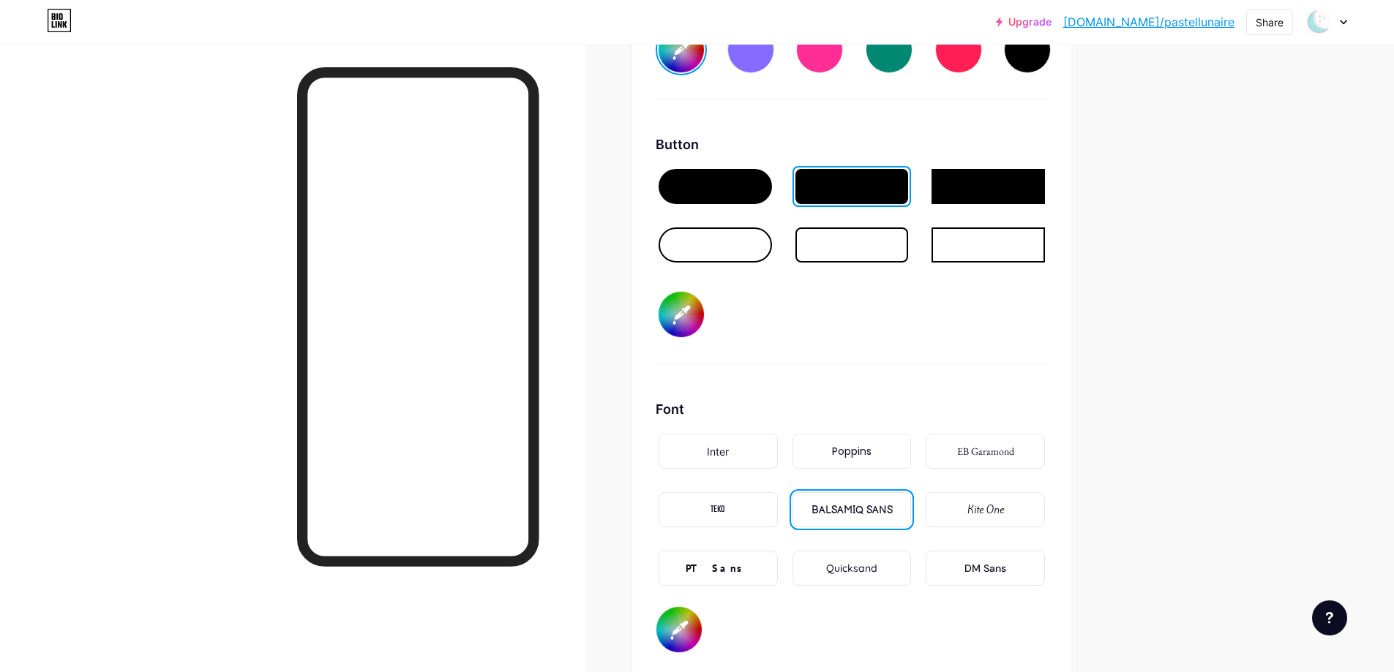
type input "#000087"
type input "#c4b7da"
type input "#000877"
type input "#c4b7da"
type input "#00877a"
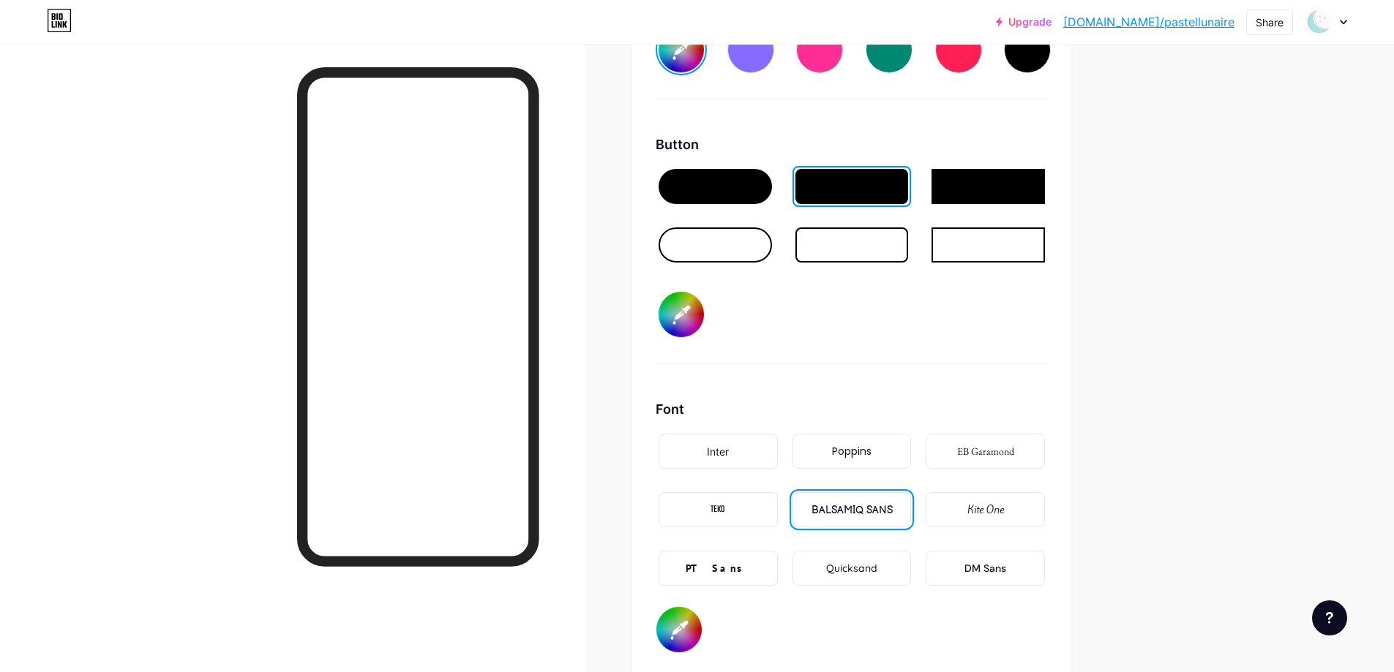
type input "#c4b7da"
type input "#0877aa"
type input "#c4b7da"
type input "#877aa9"
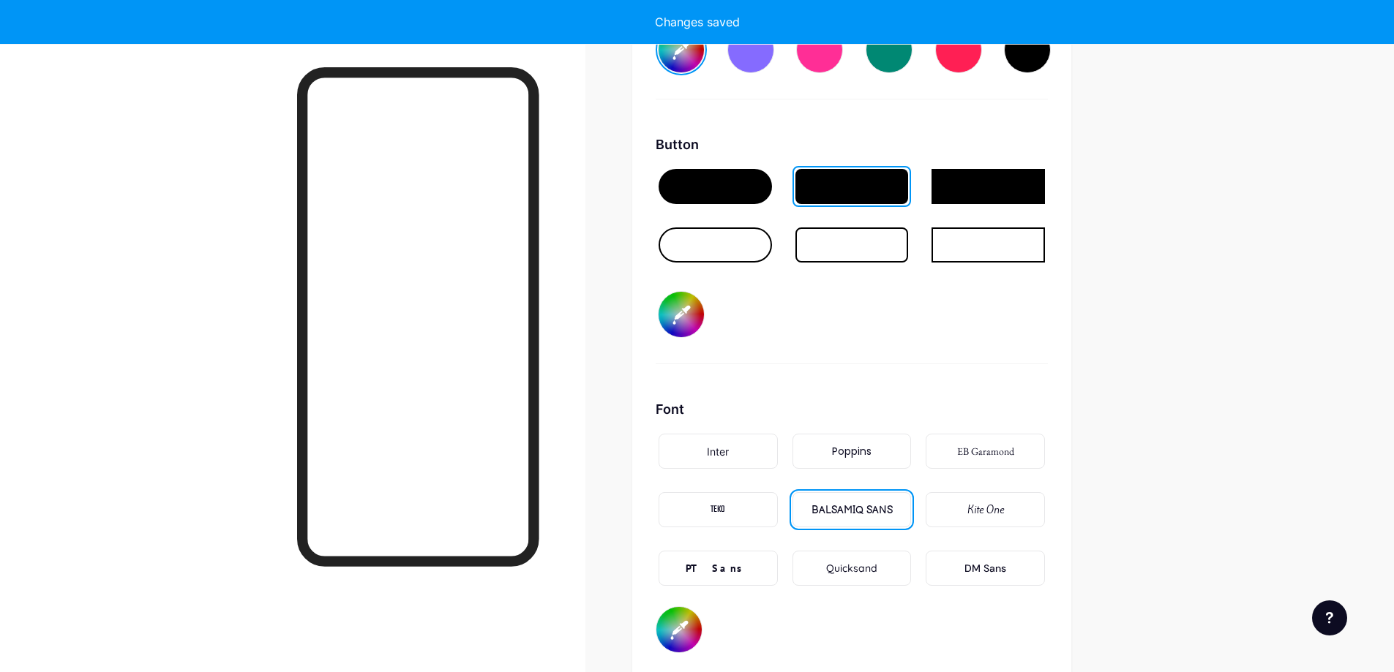
type input "#c4b7da"
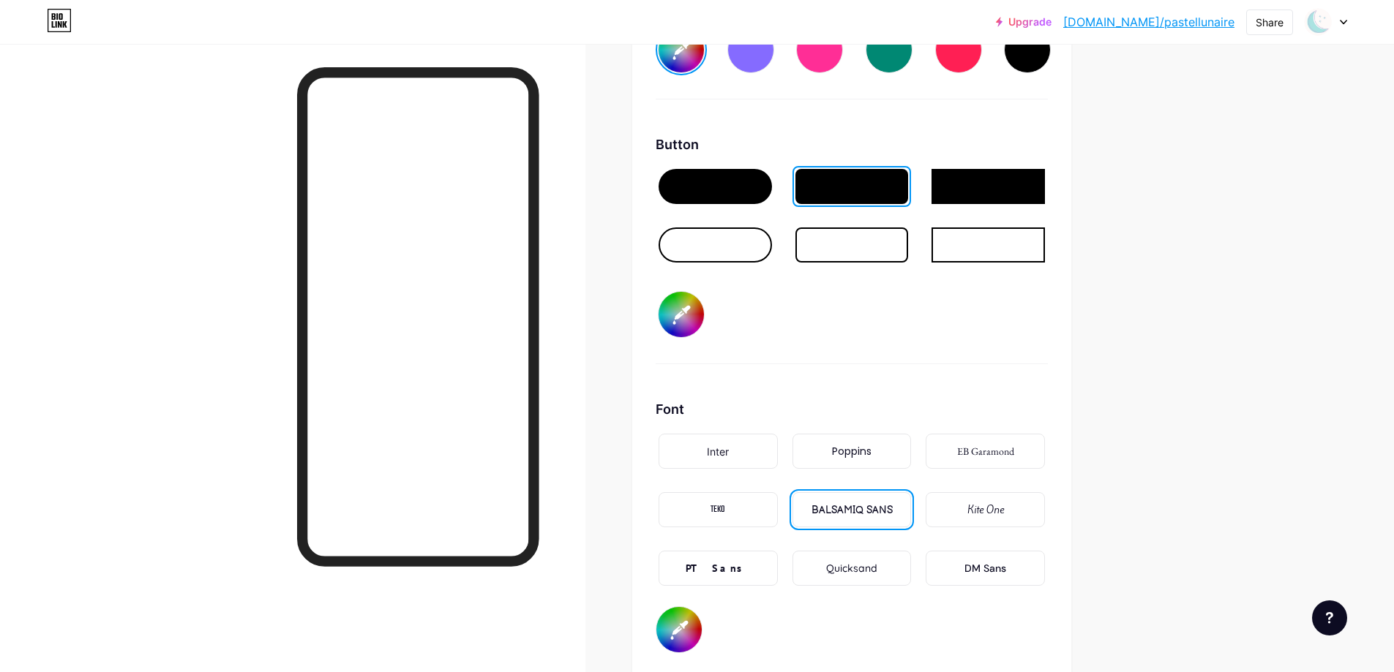
type input "#877aa9"
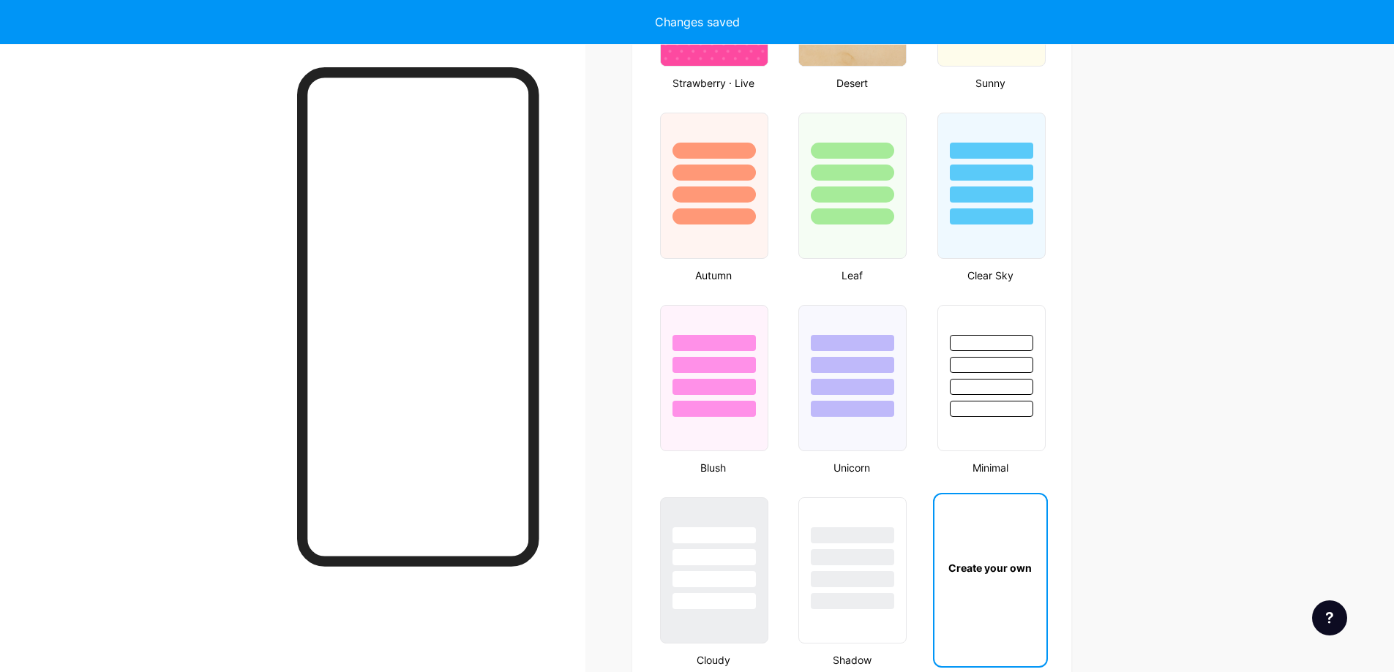
type input "#c4b7da"
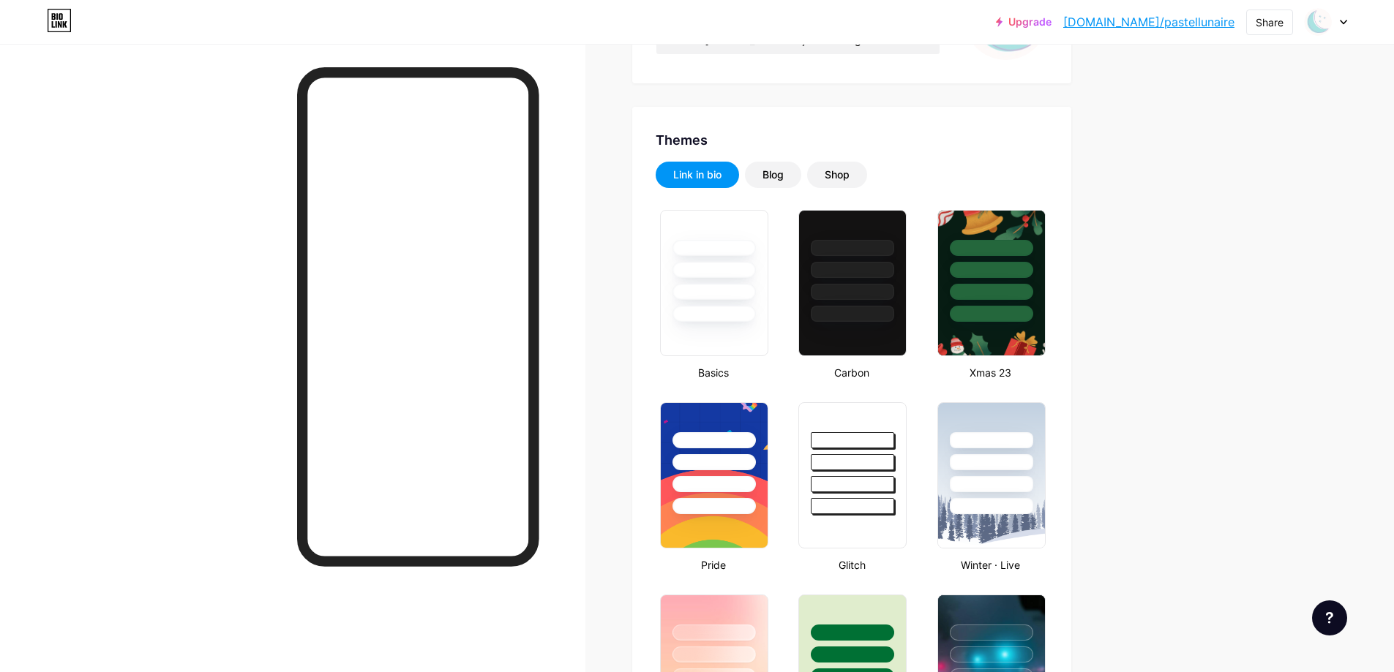
scroll to position [0, 0]
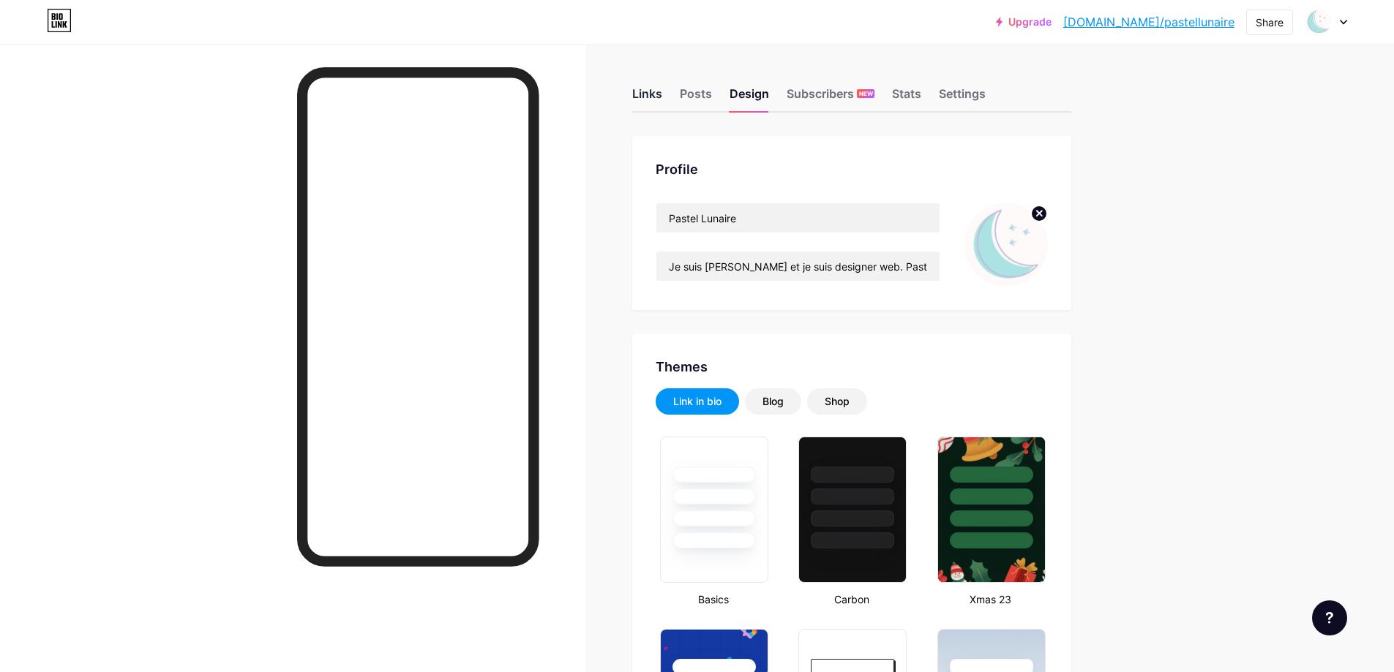
click at [661, 100] on div "Links" at bounding box center [647, 98] width 30 height 26
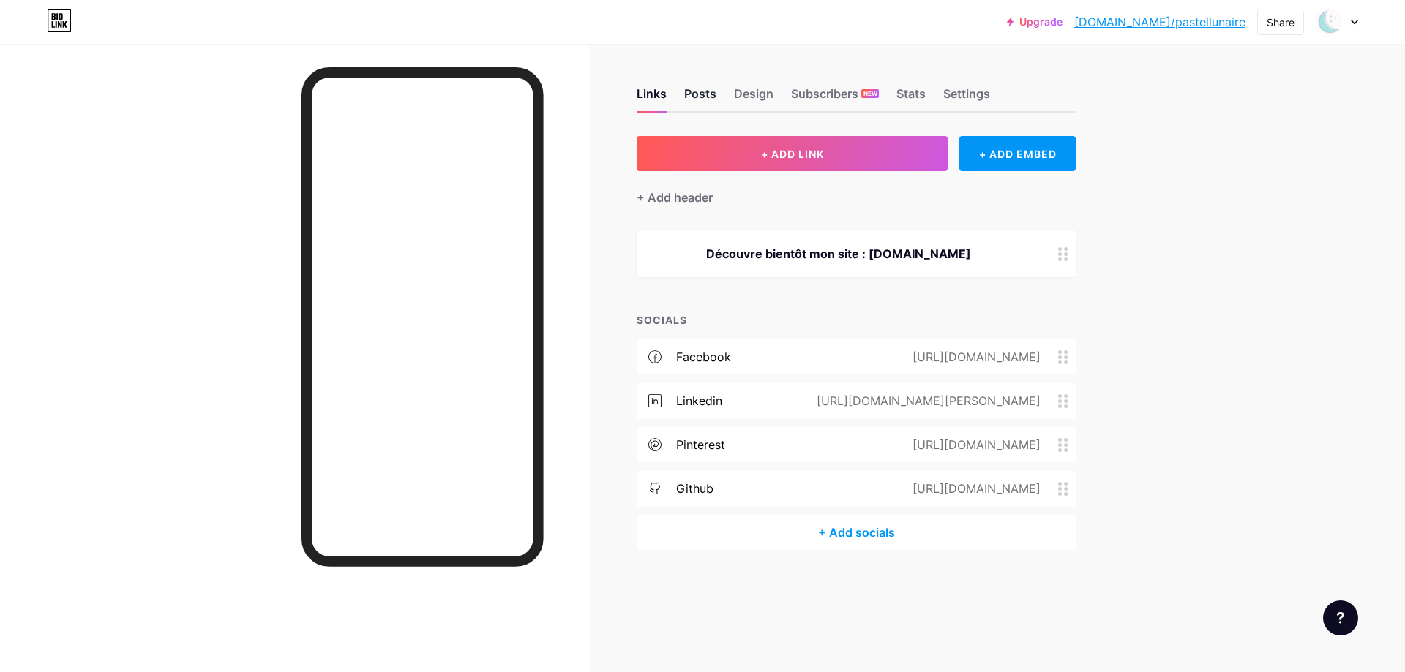
click at [710, 92] on div "Posts" at bounding box center [700, 98] width 32 height 26
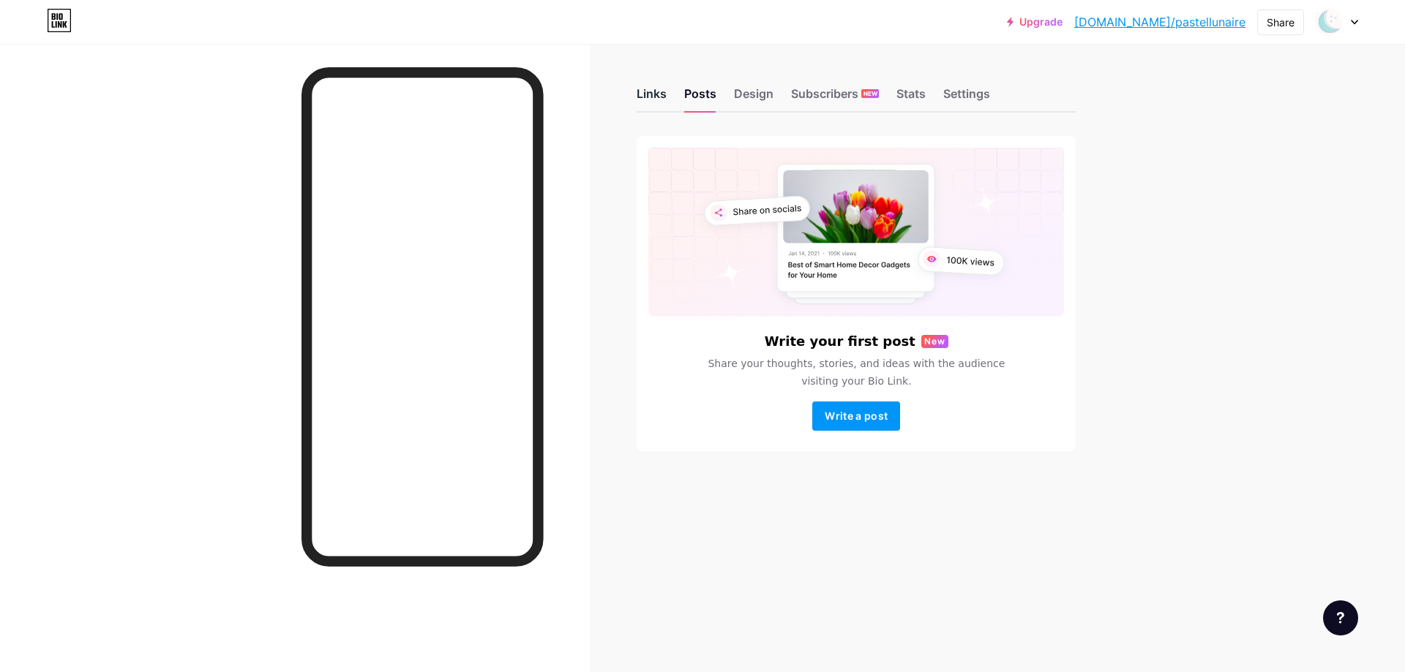
click at [661, 94] on div "Links" at bounding box center [651, 98] width 30 height 26
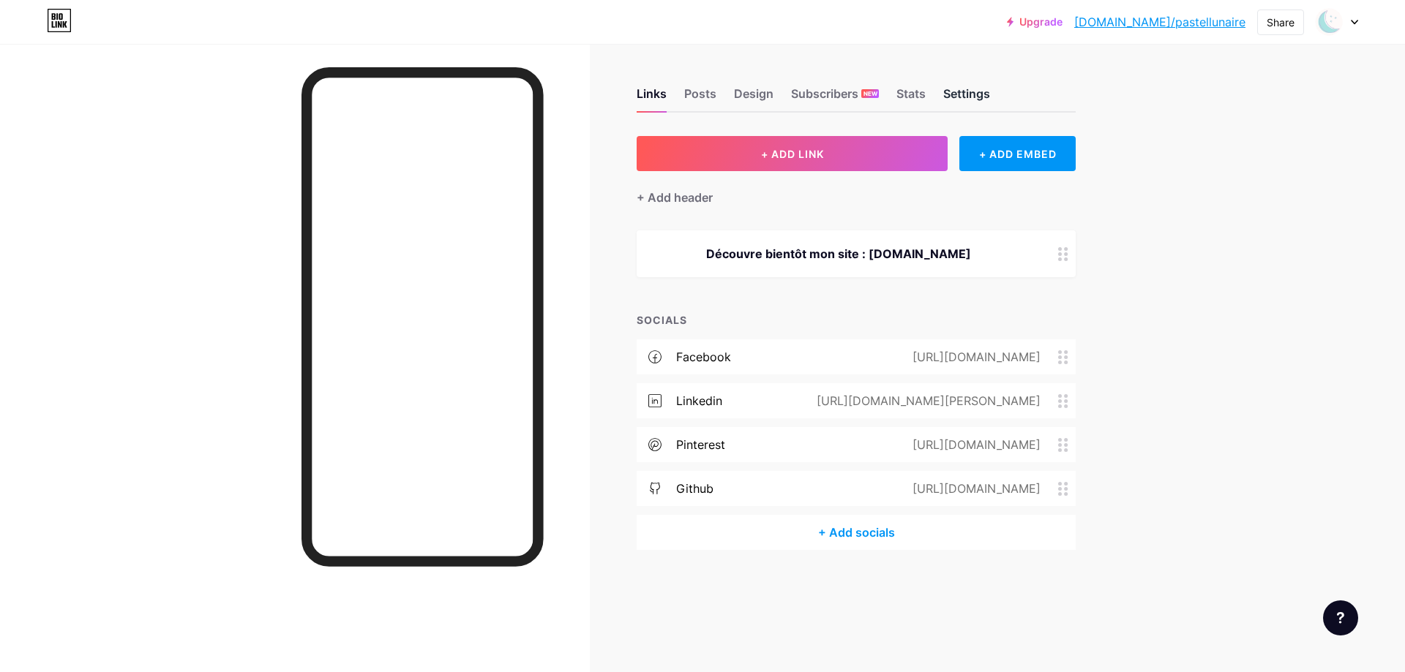
click at [982, 89] on div "Settings" at bounding box center [966, 98] width 47 height 26
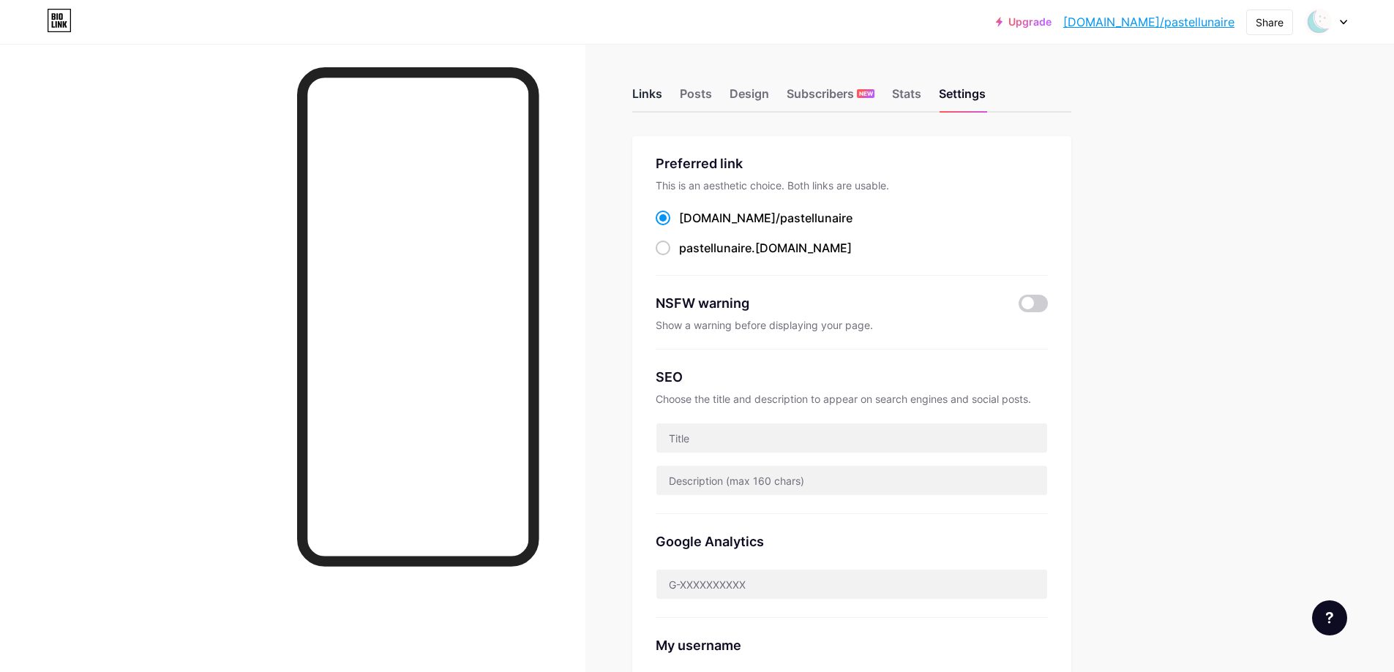
click at [653, 94] on div "Links" at bounding box center [647, 98] width 30 height 26
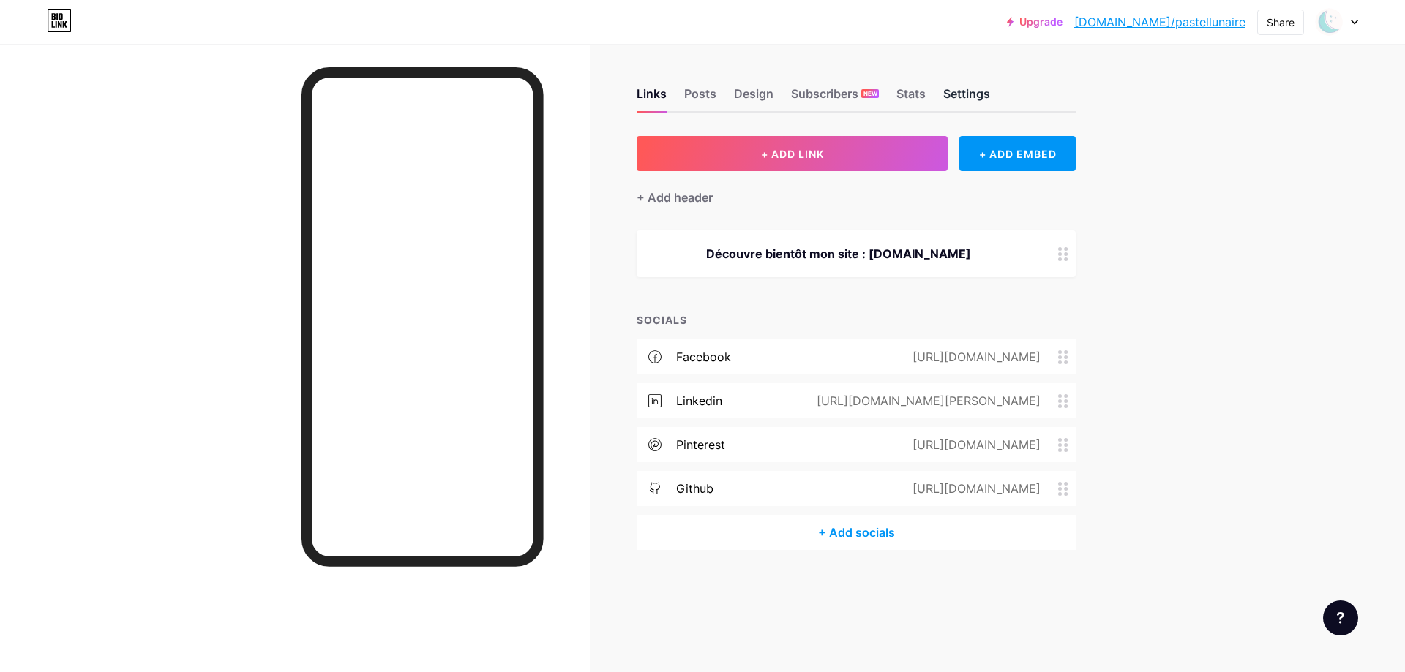
click at [976, 91] on div "Settings" at bounding box center [966, 98] width 47 height 26
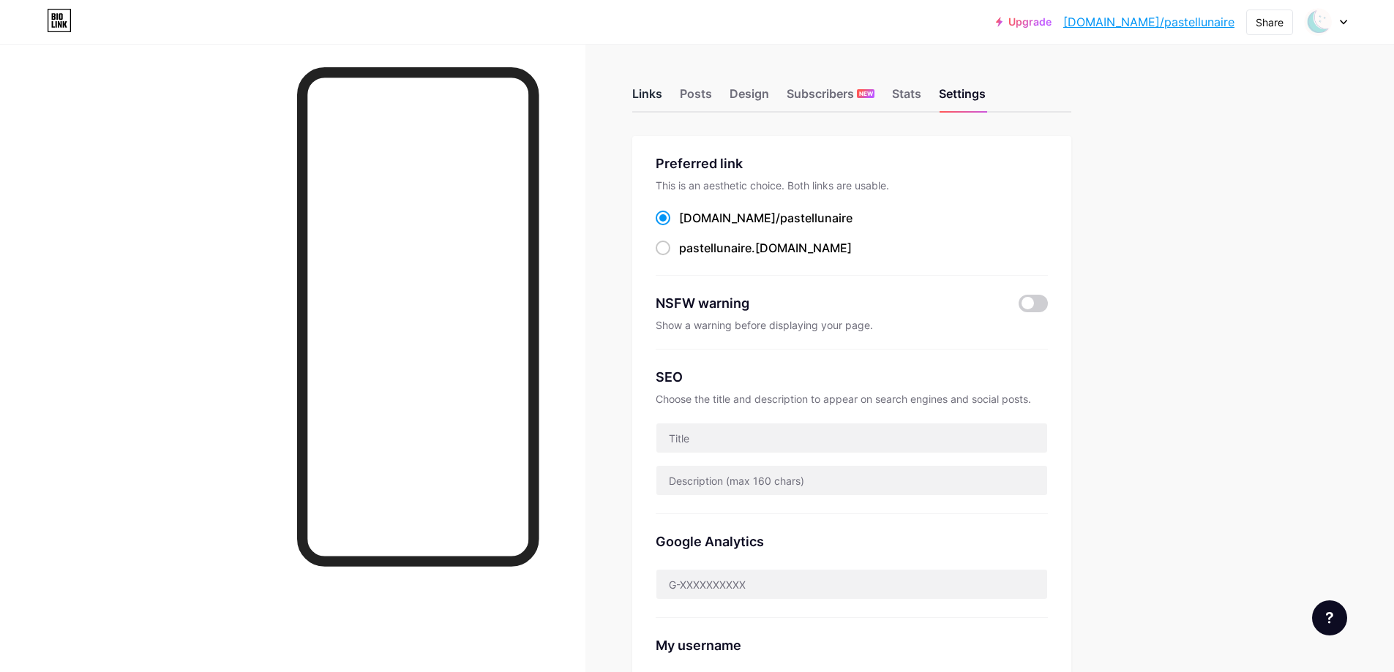
click at [647, 94] on div "Links" at bounding box center [647, 98] width 30 height 26
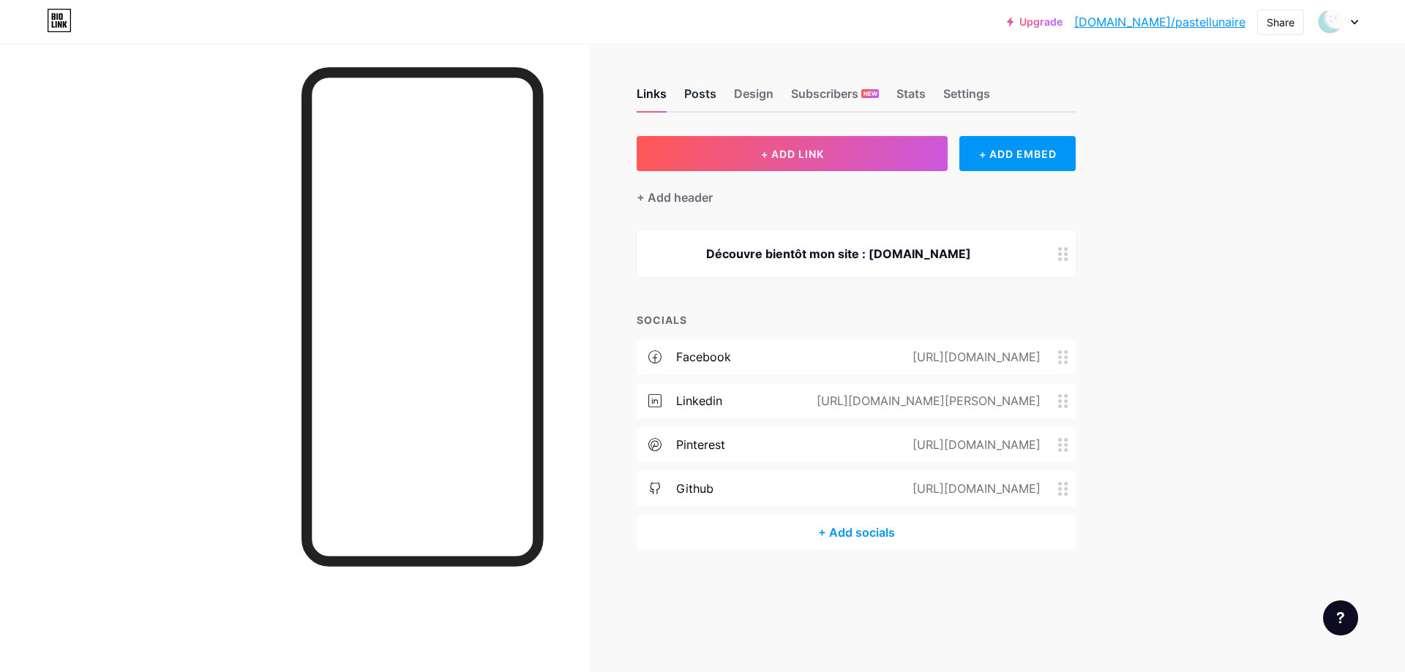
click at [700, 87] on div "Posts" at bounding box center [700, 98] width 32 height 26
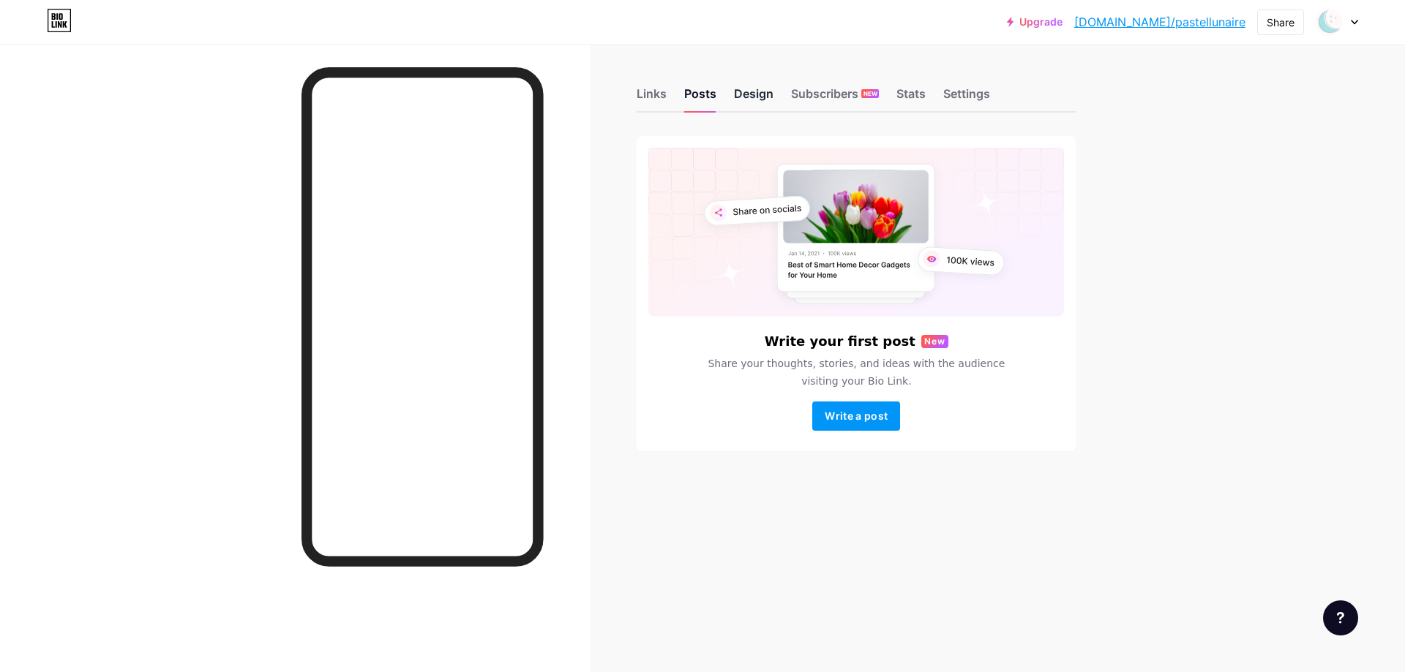
click at [751, 99] on div "Design" at bounding box center [754, 98] width 40 height 26
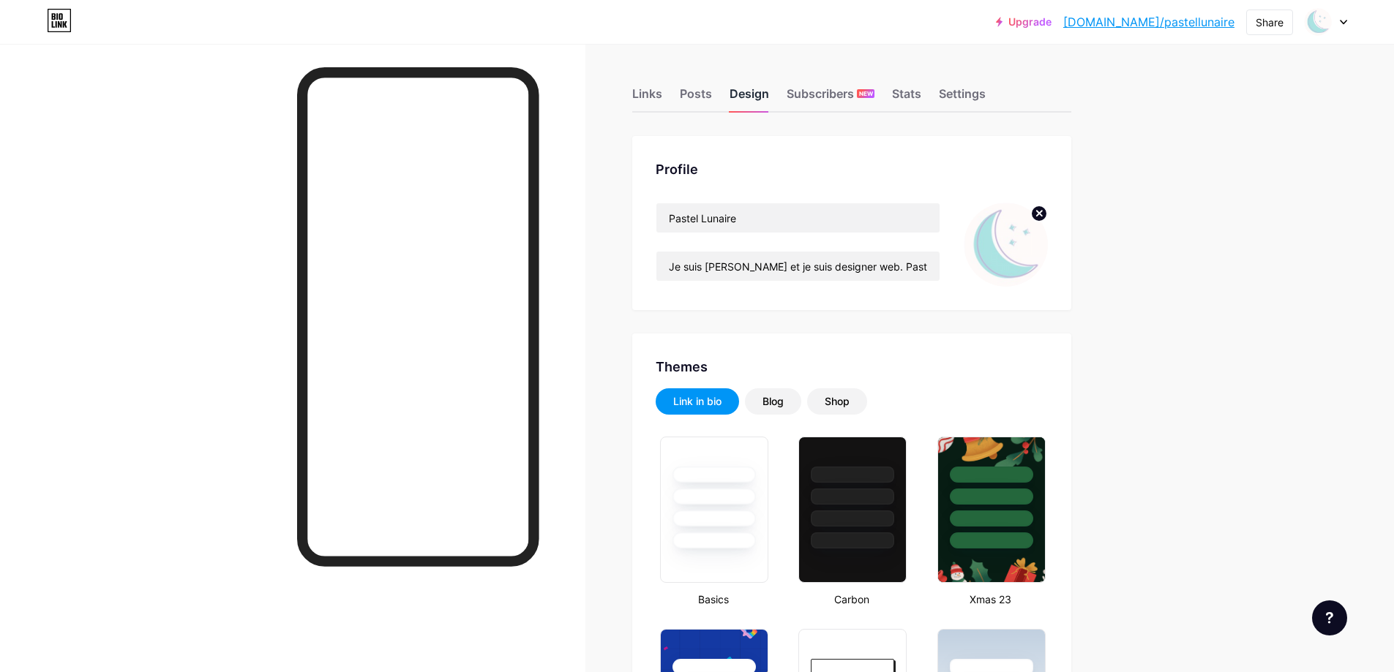
type input "#c4b7da"
type input "#877aa9"
type input "#fffbfb"
click at [800, 268] on input "Je suis [PERSON_NAME] et je suis designer web. Pastel Lunaire est ma petite ent…" at bounding box center [797, 266] width 283 height 29
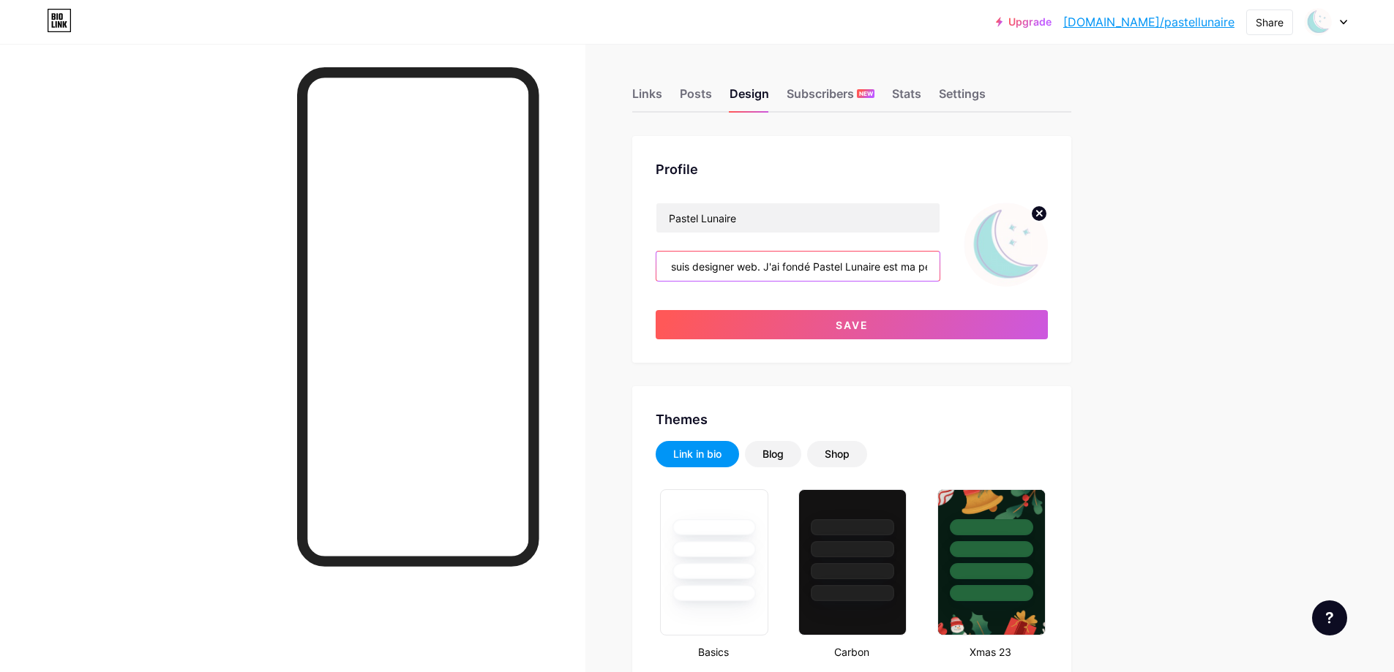
scroll to position [0, 143]
drag, startPoint x: 805, startPoint y: 268, endPoint x: 760, endPoint y: 273, distance: 45.6
click at [760, 273] on input "Je suis [PERSON_NAME]. Je suis designer web. J'ai fondé Pastel Lunaire est ma p…" at bounding box center [797, 266] width 283 height 29
type input "Je suis [PERSON_NAME]. Je suis designer web. Pastel Lunaire est ma petite entre…"
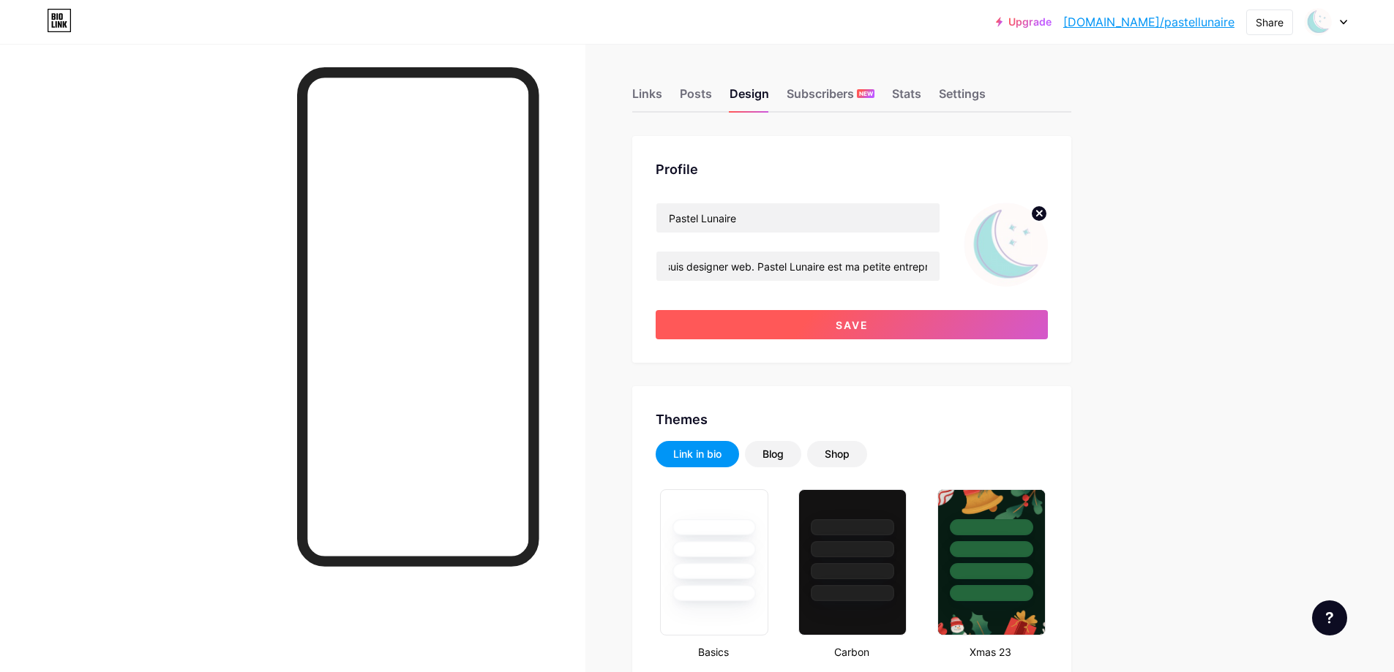
scroll to position [0, 0]
click at [893, 328] on button "Save" at bounding box center [851, 324] width 392 height 29
type input "#c4b7da"
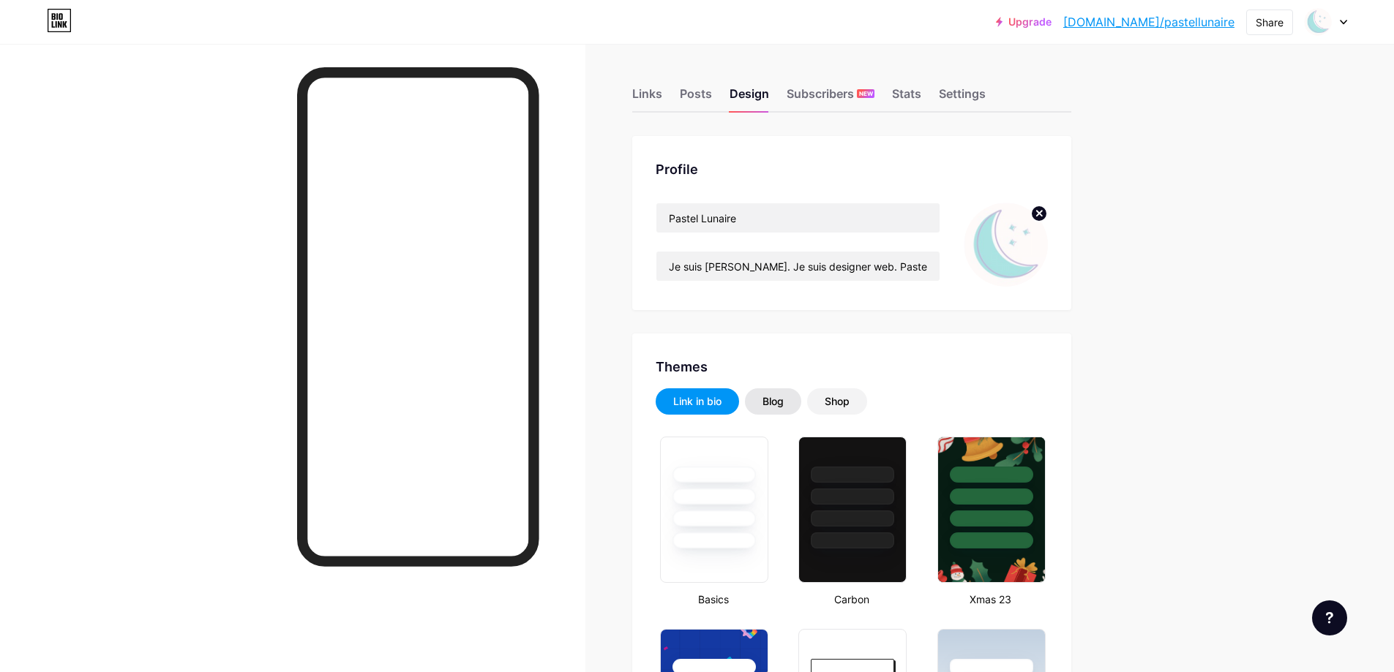
click at [783, 403] on div "Blog" at bounding box center [772, 401] width 21 height 15
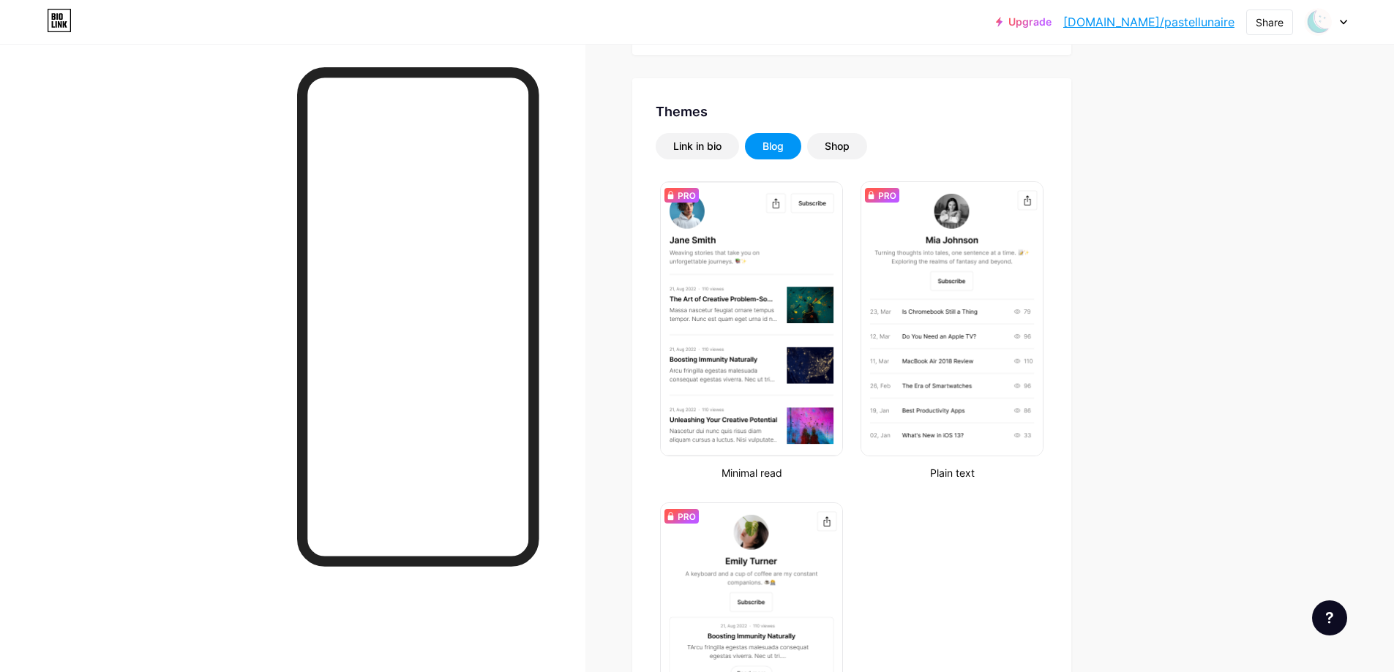
scroll to position [293, 0]
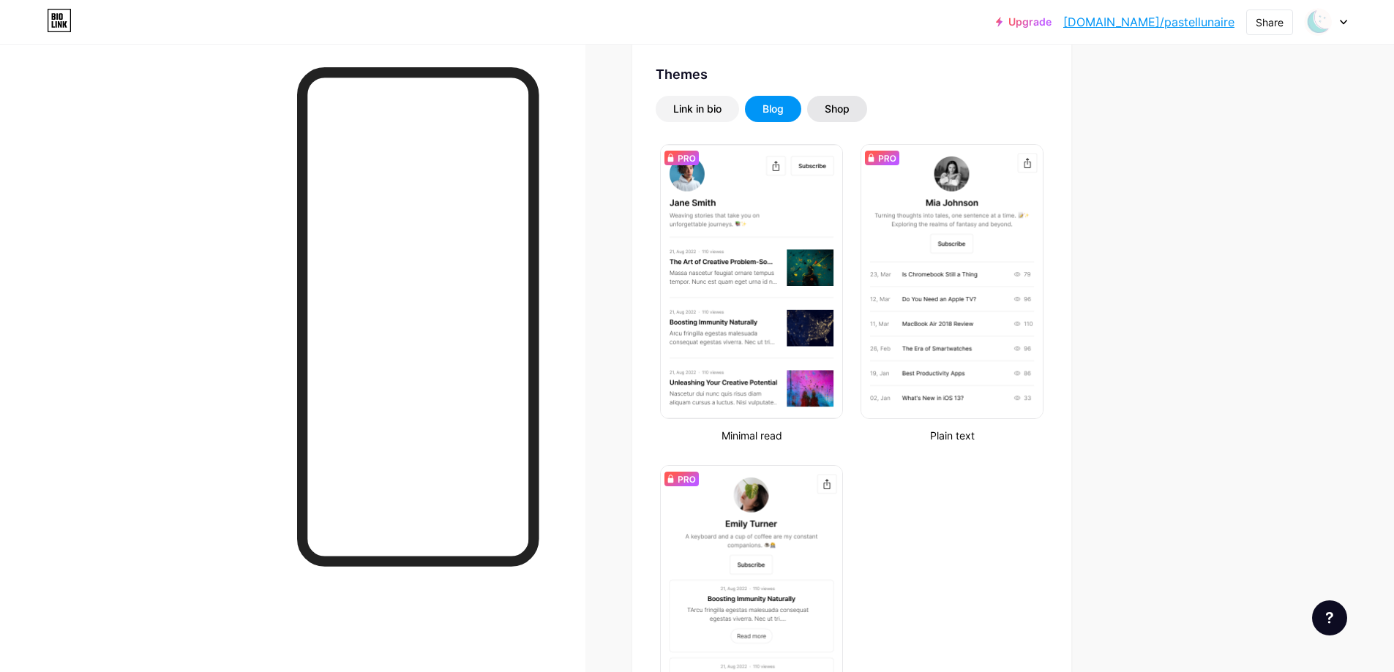
click at [860, 108] on div "Shop" at bounding box center [837, 109] width 60 height 26
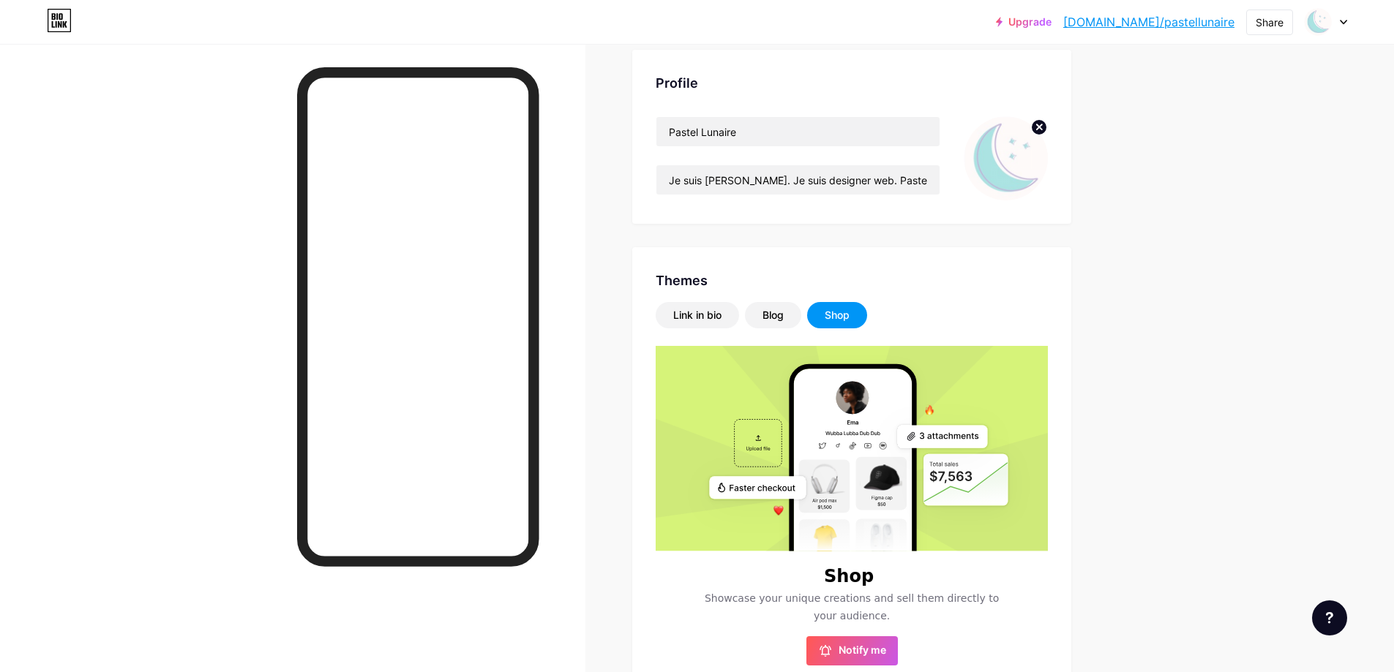
scroll to position [0, 0]
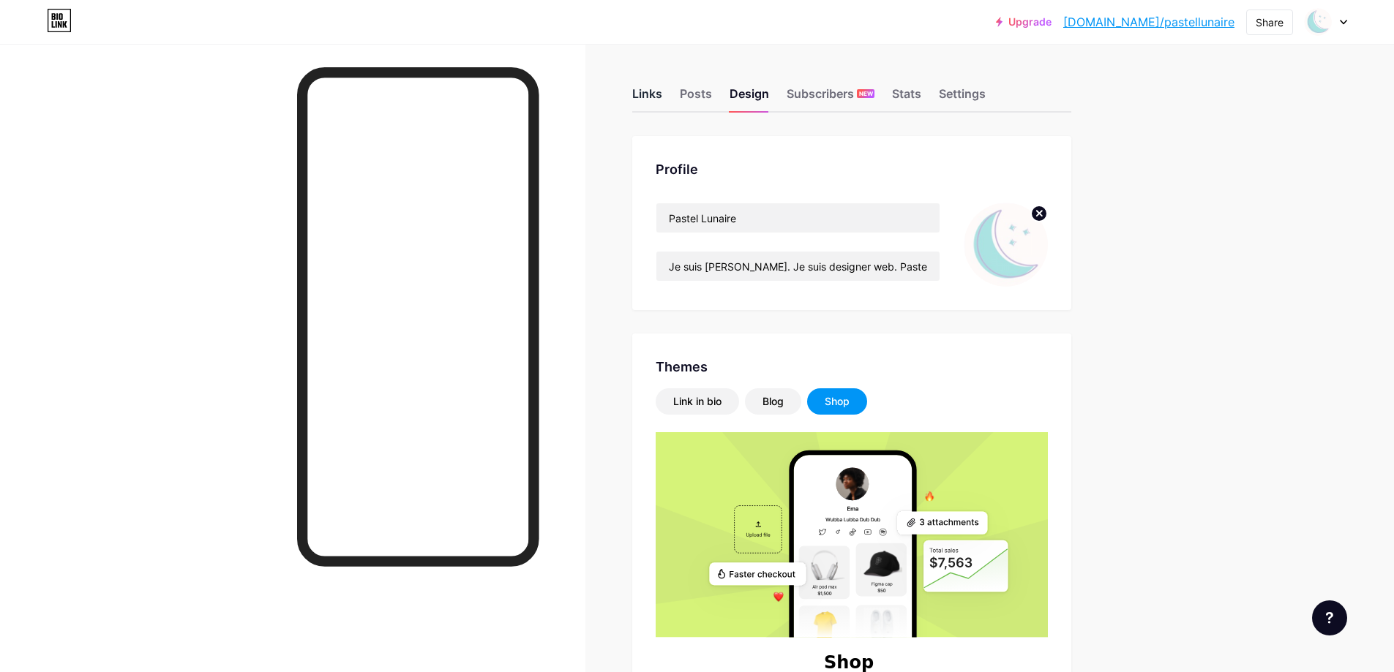
click at [650, 93] on div "Links" at bounding box center [647, 98] width 30 height 26
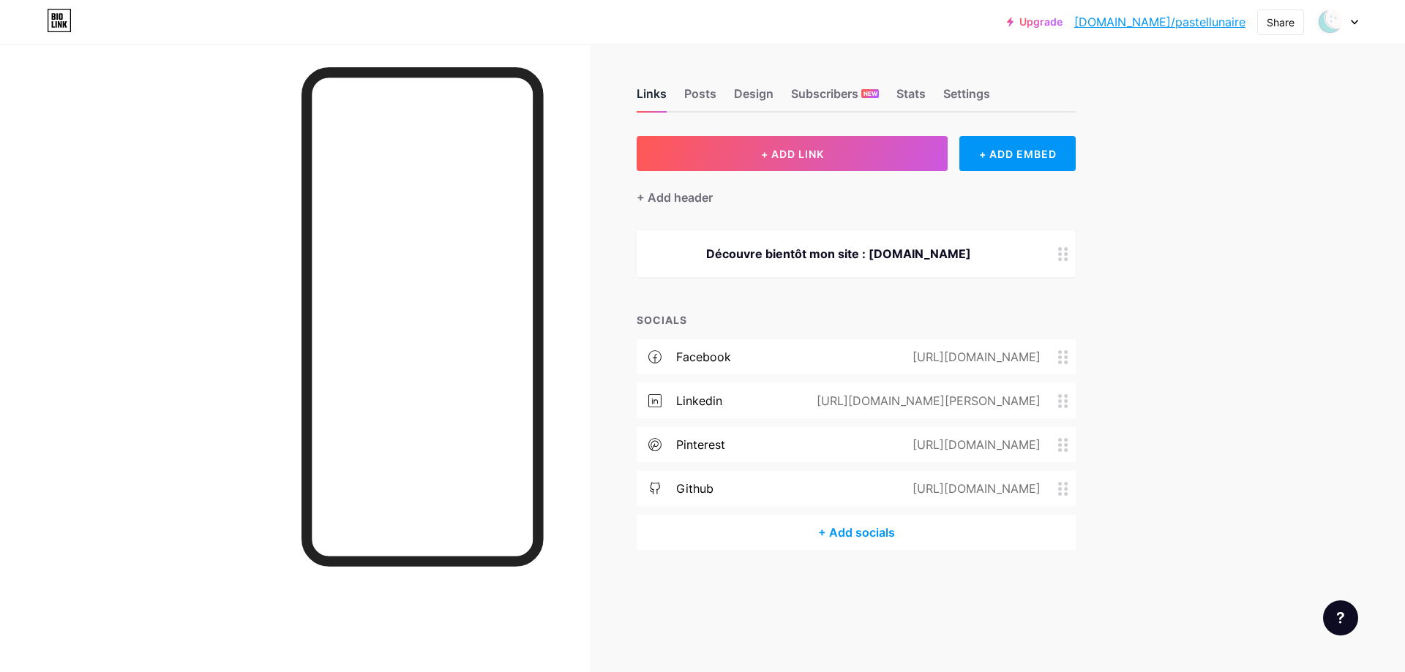
click at [666, 96] on div "Links" at bounding box center [651, 98] width 30 height 26
click at [697, 90] on div "Posts" at bounding box center [700, 98] width 32 height 26
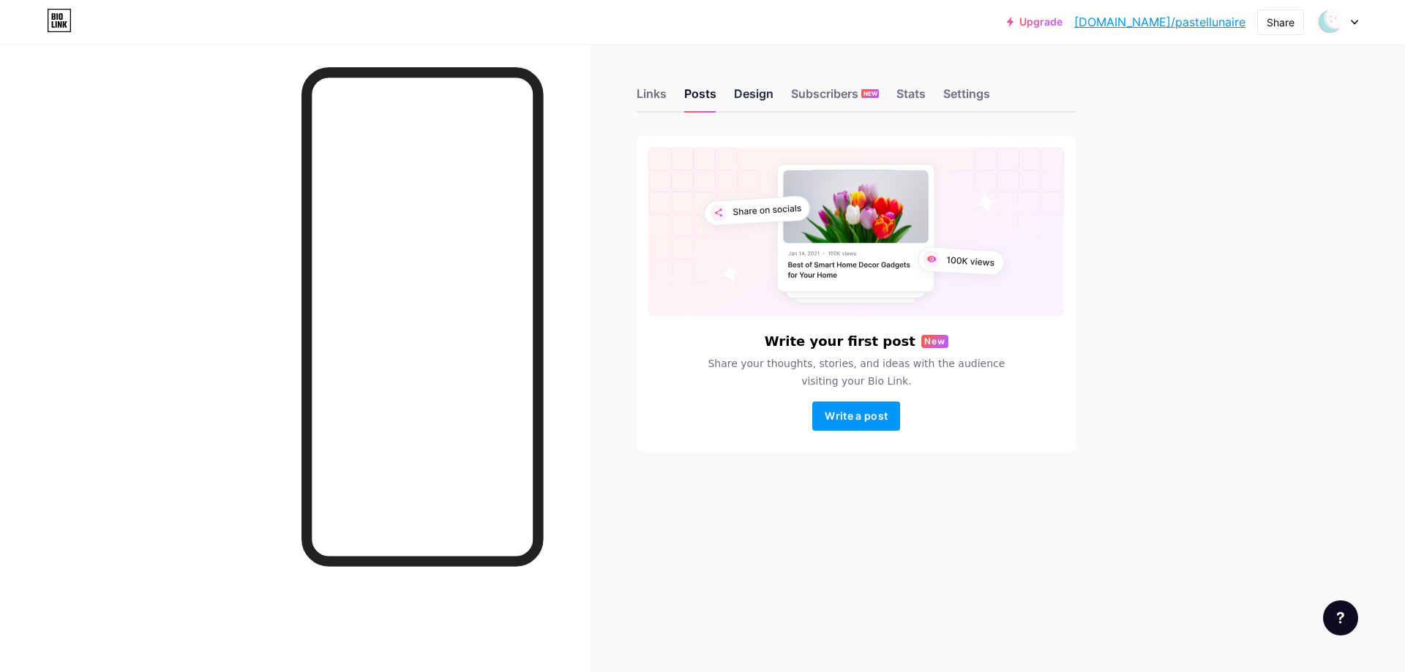
click at [740, 93] on div "Design" at bounding box center [754, 98] width 40 height 26
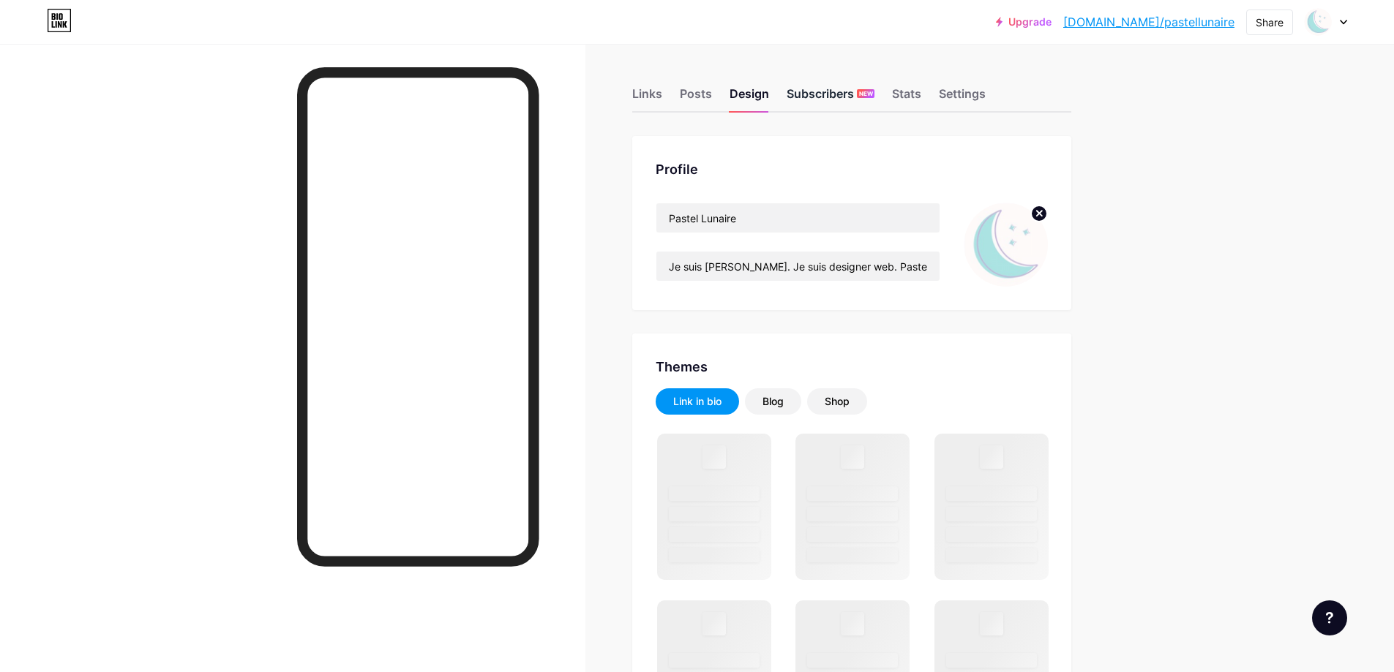
click at [854, 89] on div "Subscribers NEW" at bounding box center [830, 98] width 88 height 26
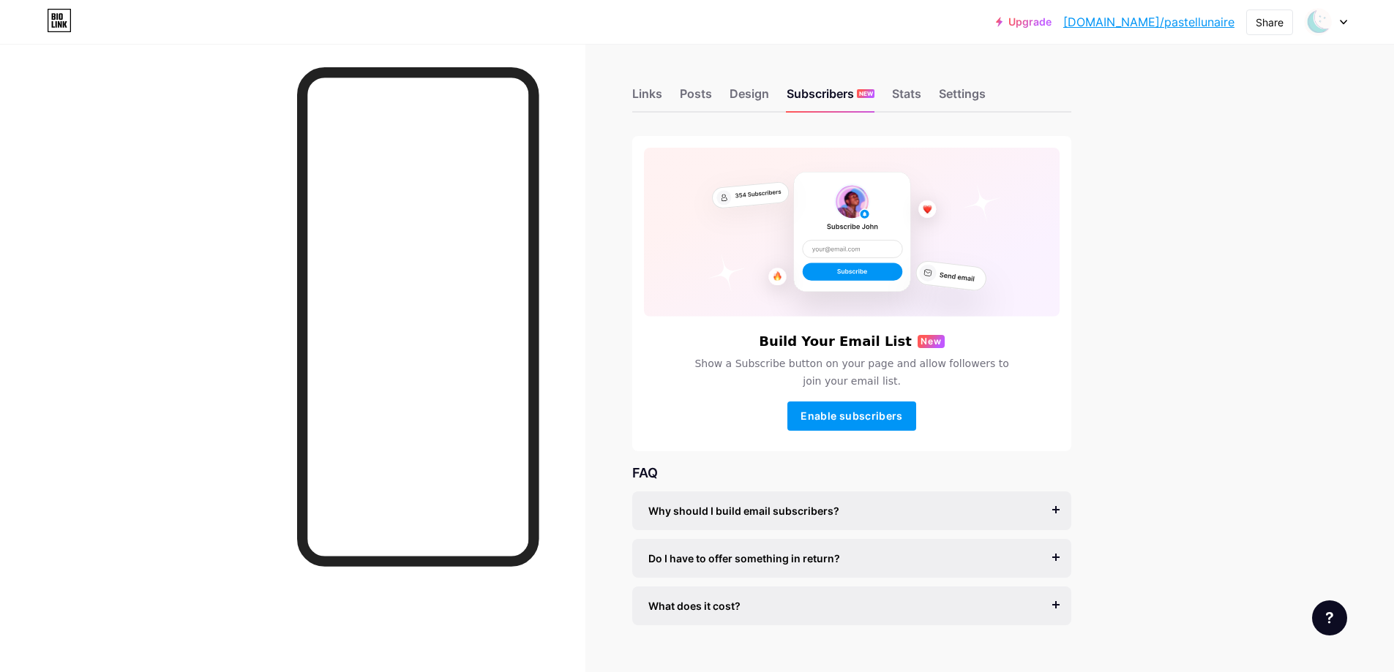
click at [895, 94] on div "Links Posts Design Subscribers NEW Stats Settings" at bounding box center [851, 86] width 439 height 51
click at [911, 95] on div "Stats" at bounding box center [906, 98] width 29 height 26
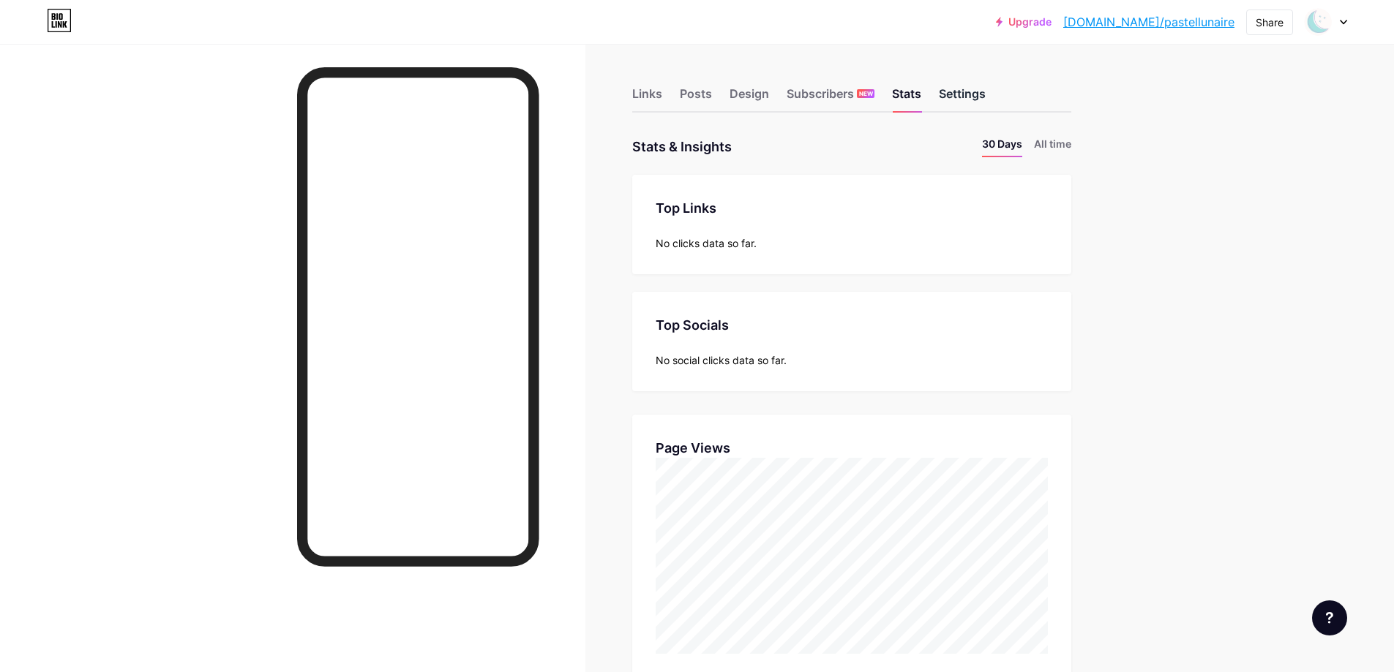
scroll to position [672, 1394]
click at [972, 98] on div "Settings" at bounding box center [962, 98] width 47 height 26
